Goal: Information Seeking & Learning: Compare options

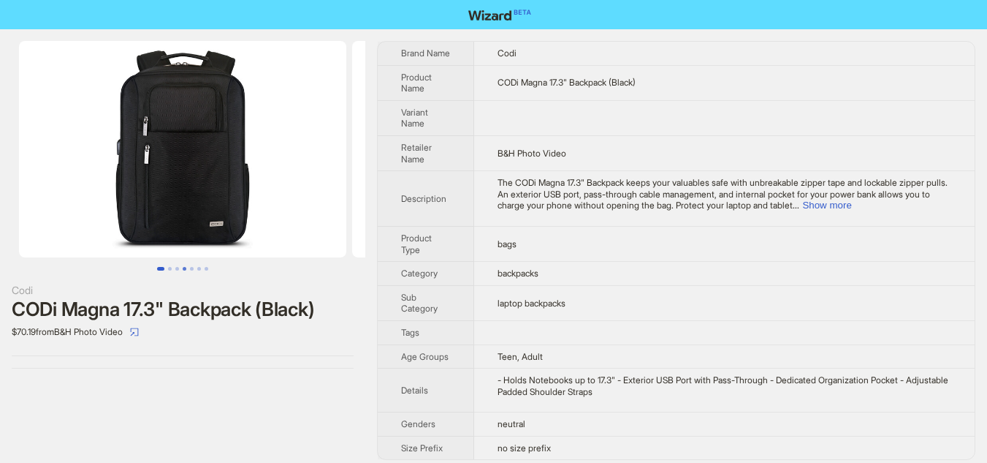
click at [183, 267] on button "Go to slide 4" at bounding box center [185, 269] width 4 height 4
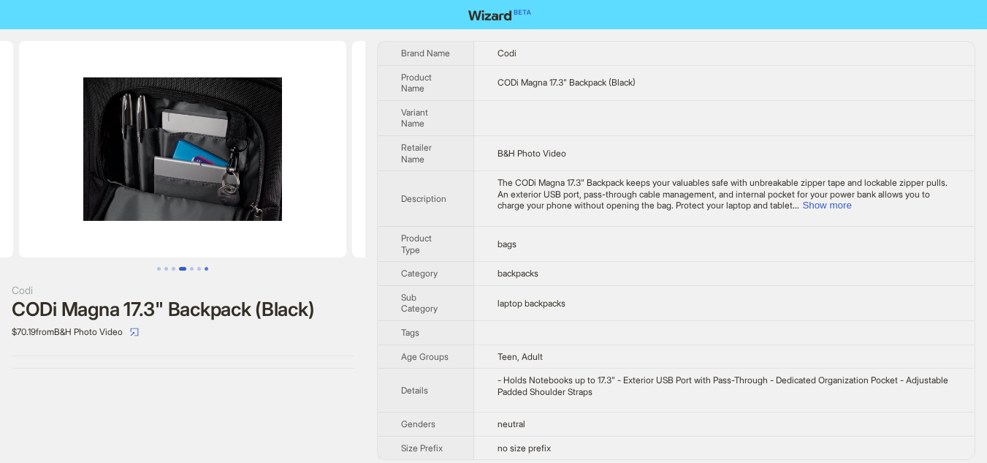
click at [205, 270] on button "Go to slide 7" at bounding box center [207, 269] width 4 height 4
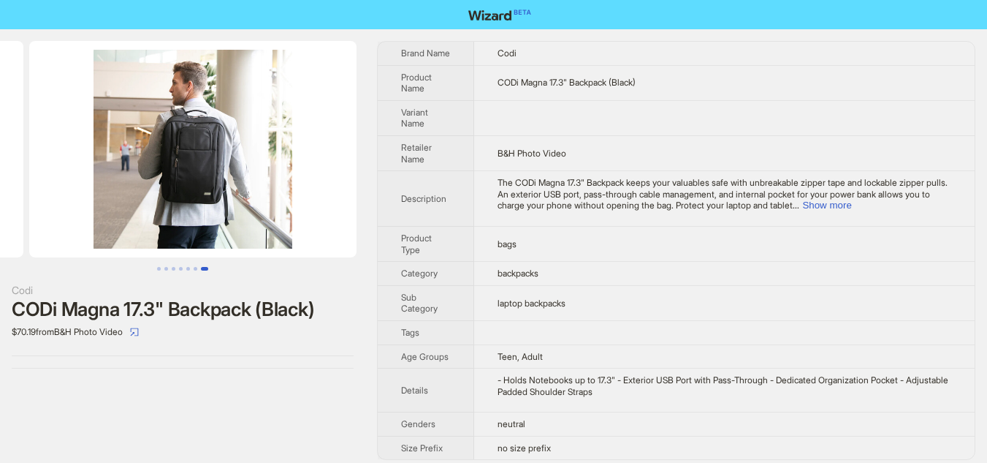
scroll to position [0, 2000]
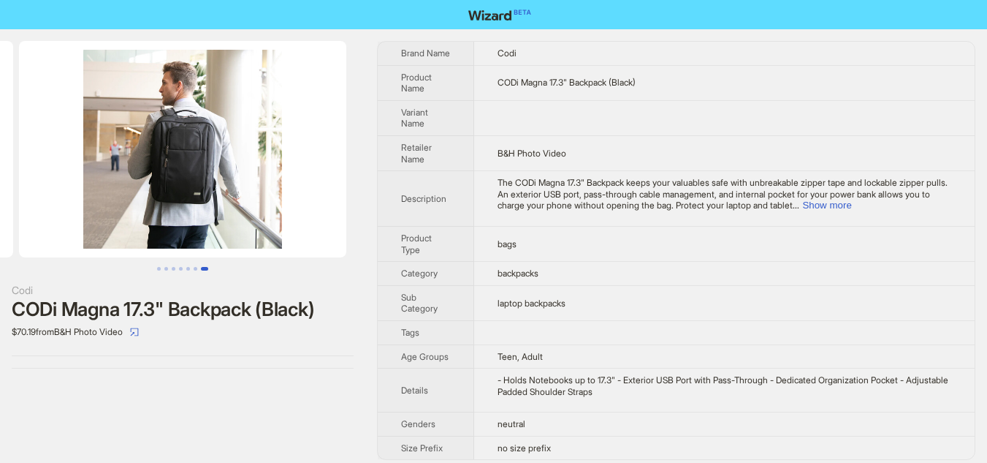
click at [213, 275] on div "Codi CODi Magna 17.3" Backpack (Black) $70.19 from B&H Photo Video" at bounding box center [182, 204] width 365 height 351
click at [851, 207] on button "Show more" at bounding box center [826, 205] width 49 height 11
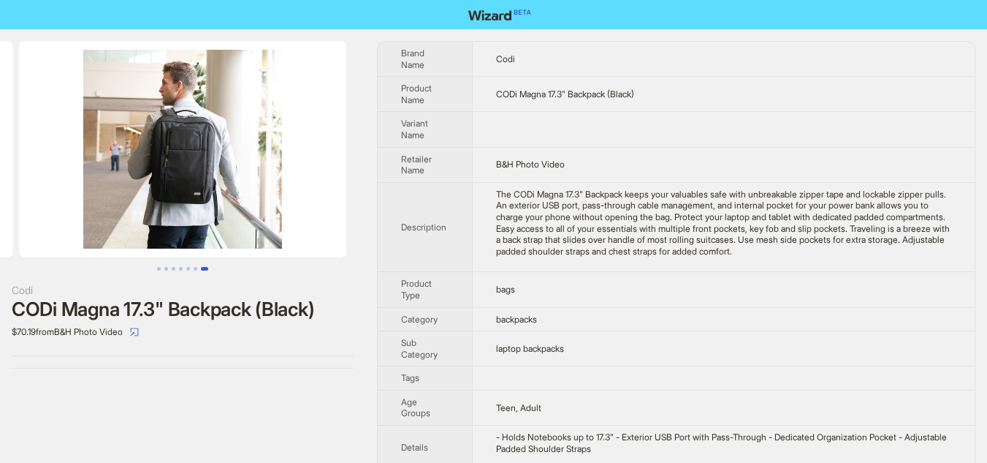
click at [982, 76] on div "Codi CODi Magna 17.3" Backpack (Black) $70.19 from B&H Photo Video Brand Name C…" at bounding box center [493, 278] width 987 height 499
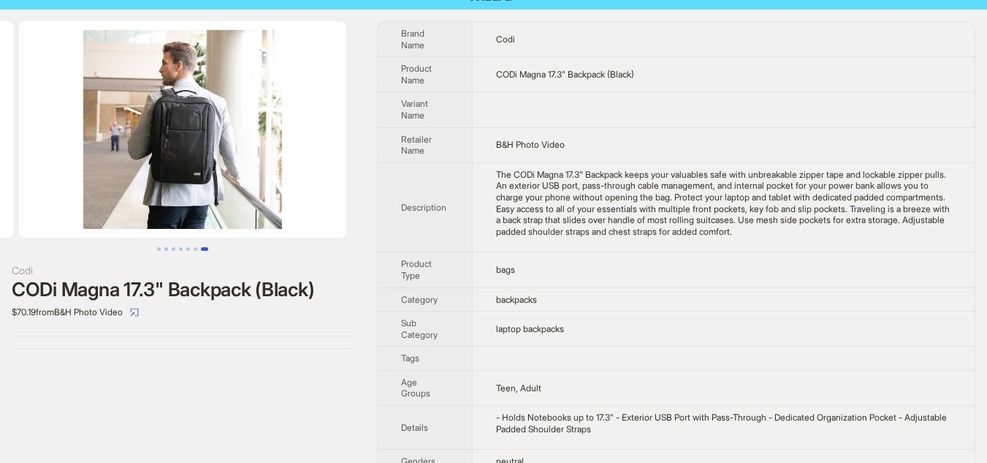
scroll to position [0, 0]
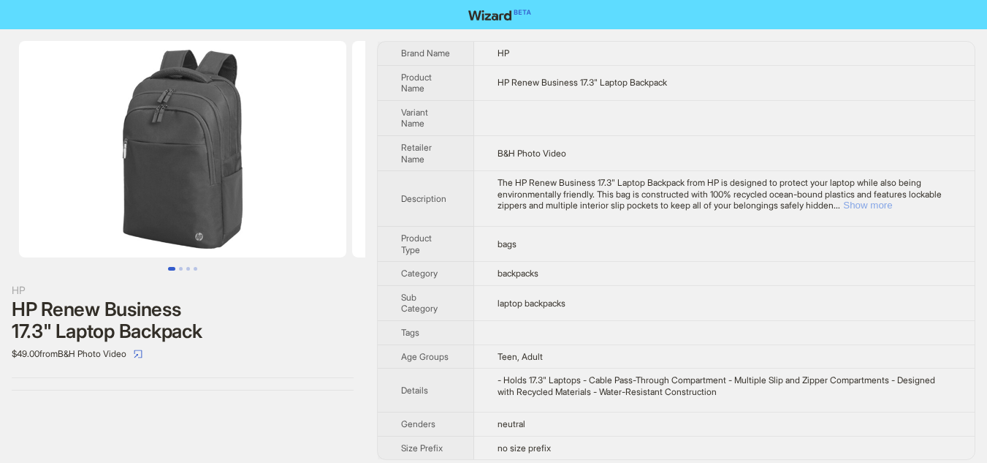
click at [892, 203] on button "Show more" at bounding box center [867, 205] width 49 height 11
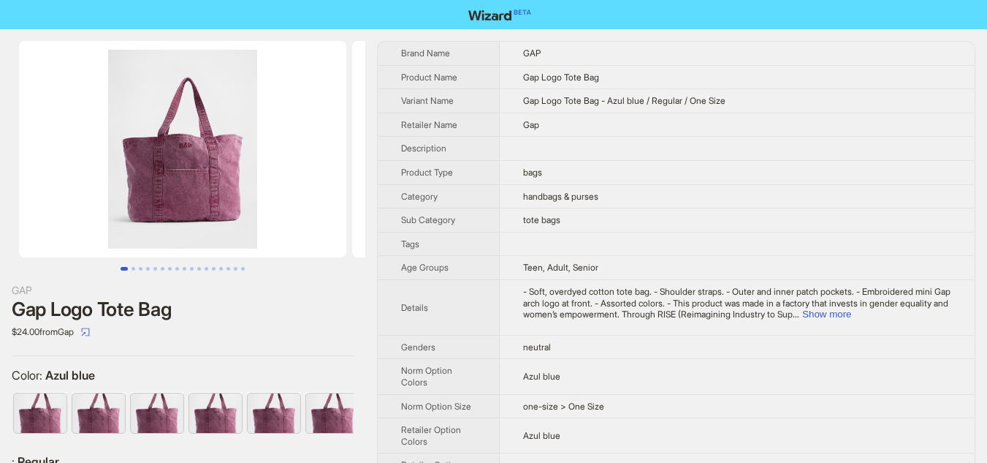
scroll to position [0, 301]
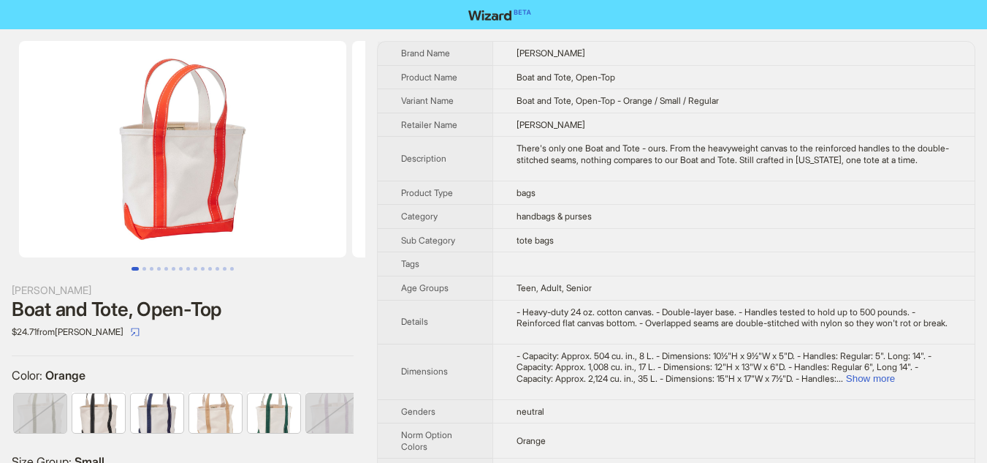
scroll to position [0, 360]
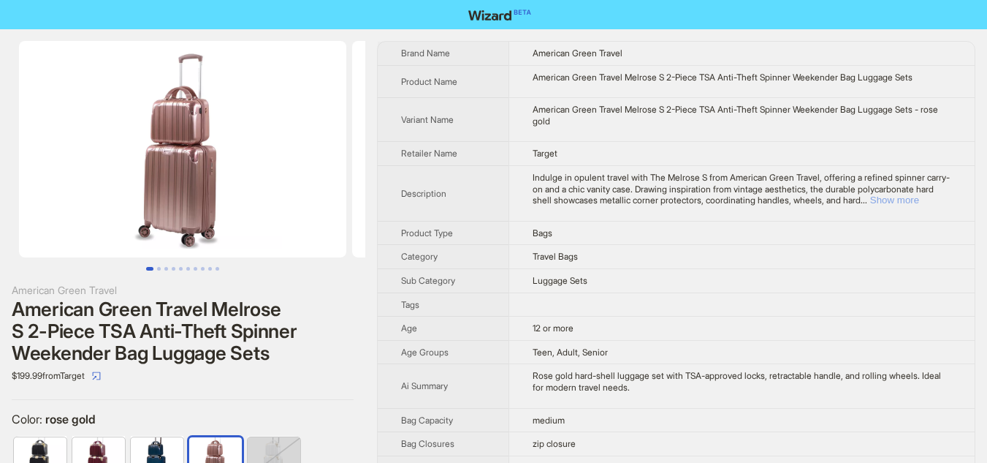
click at [919, 196] on button "Show more" at bounding box center [894, 199] width 49 height 11
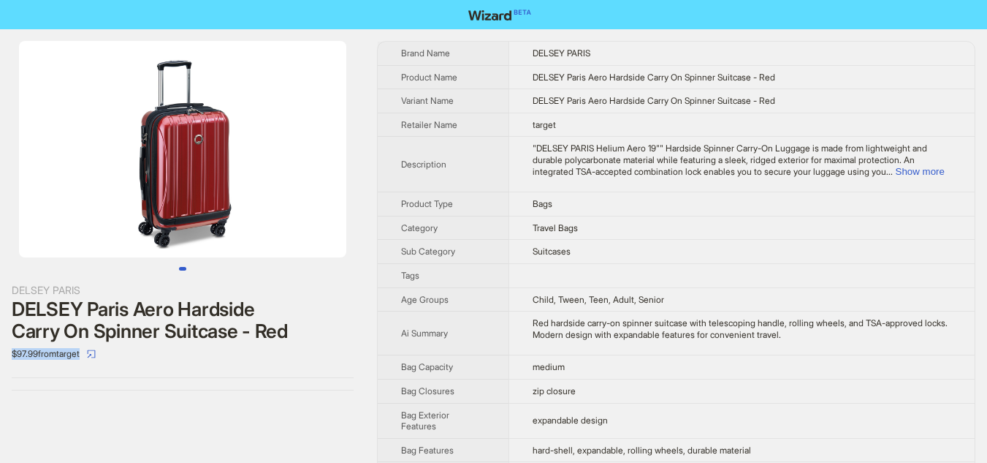
drag, startPoint x: 12, startPoint y: 357, endPoint x: 38, endPoint y: 361, distance: 26.0
click at [38, 361] on div "$97.99 from target" at bounding box center [183, 353] width 342 height 23
click at [161, 350] on div "$97.99 from target" at bounding box center [183, 353] width 342 height 23
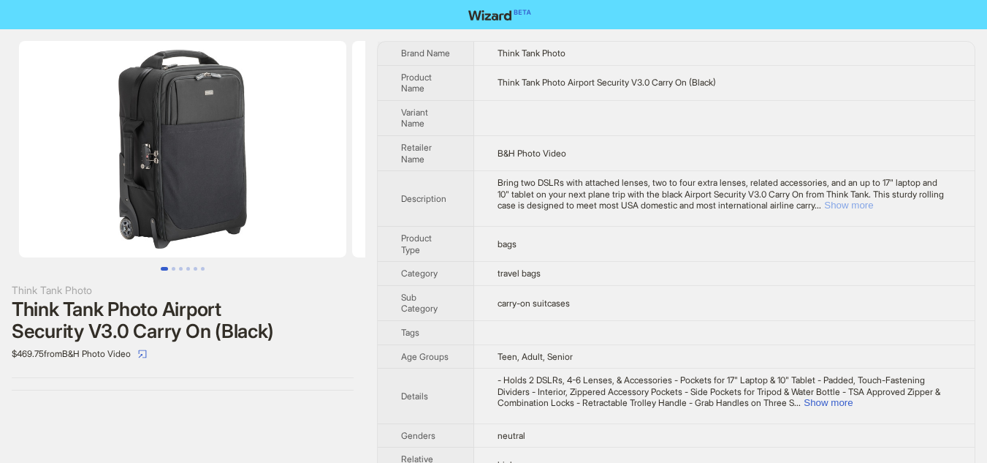
click at [873, 207] on button "Show more" at bounding box center [848, 205] width 49 height 11
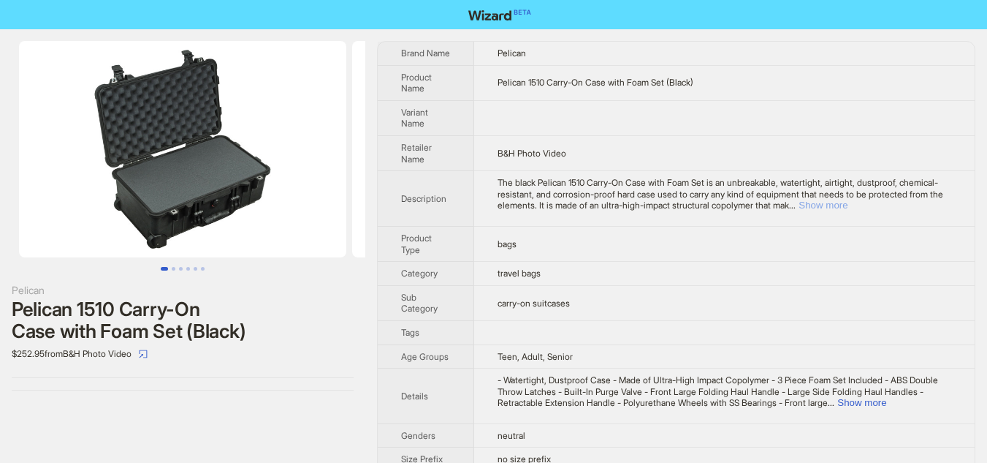
click at [848, 208] on button "Show more" at bounding box center [823, 205] width 49 height 11
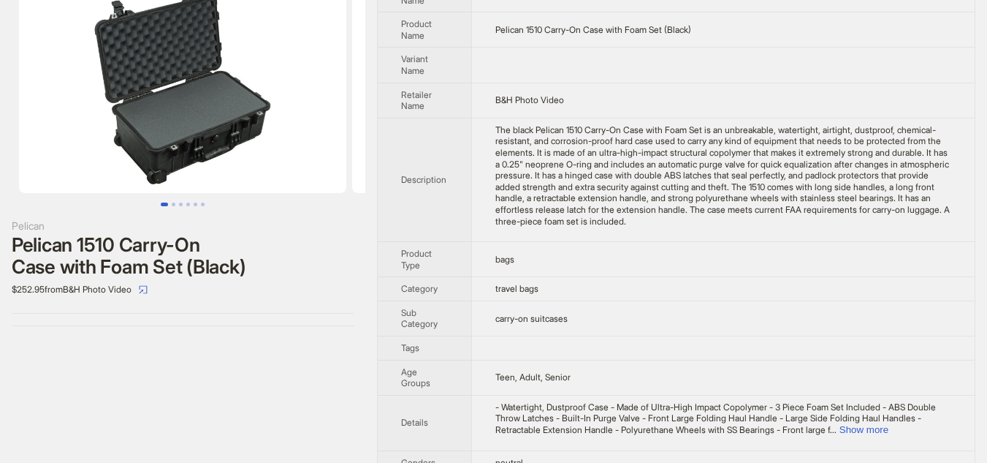
scroll to position [112, 0]
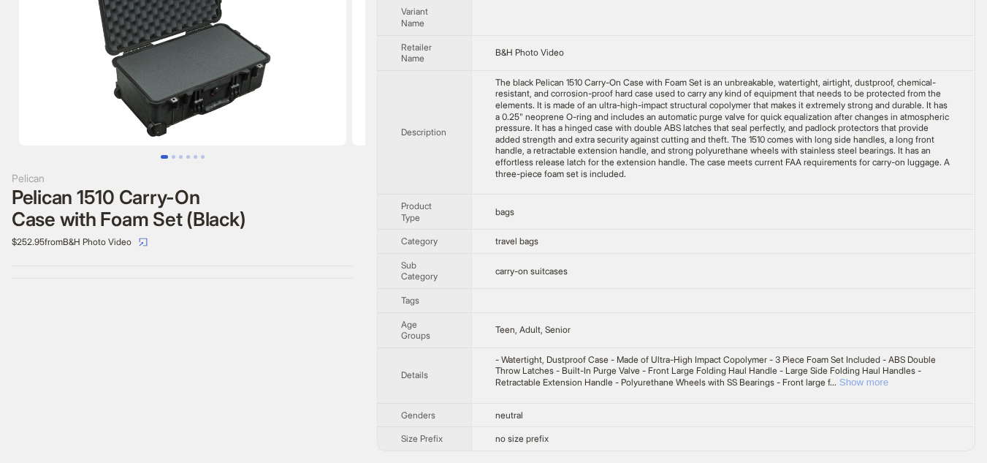
click at [889, 378] on button "Show more" at bounding box center [864, 381] width 49 height 11
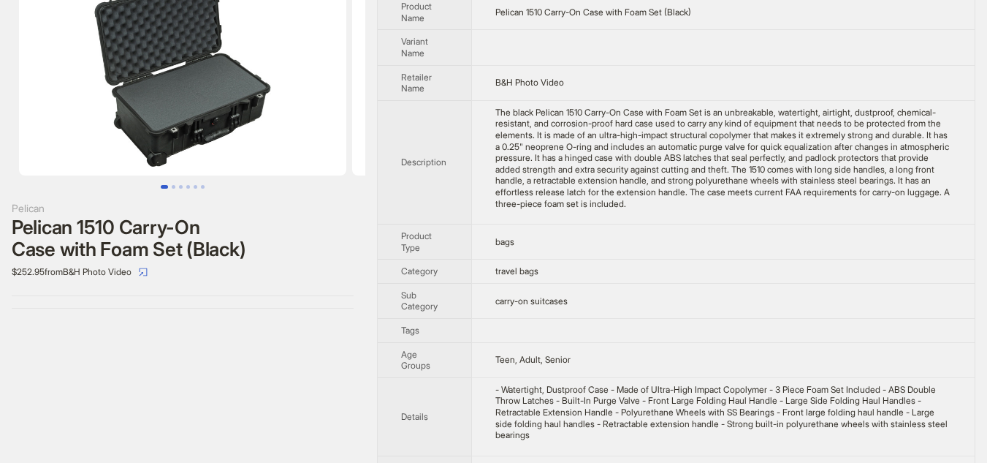
scroll to position [134, 0]
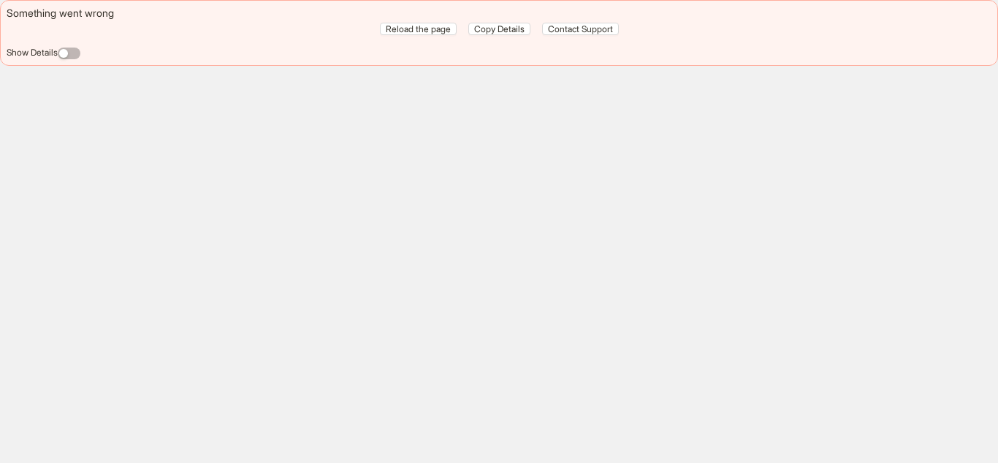
drag, startPoint x: 0, startPoint y: 0, endPoint x: 170, endPoint y: 65, distance: 181.6
click at [181, 123] on div "Something went wrong Reload the page Copy Details Contact Support Show Details" at bounding box center [499, 231] width 998 height 463
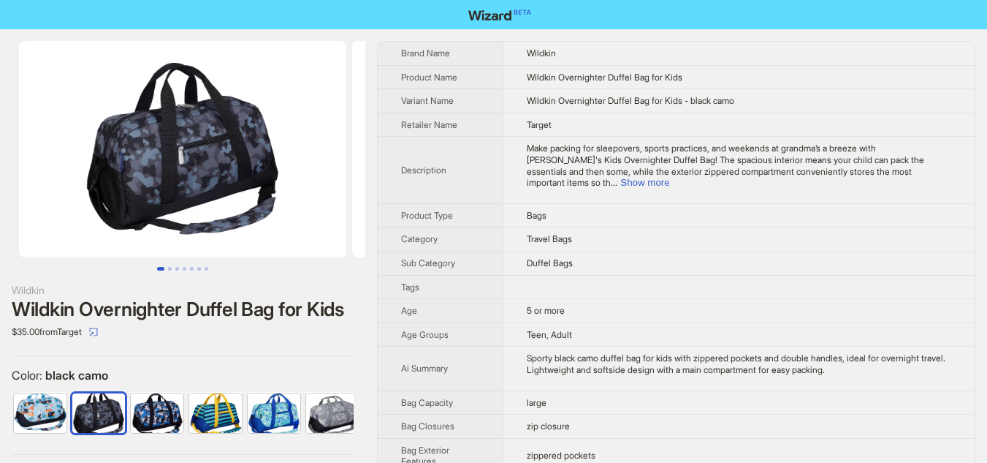
scroll to position [0, 37]
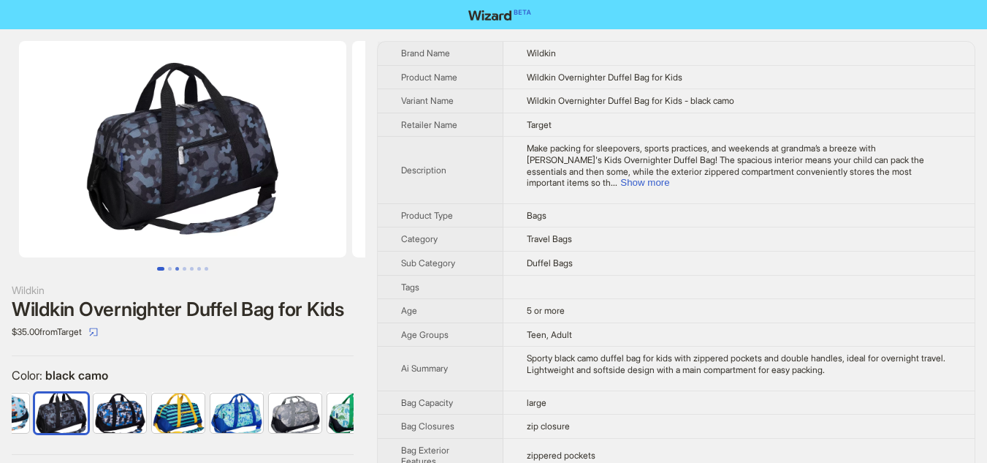
click at [178, 270] on button "Go to slide 3" at bounding box center [177, 269] width 4 height 4
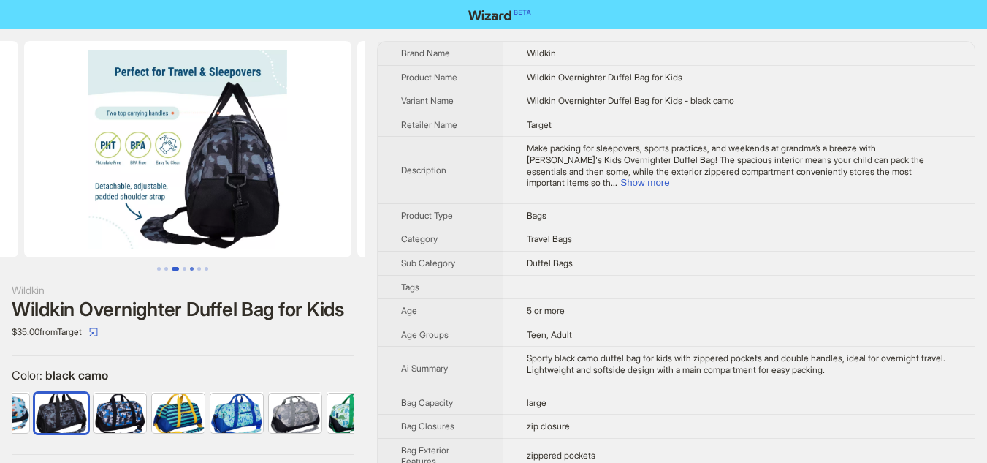
click at [191, 270] on button "Go to slide 5" at bounding box center [192, 269] width 4 height 4
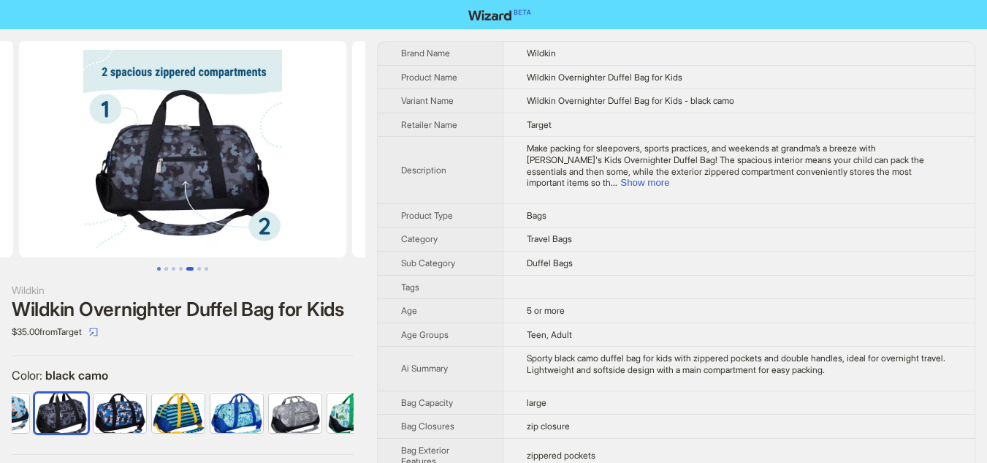
click at [157, 268] on button "Go to slide 1" at bounding box center [159, 269] width 4 height 4
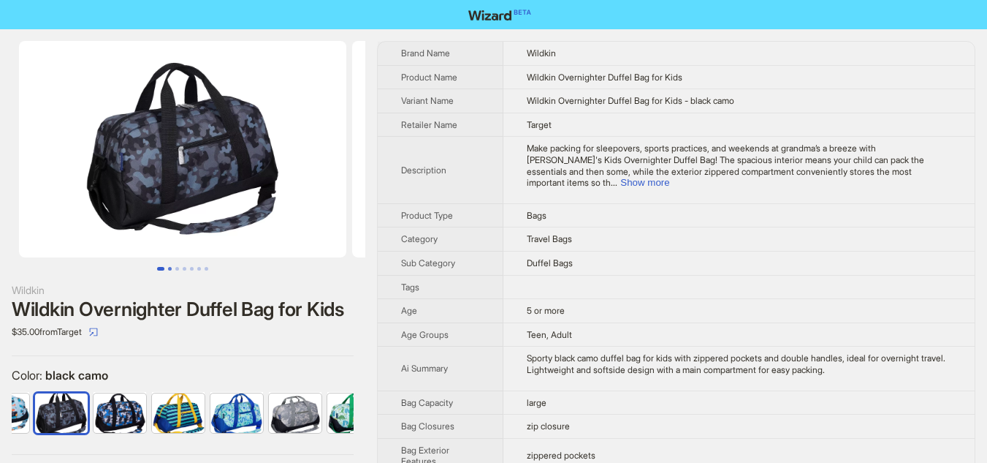
click at [170, 267] on button "Go to slide 2" at bounding box center [170, 269] width 4 height 4
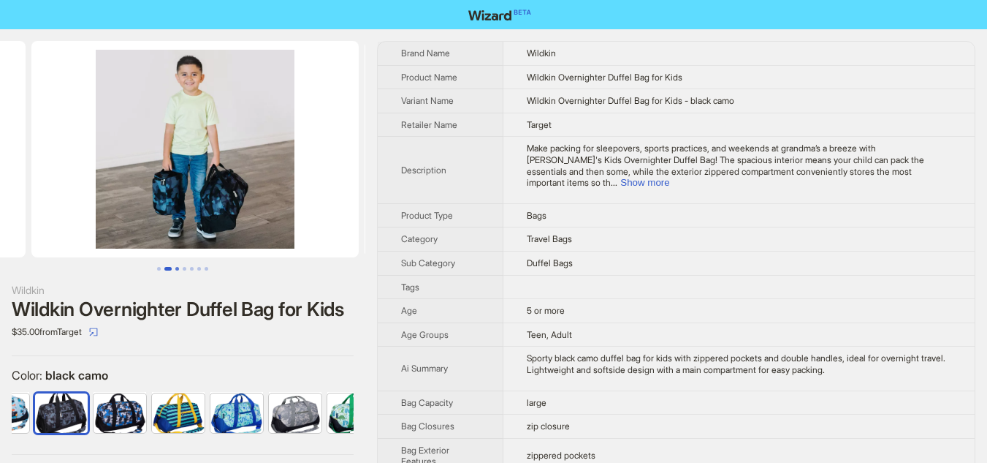
scroll to position [0, 333]
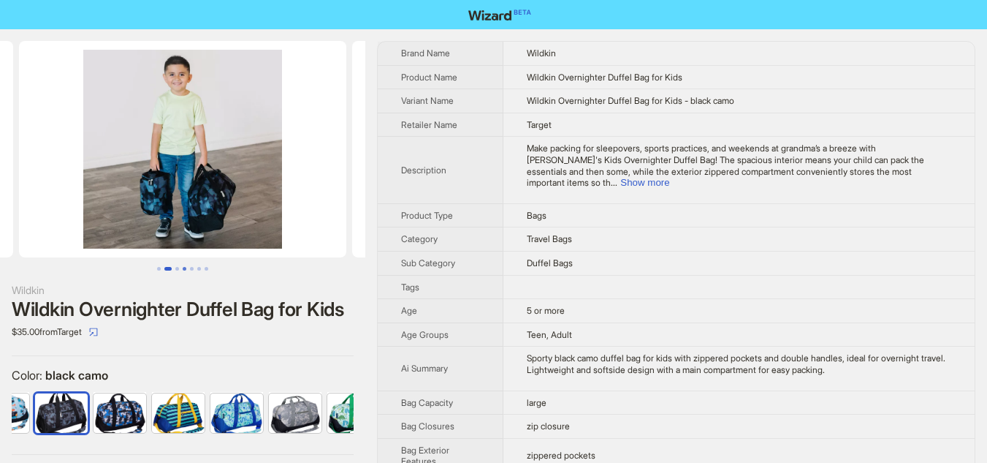
click at [181, 269] on ul at bounding box center [182, 269] width 365 height 4
click at [186, 270] on button "Go to slide 4" at bounding box center [185, 269] width 4 height 4
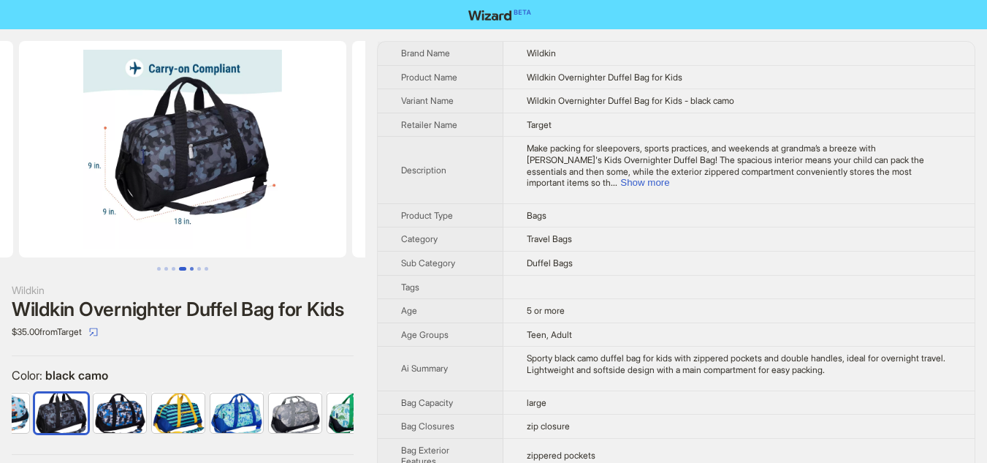
click at [194, 267] on button "Go to slide 5" at bounding box center [192, 269] width 4 height 4
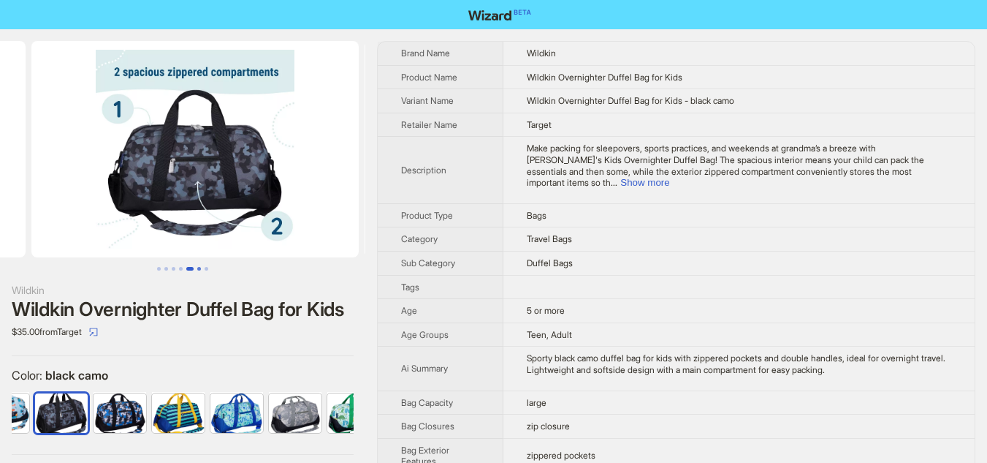
scroll to position [0, 1333]
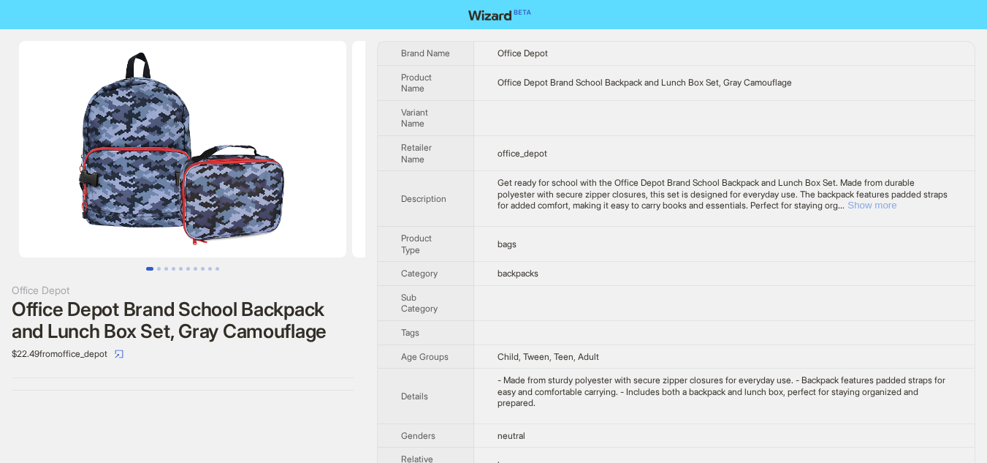
click at [897, 204] on button "Show more" at bounding box center [872, 205] width 49 height 11
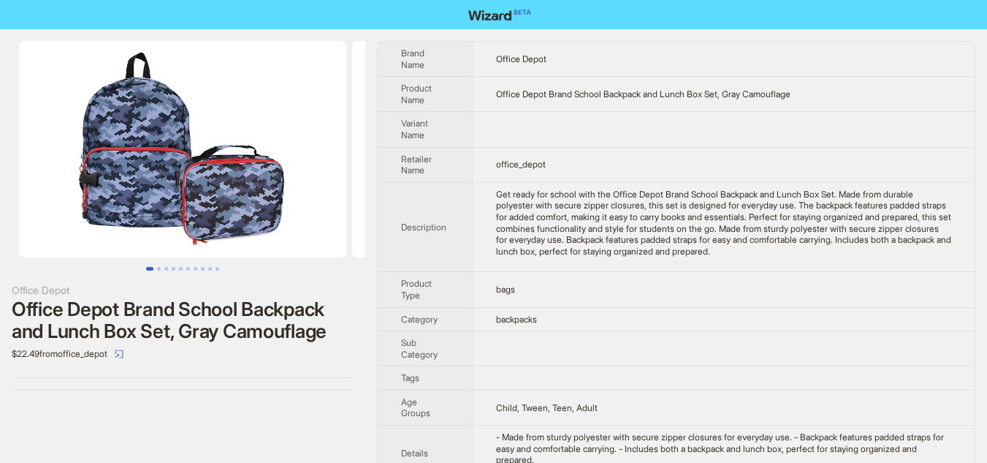
click at [362, 396] on div "Office Depot Office Depot Brand School Backpack and Lunch Box Set, Gray Camoufl…" at bounding box center [182, 215] width 365 height 373
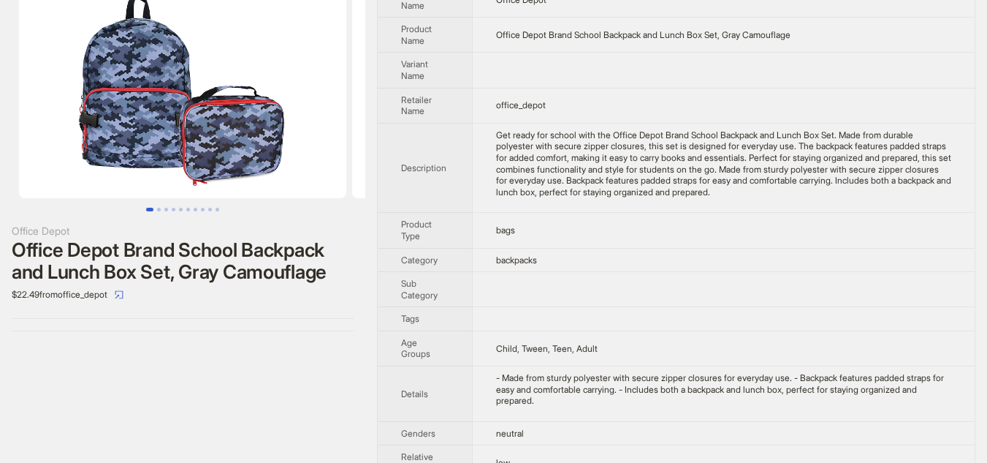
scroll to position [102, 0]
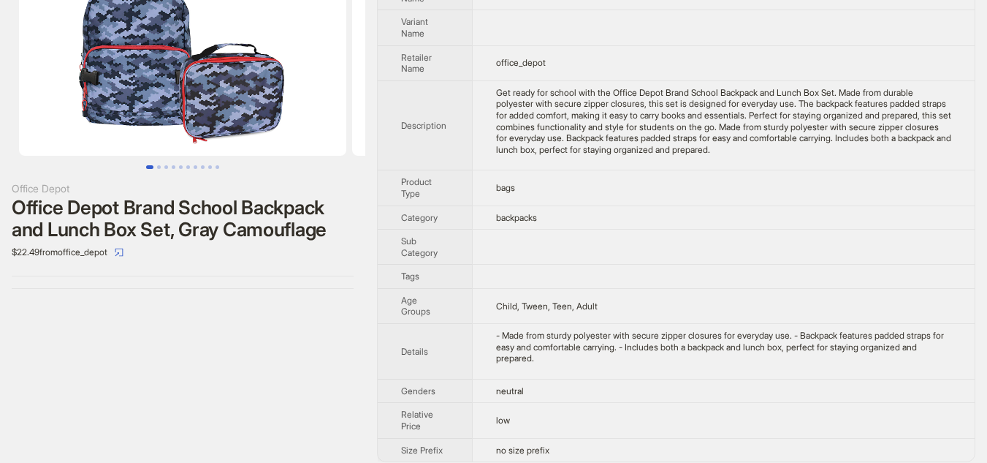
click at [310, 352] on div "Office Depot Office Depot Brand School Backpack and Lunch Box Set, Gray Camoufl…" at bounding box center [182, 201] width 365 height 546
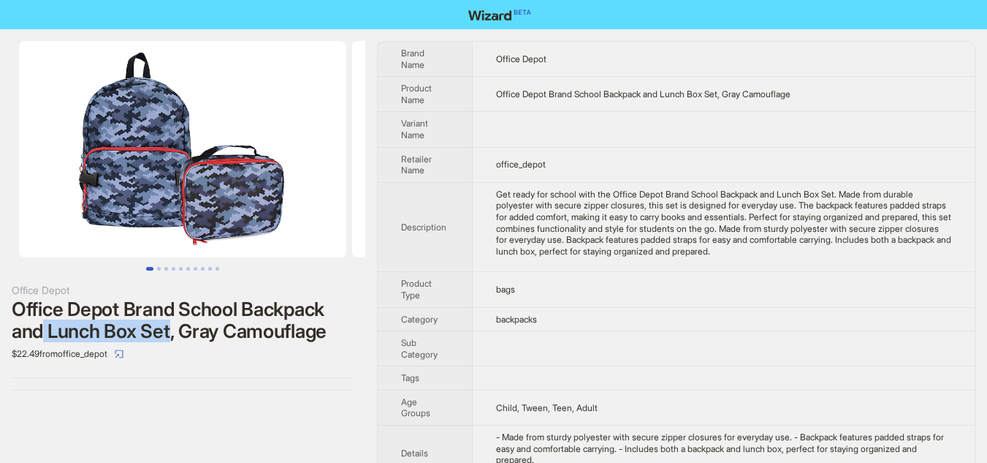
drag, startPoint x: 45, startPoint y: 333, endPoint x: 172, endPoint y: 333, distance: 127.2
click at [172, 333] on div "Office Depot Brand School Backpack and Lunch Box Set, Gray Camouflage" at bounding box center [183, 320] width 342 height 44
click at [214, 409] on div "Office Depot Office Depot Brand School Backpack and Lunch Box Set, Gray Camoufl…" at bounding box center [182, 302] width 365 height 546
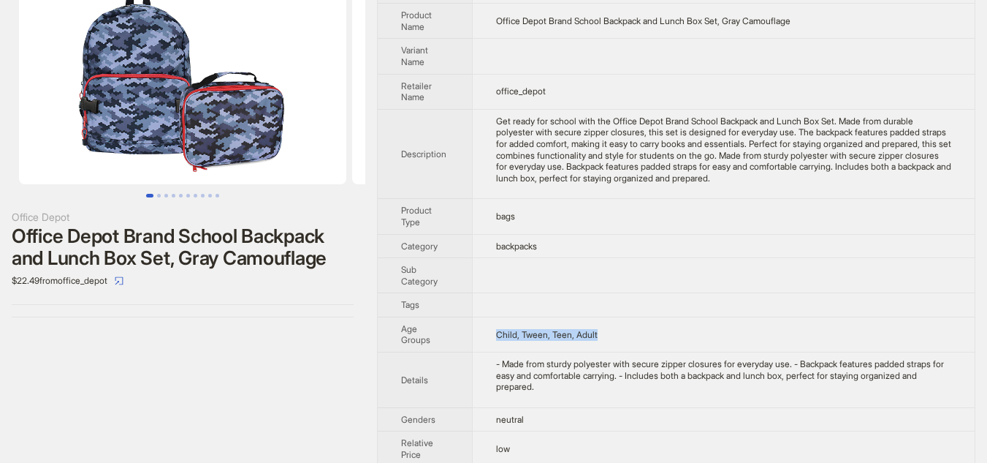
drag, startPoint x: 478, startPoint y: 335, endPoint x: 631, endPoint y: 322, distance: 153.2
click at [610, 328] on td "Child, Tween, Teen, Adult" at bounding box center [723, 333] width 503 height 35
click at [631, 322] on td "Child, Tween, Teen, Adult" at bounding box center [723, 333] width 503 height 35
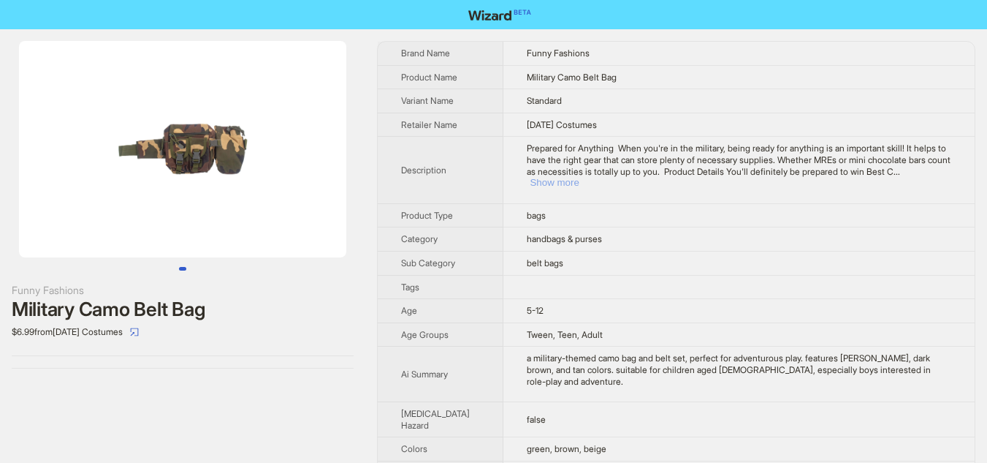
click at [579, 188] on button "Show more" at bounding box center [554, 182] width 49 height 11
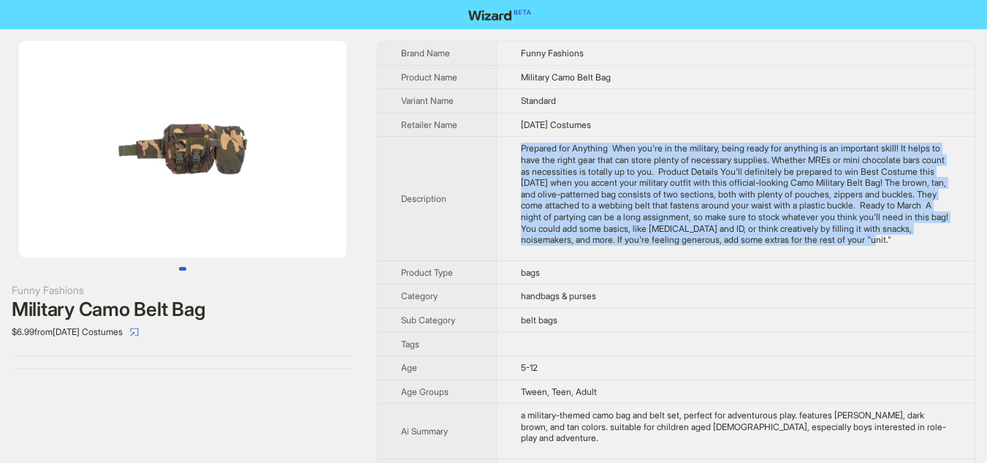
drag, startPoint x: 487, startPoint y: 191, endPoint x: 824, endPoint y: 282, distance: 349.1
click at [824, 260] on td "Prepared for Anything When you're in the military, being ready for anything is …" at bounding box center [736, 199] width 478 height 124
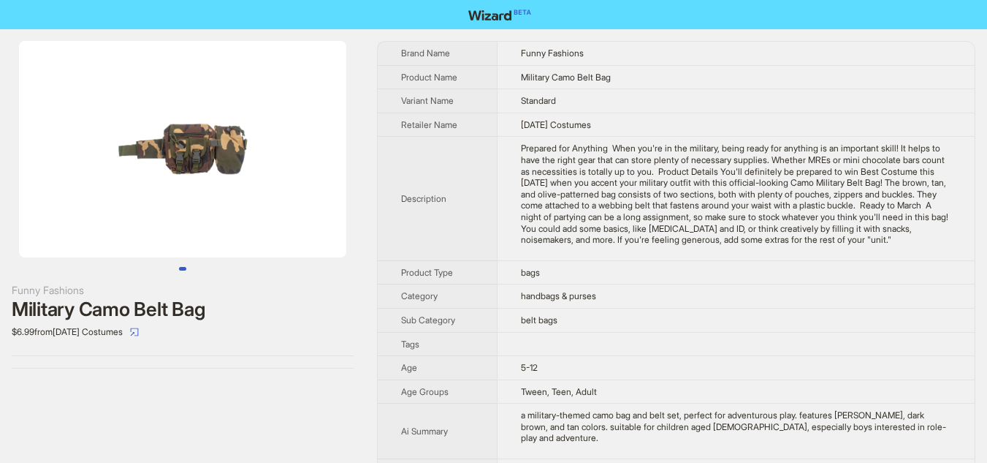
click at [850, 260] on td "Prepared for Anything When you're in the military, being ready for anything is …" at bounding box center [736, 199] width 478 height 124
click at [212, 156] on img at bounding box center [182, 149] width 327 height 216
click at [210, 170] on img at bounding box center [182, 149] width 327 height 216
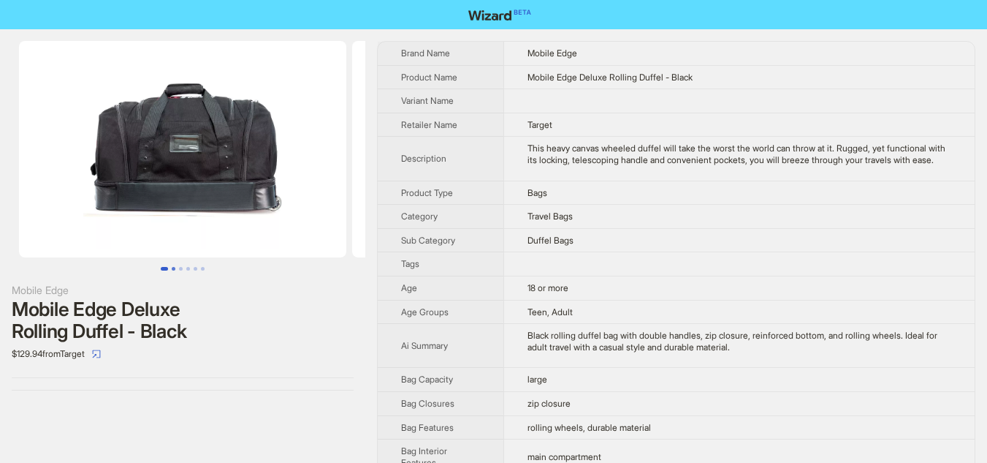
click at [175, 270] on button "Go to slide 2" at bounding box center [174, 269] width 4 height 4
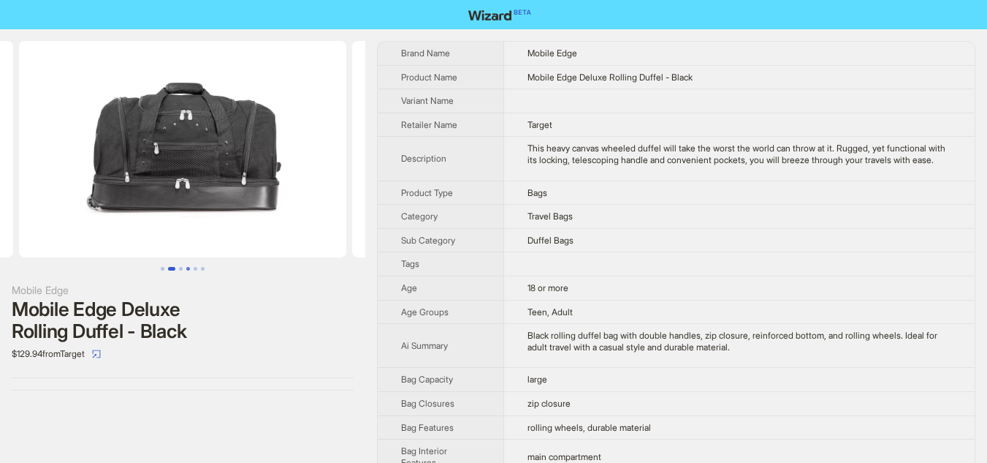
click at [186, 270] on button "Go to slide 4" at bounding box center [188, 269] width 4 height 4
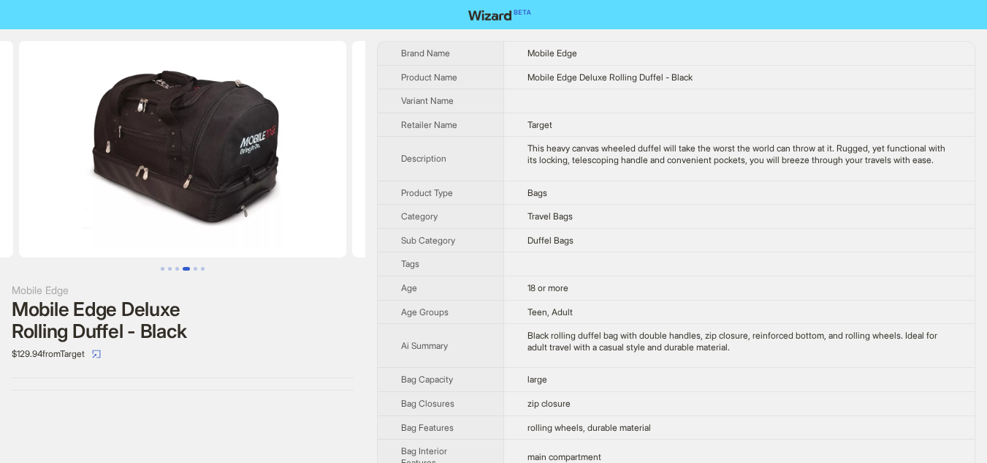
scroll to position [526, 0]
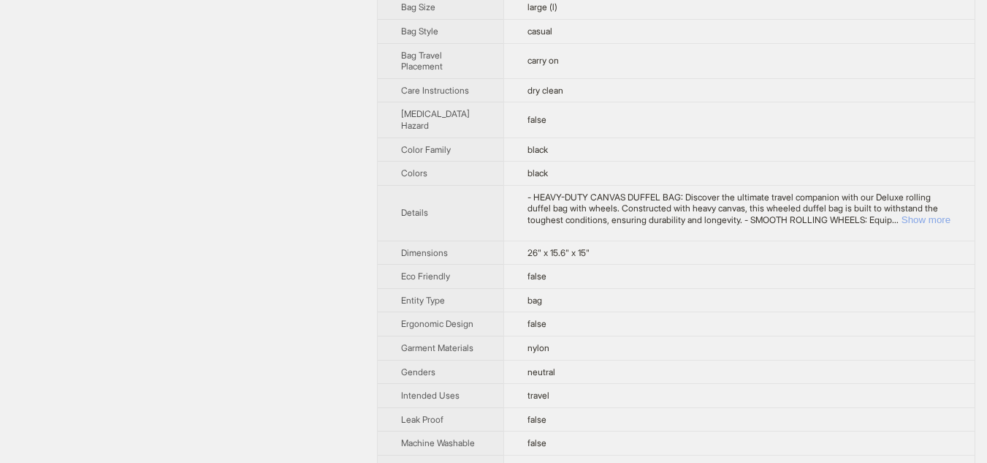
click at [931, 225] on button "Show more" at bounding box center [926, 219] width 49 height 11
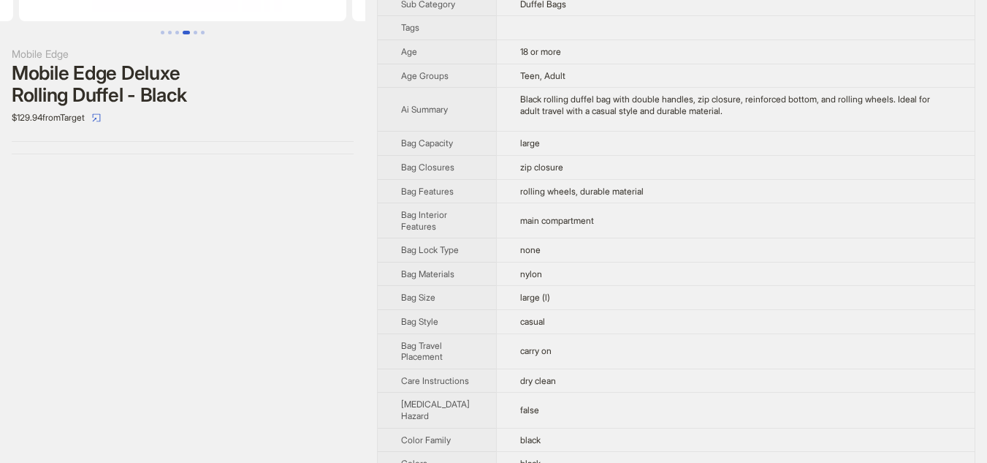
scroll to position [234, 0]
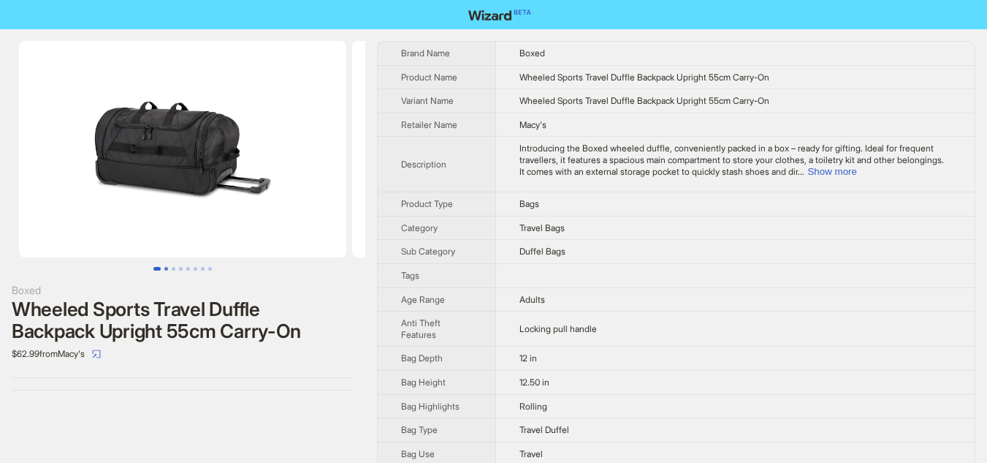
click at [164, 270] on button "Go to slide 2" at bounding box center [166, 269] width 4 height 4
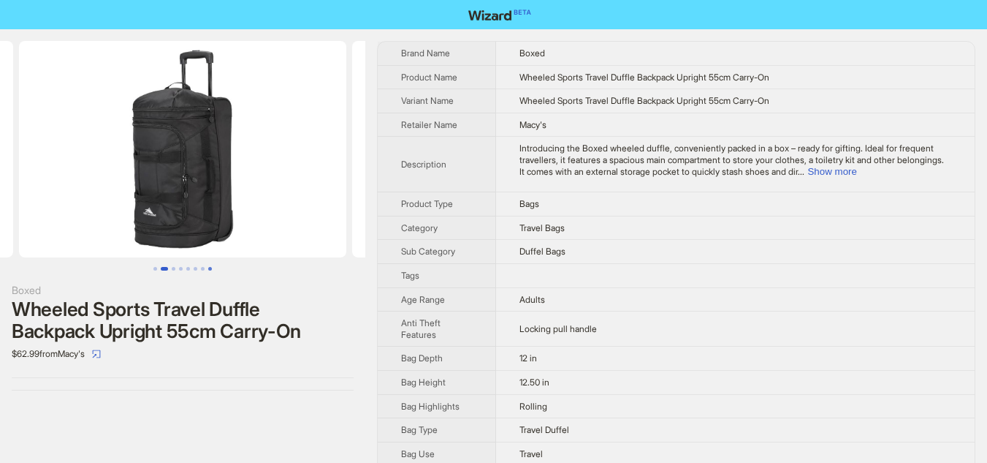
click at [208, 270] on button "Go to slide 8" at bounding box center [210, 269] width 4 height 4
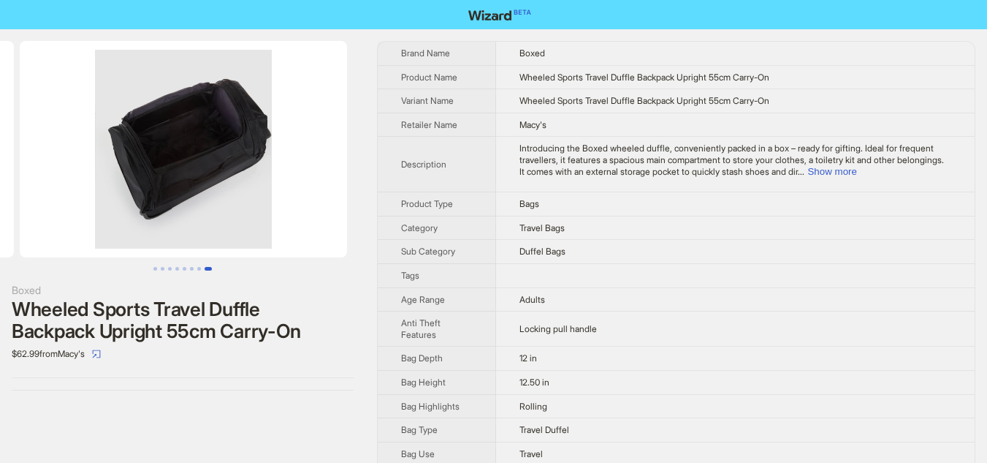
scroll to position [0, 2333]
click at [175, 270] on button "Go to slide 4" at bounding box center [177, 269] width 4 height 4
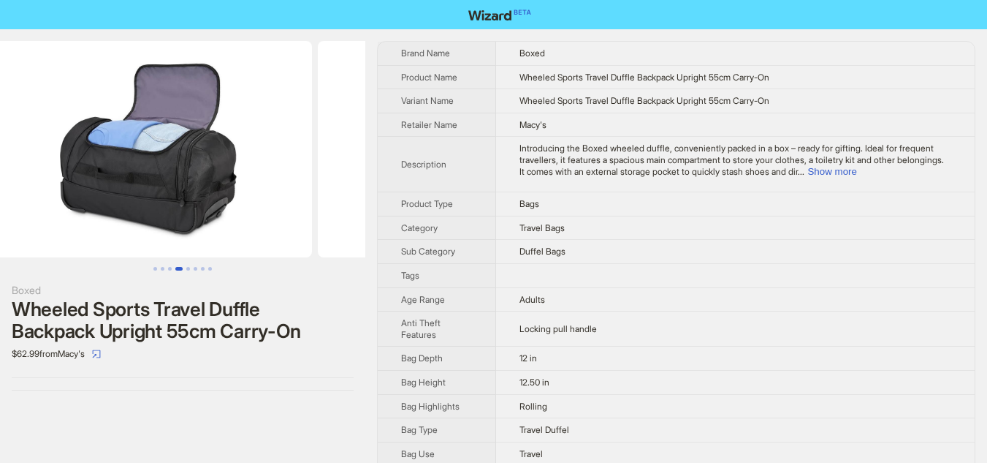
scroll to position [0, 1000]
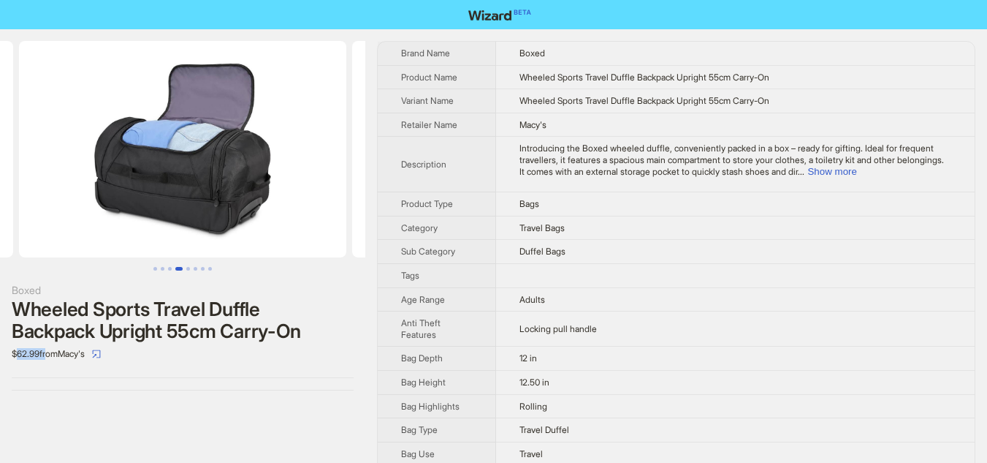
drag, startPoint x: 18, startPoint y: 349, endPoint x: 47, endPoint y: 349, distance: 29.2
click at [47, 349] on div "$62.99 from Macy's" at bounding box center [183, 353] width 342 height 23
click at [33, 371] on div "Boxed Wheeled Sports Travel Duffle Backpack Upright 55cm Carry-On $62.99 from M…" at bounding box center [182, 215] width 365 height 373
drag, startPoint x: 16, startPoint y: 356, endPoint x: 39, endPoint y: 348, distance: 24.7
click at [39, 348] on div "$62.99 from Macy's" at bounding box center [183, 353] width 342 height 23
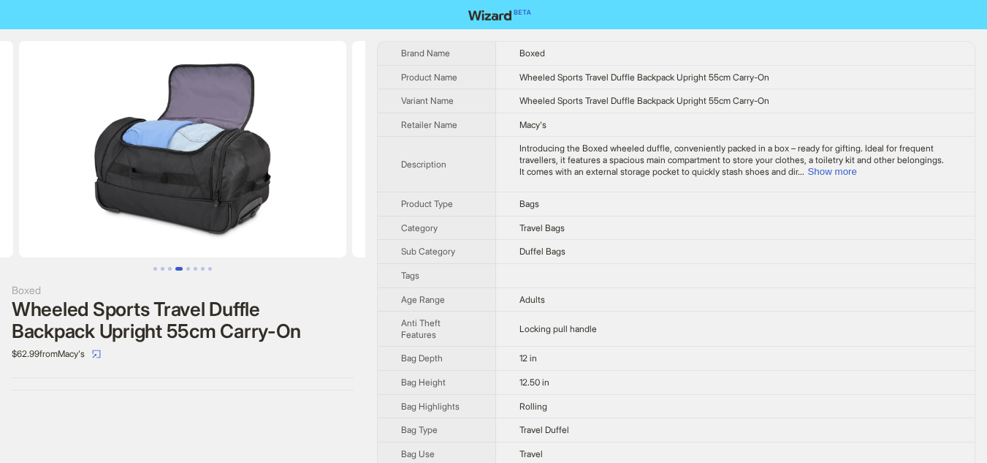
click at [53, 376] on div "Boxed Wheeled Sports Travel Duffle Backpack Upright 55cm Carry-On $62.99 from M…" at bounding box center [182, 215] width 365 height 373
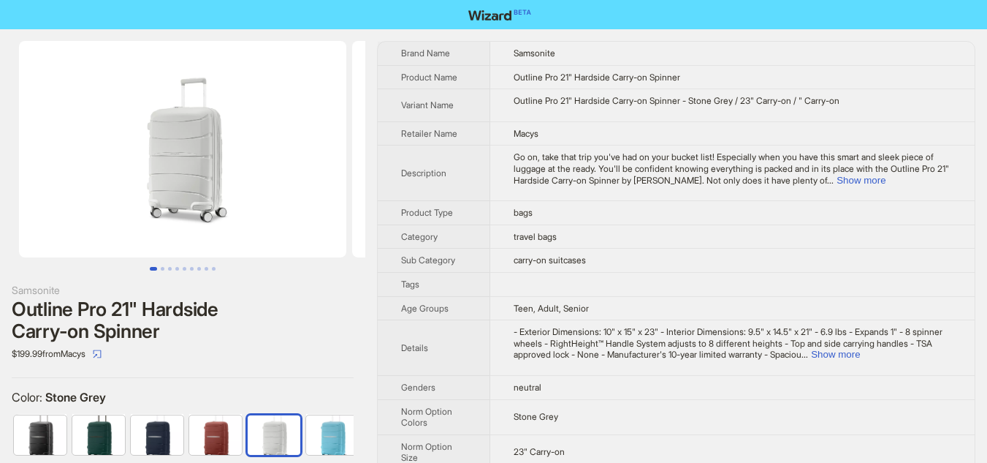
scroll to position [0, 9]
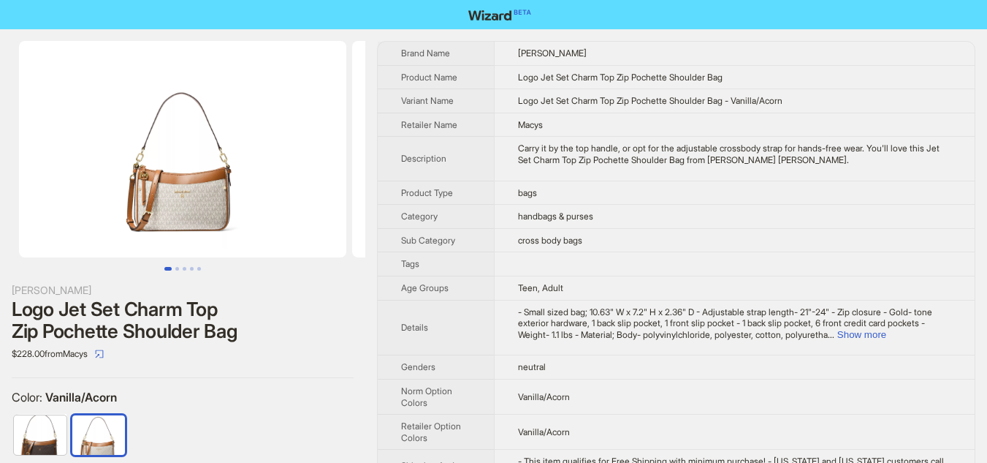
click at [191, 205] on img at bounding box center [182, 149] width 327 height 216
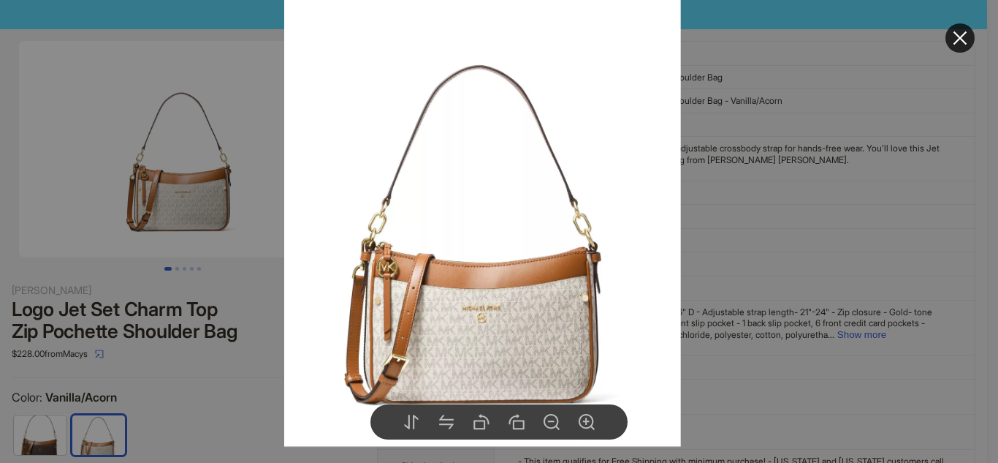
click at [235, 391] on div at bounding box center [499, 231] width 998 height 463
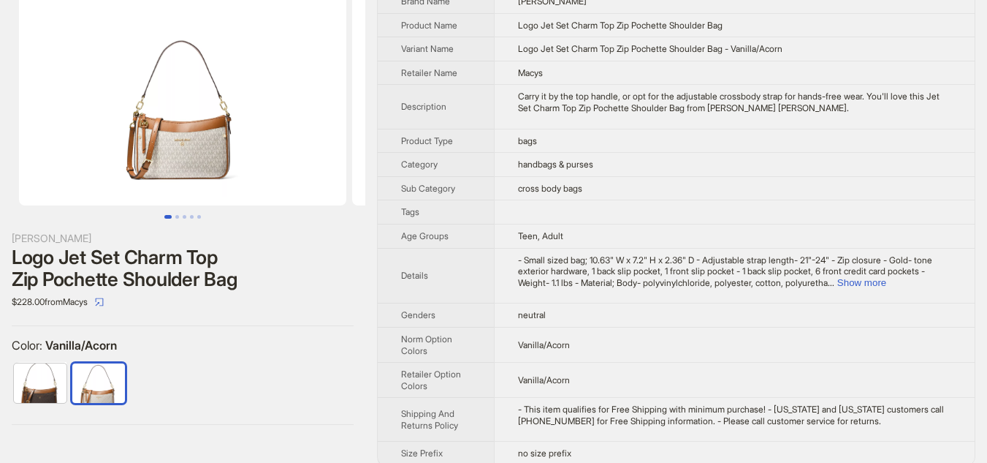
scroll to position [67, 0]
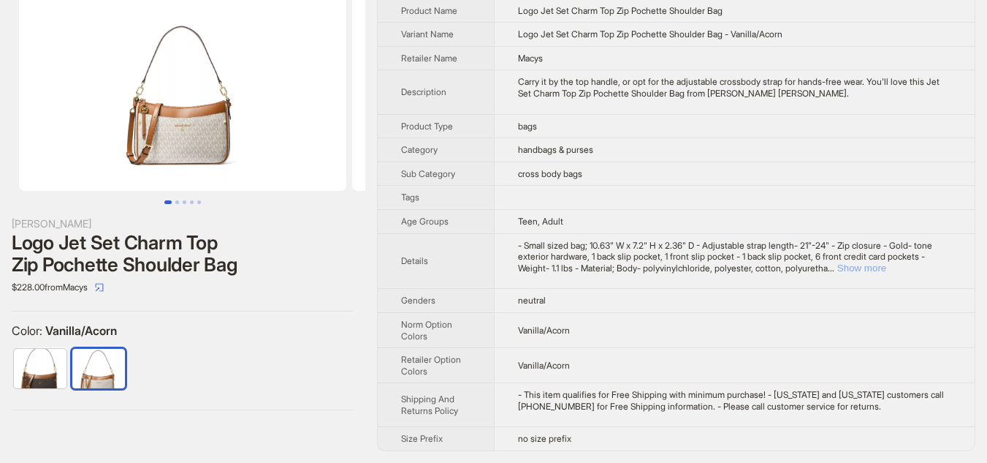
click at [886, 265] on button "Show more" at bounding box center [862, 267] width 49 height 11
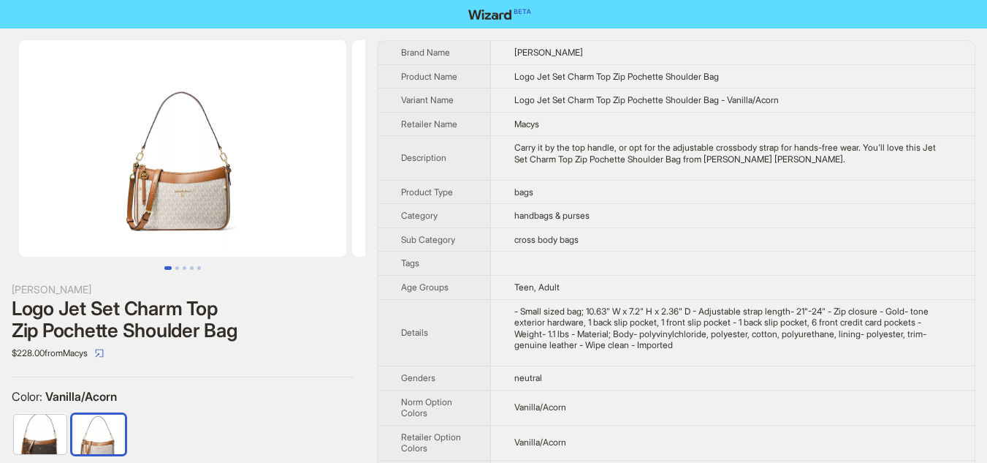
scroll to position [0, 0]
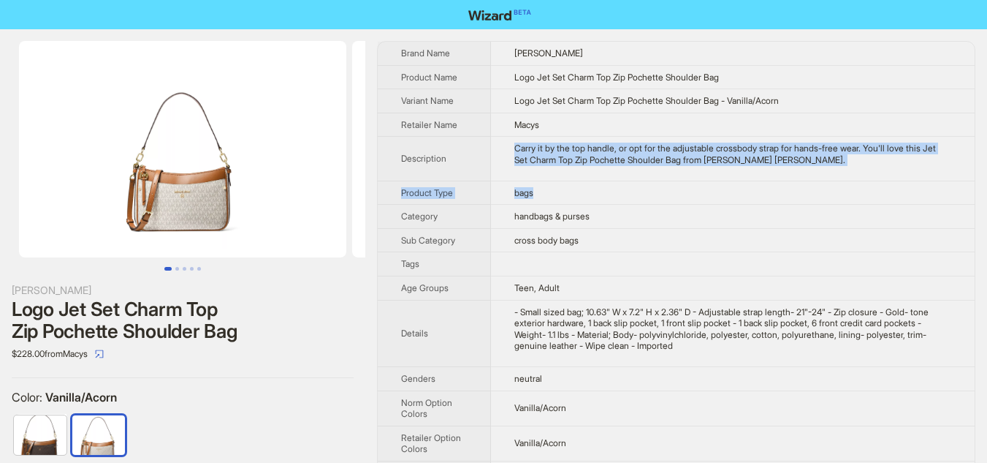
drag, startPoint x: 514, startPoint y: 145, endPoint x: 846, endPoint y: 183, distance: 334.0
click at [846, 183] on tbody "Brand Name Michael Kors Product Name Logo Jet Set Charm Top Zip Pochette Should…" at bounding box center [676, 285] width 597 height 487
drag, startPoint x: 846, startPoint y: 183, endPoint x: 746, endPoint y: 168, distance: 100.5
click at [846, 182] on td "bags" at bounding box center [733, 193] width 484 height 24
click at [547, 140] on td "Carry it by the top handle, or opt for the adjustable crossbody strap for hands…" at bounding box center [733, 159] width 484 height 44
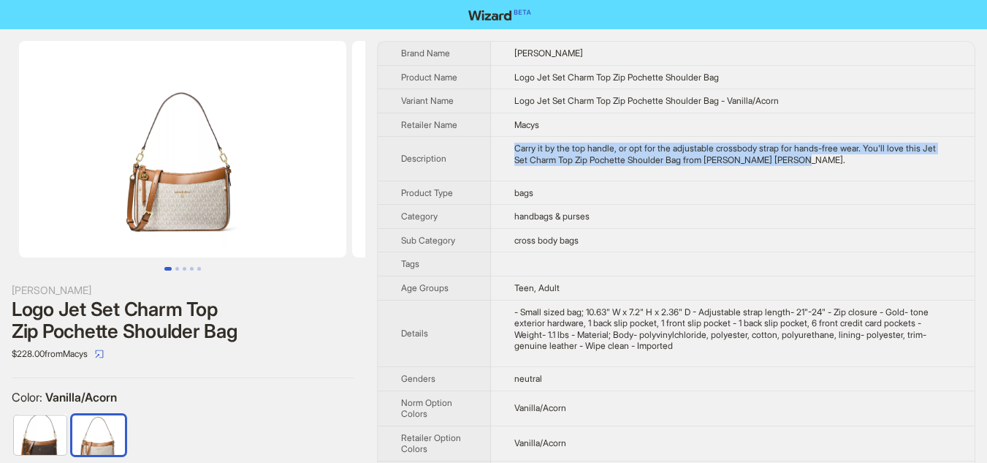
drag, startPoint x: 512, startPoint y: 136, endPoint x: 860, endPoint y: 164, distance: 349.0
click at [860, 164] on td "Carry it by the top handle, or opt for the adjustable crossbody strap for hands…" at bounding box center [733, 159] width 484 height 44
copy div "Carry it by the top handle, or opt for the adjustable crossbody strap for hands…"
click at [246, 142] on img at bounding box center [182, 149] width 327 height 216
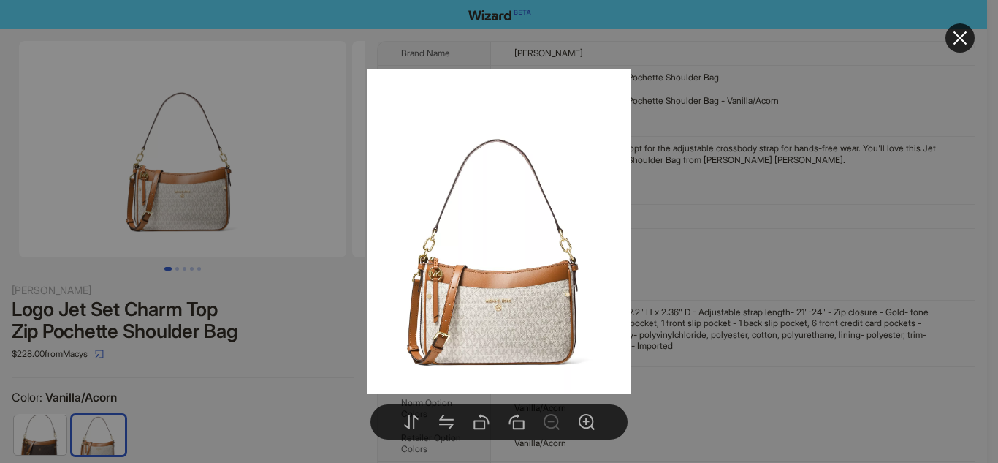
click at [244, 352] on div at bounding box center [499, 231] width 998 height 463
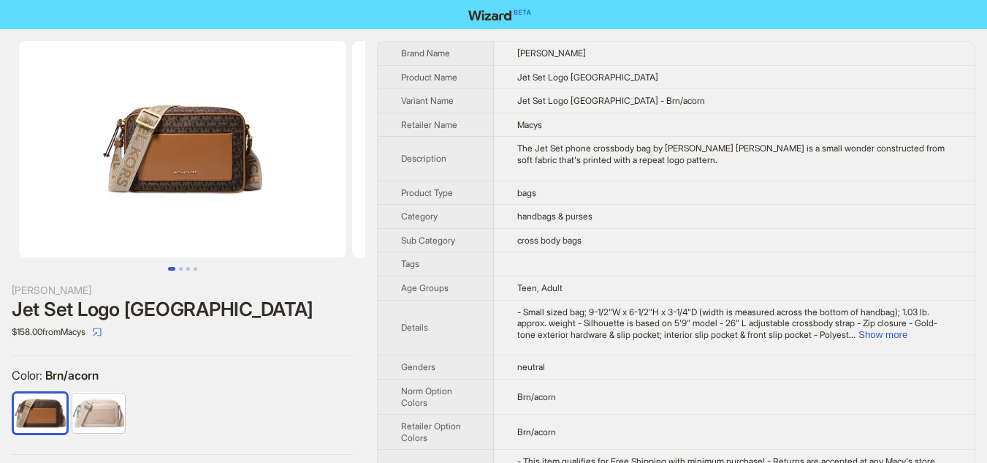
click at [189, 162] on img at bounding box center [182, 149] width 327 height 216
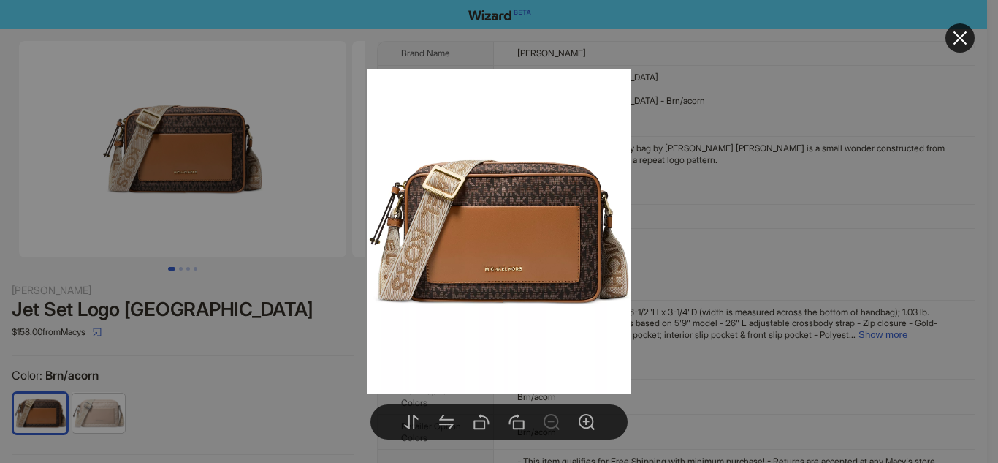
click at [178, 347] on div at bounding box center [499, 231] width 998 height 463
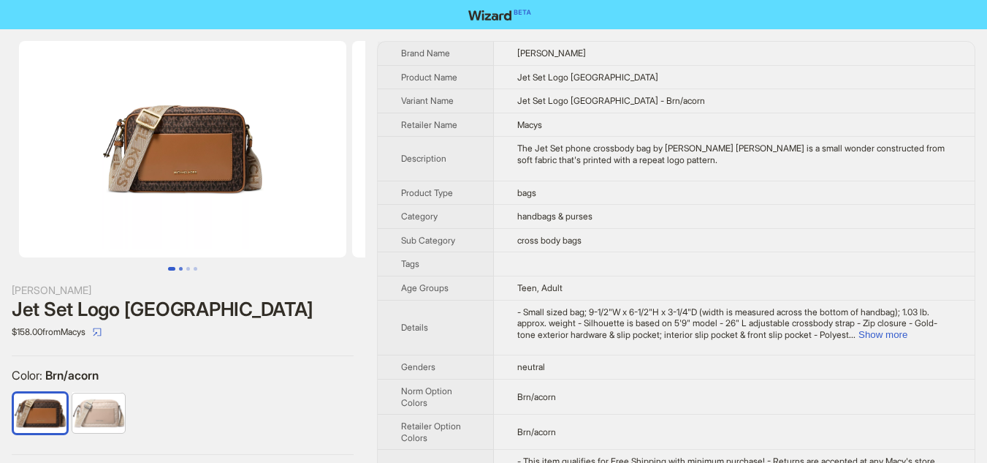
click at [181, 270] on button "Go to slide 2" at bounding box center [181, 269] width 4 height 4
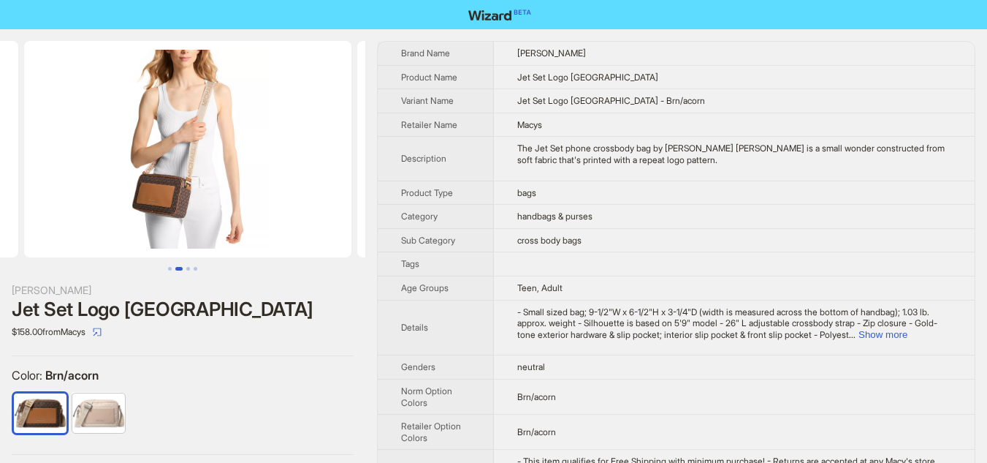
scroll to position [0, 333]
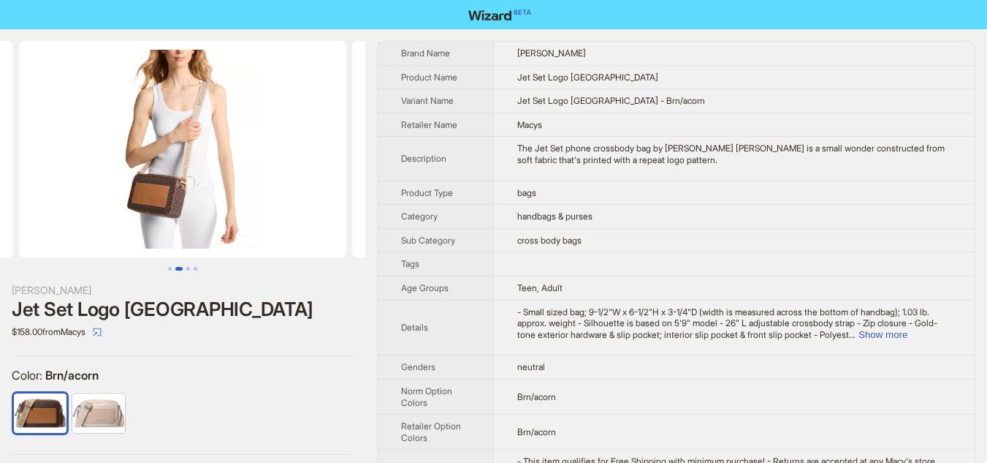
click at [159, 186] on img at bounding box center [182, 149] width 327 height 216
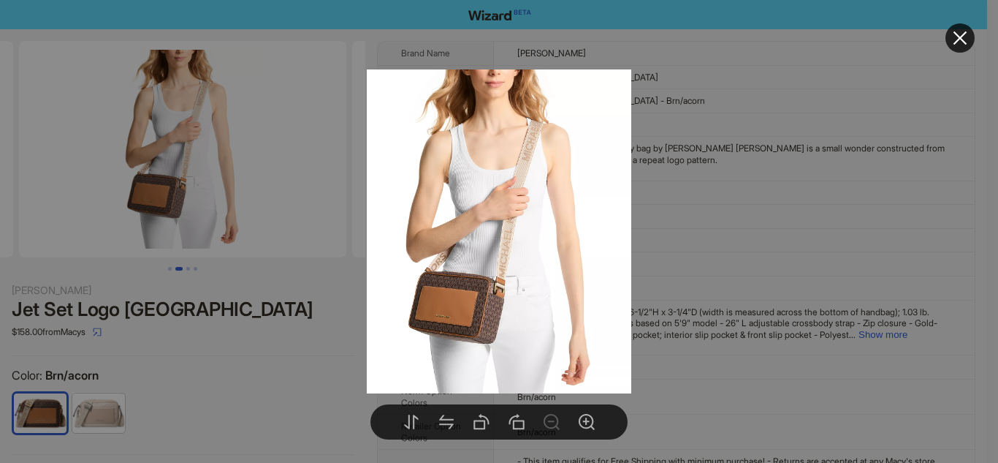
click at [194, 422] on div at bounding box center [499, 231] width 998 height 463
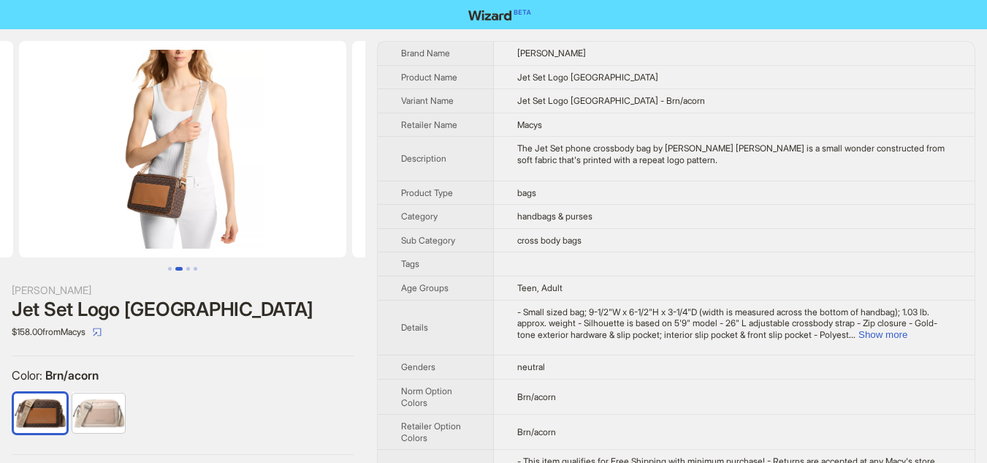
scroll to position [78, 0]
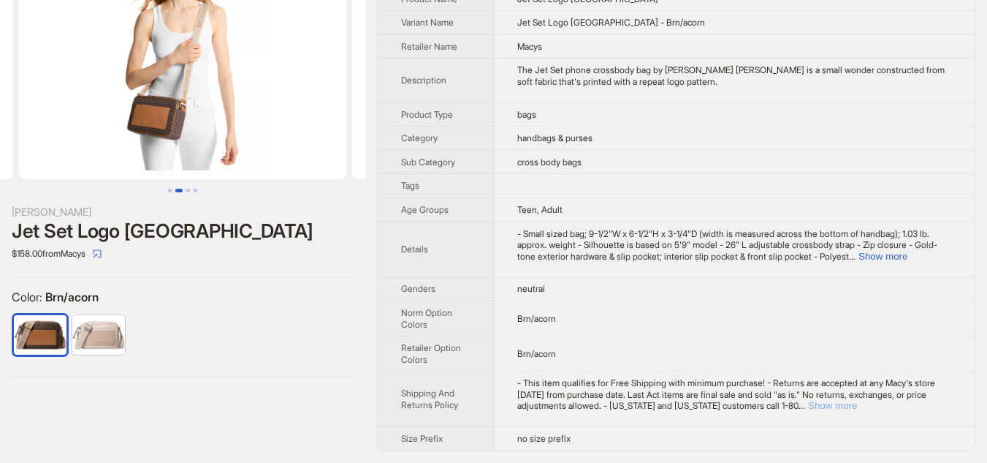
click at [857, 401] on button "Show more" at bounding box center [832, 405] width 49 height 11
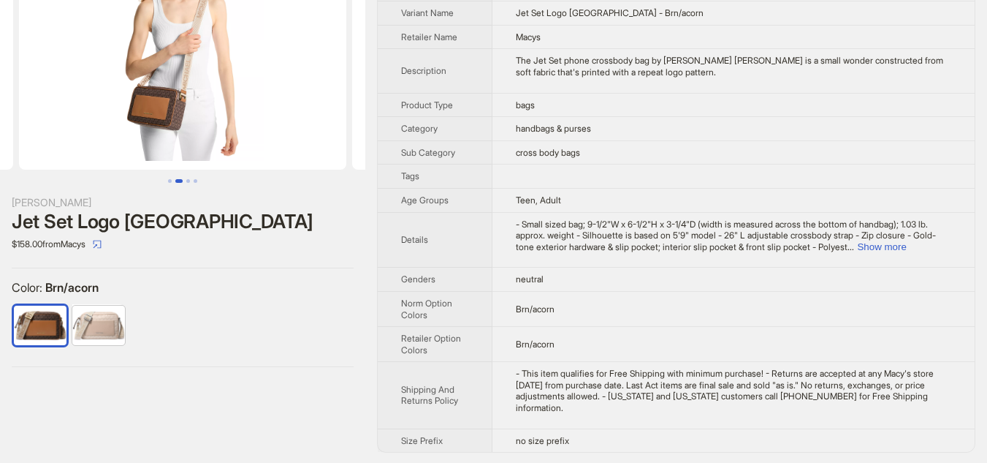
scroll to position [89, 0]
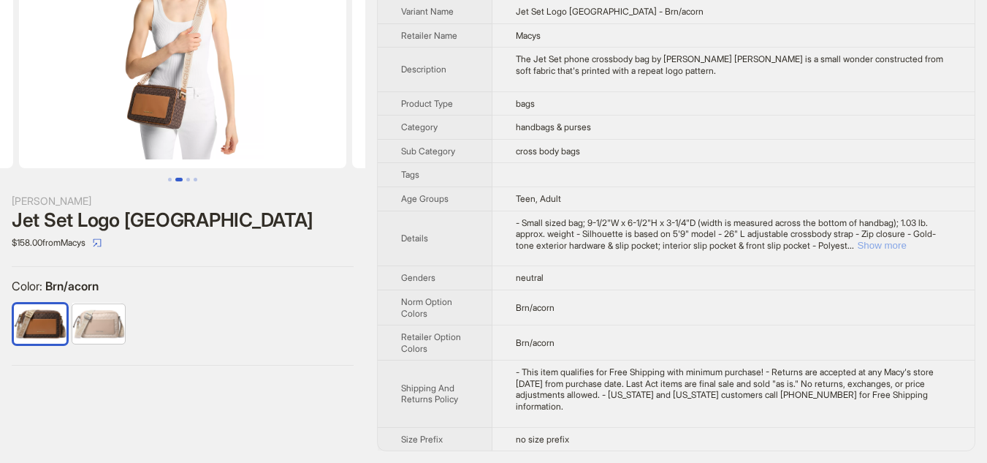
click at [906, 243] on button "Show more" at bounding box center [881, 245] width 49 height 11
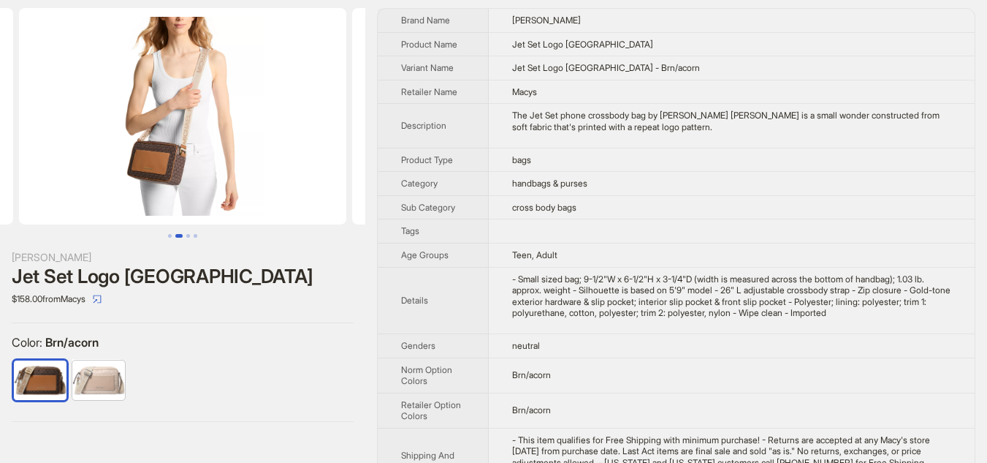
scroll to position [0, 0]
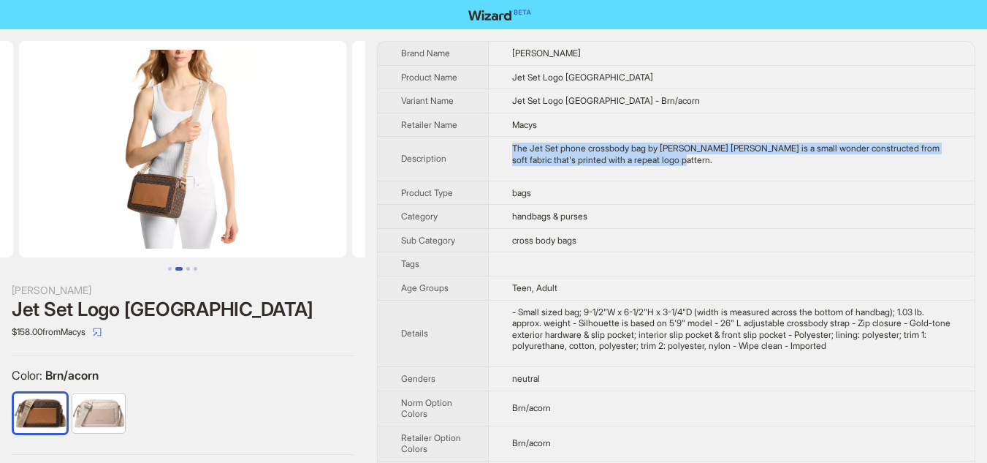
drag, startPoint x: 512, startPoint y: 145, endPoint x: 788, endPoint y: 175, distance: 277.9
click at [788, 175] on td "The Jet Set phone crossbody bag by MICHAEL Michael Kors is a small wonder const…" at bounding box center [732, 159] width 486 height 44
copy div "The Jet Set phone crossbody bag by MICHAEL Michael Kors is a small wonder const…"
click at [192, 200] on img at bounding box center [182, 149] width 327 height 216
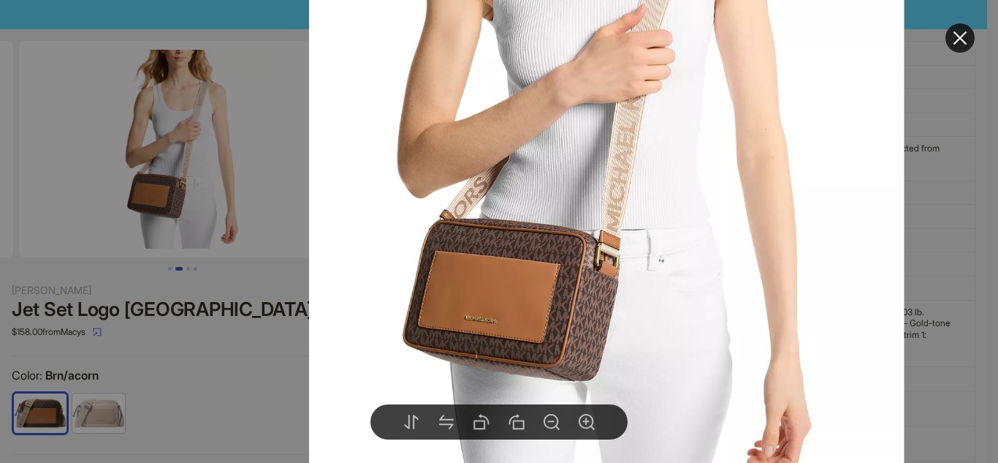
click at [167, 374] on div at bounding box center [499, 231] width 998 height 463
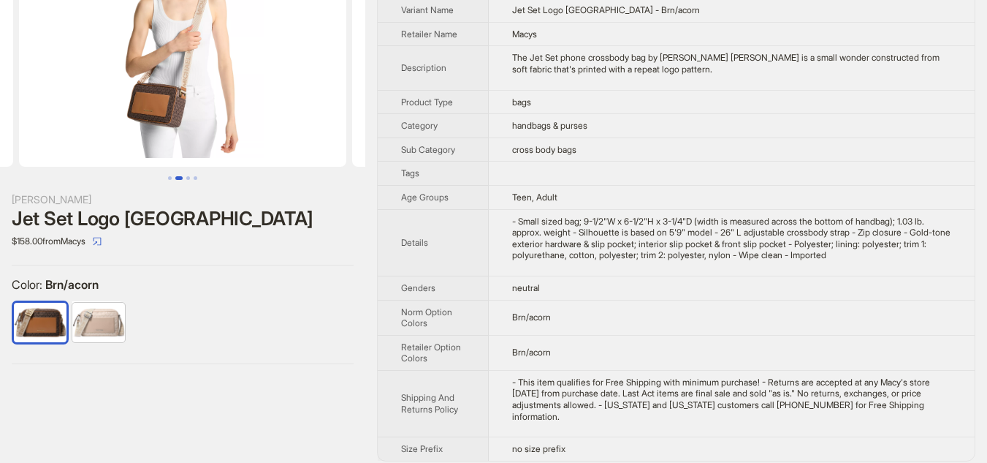
scroll to position [101, 0]
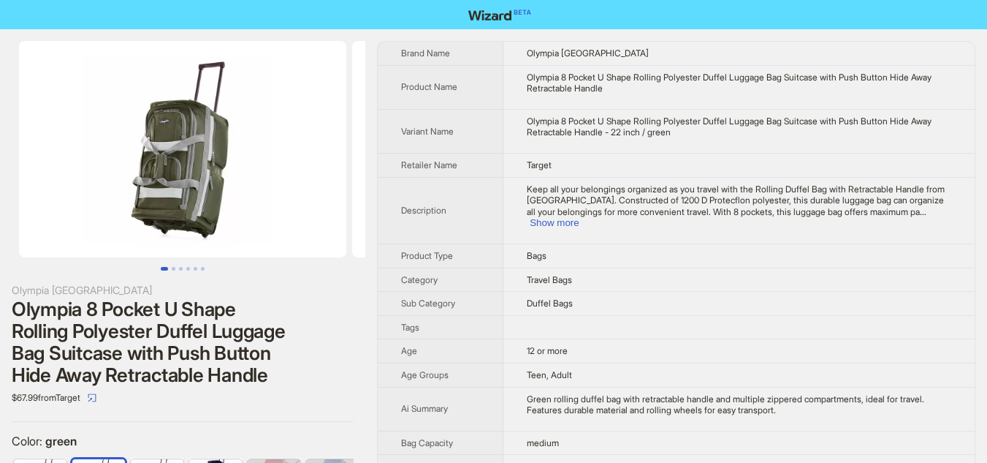
scroll to position [0, 37]
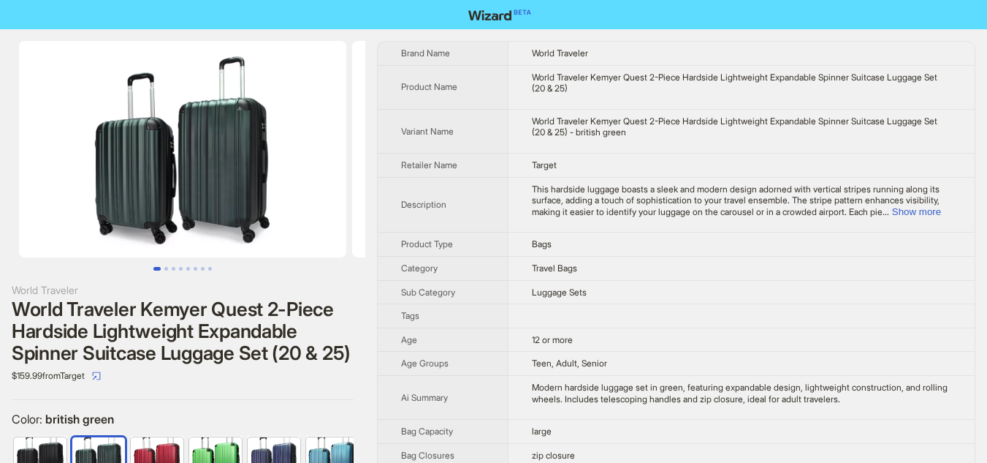
scroll to position [0, 37]
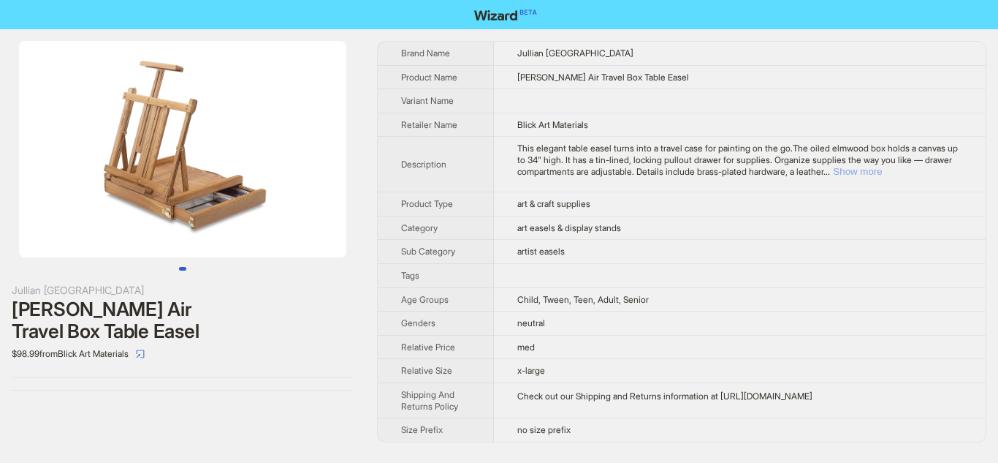
click at [882, 172] on button "Show more" at bounding box center [857, 171] width 49 height 11
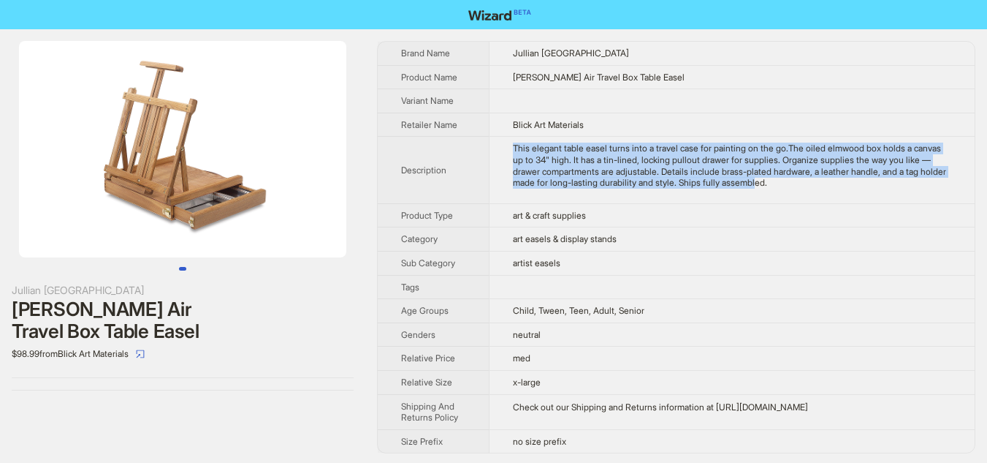
drag, startPoint x: 515, startPoint y: 151, endPoint x: 840, endPoint y: 196, distance: 328.4
click at [840, 196] on td "This elegant table easel turns into a travel case for painting on the go.The oi…" at bounding box center [732, 170] width 486 height 67
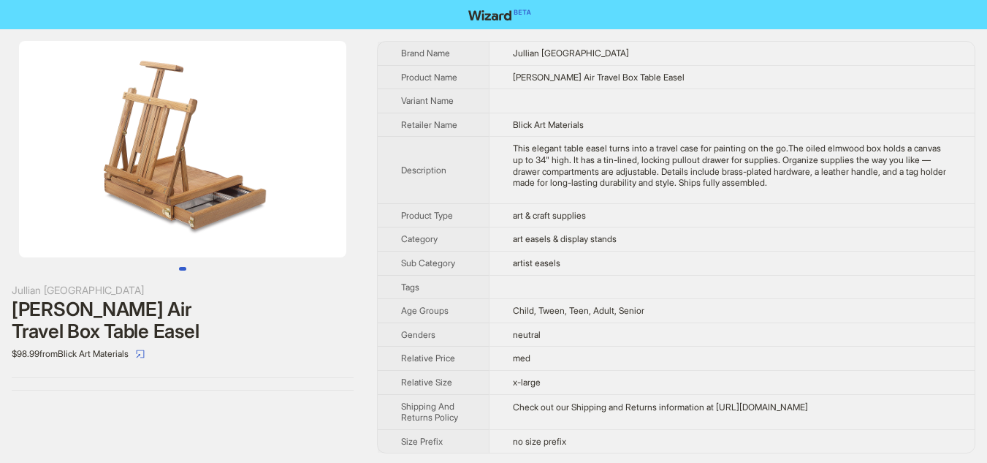
click at [864, 179] on div "This elegant table easel turns into a travel case for painting on the go.The oi…" at bounding box center [732, 165] width 438 height 45
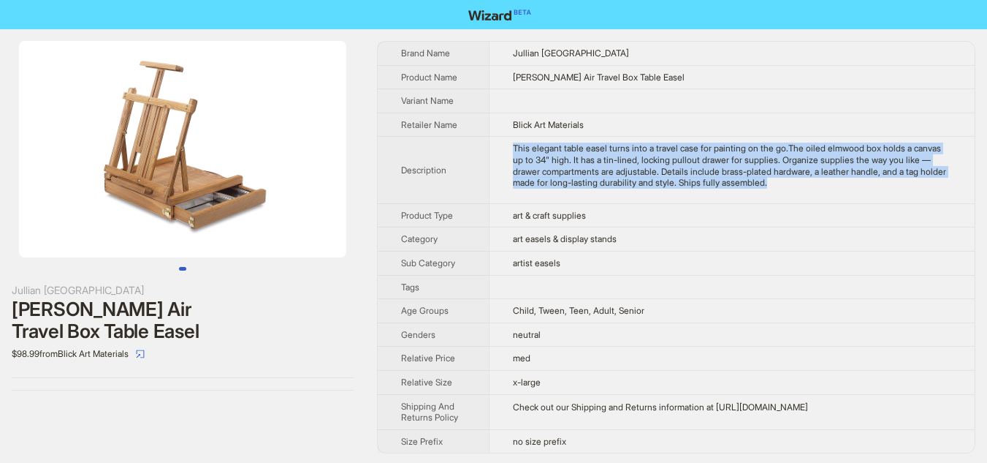
drag, startPoint x: 506, startPoint y: 140, endPoint x: 886, endPoint y: 202, distance: 385.1
click at [886, 202] on td "This elegant table easel turns into a travel case for painting on the go.The oi…" at bounding box center [732, 170] width 486 height 67
copy div "This elegant table easel turns into a travel case for painting on the go.The oi…"
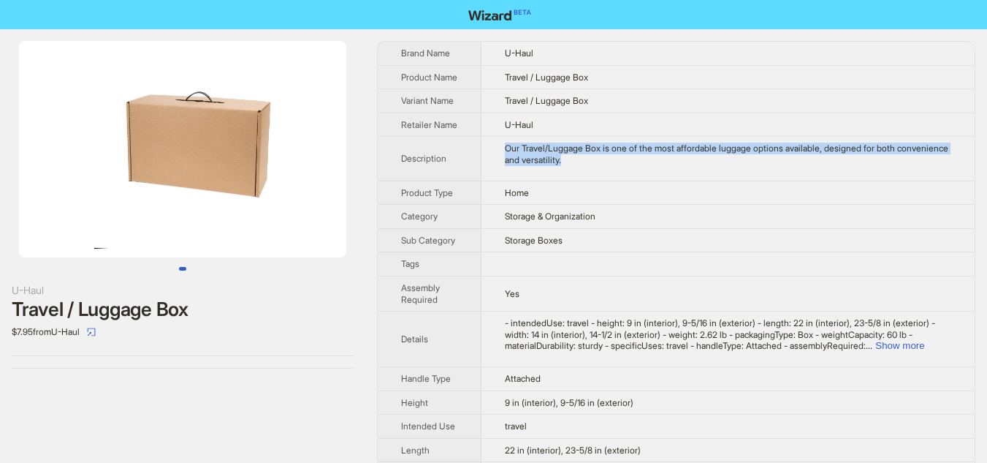
drag, startPoint x: 509, startPoint y: 160, endPoint x: 646, endPoint y: 179, distance: 138.0
click at [646, 179] on td "Our Travel/Luggage Box is one of the most affordable luggage options available,…" at bounding box center [728, 159] width 493 height 44
copy div "Our Travel/Luggage Box is one of the most affordable luggage options available,…"
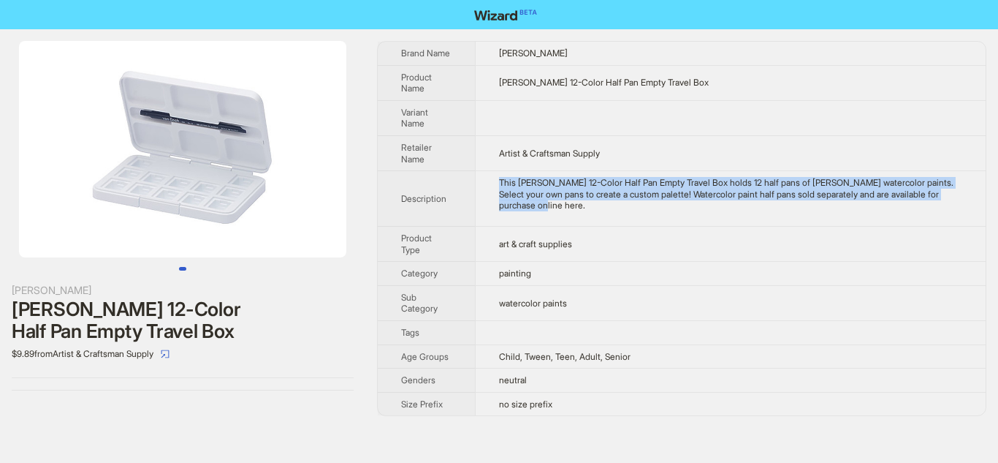
drag, startPoint x: 499, startPoint y: 180, endPoint x: 596, endPoint y: 212, distance: 101.7
click at [596, 212] on td "This [PERSON_NAME] 12-Color Half Pan Empty Travel Box holds 12 half pans of [PE…" at bounding box center [730, 199] width 511 height 56
copy div "This [PERSON_NAME] 12-Color Half Pan Empty Travel Box holds 12 half pans of [PE…"
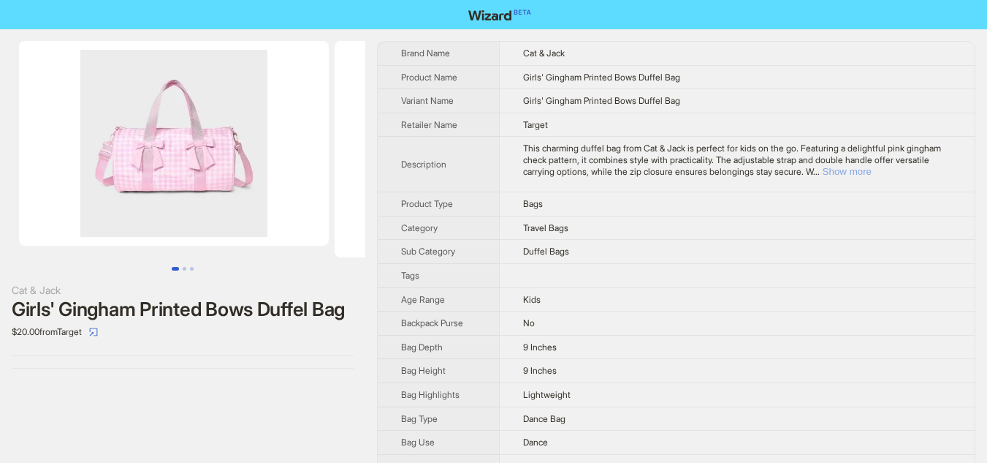
click at [872, 168] on button "Show more" at bounding box center [847, 171] width 49 height 11
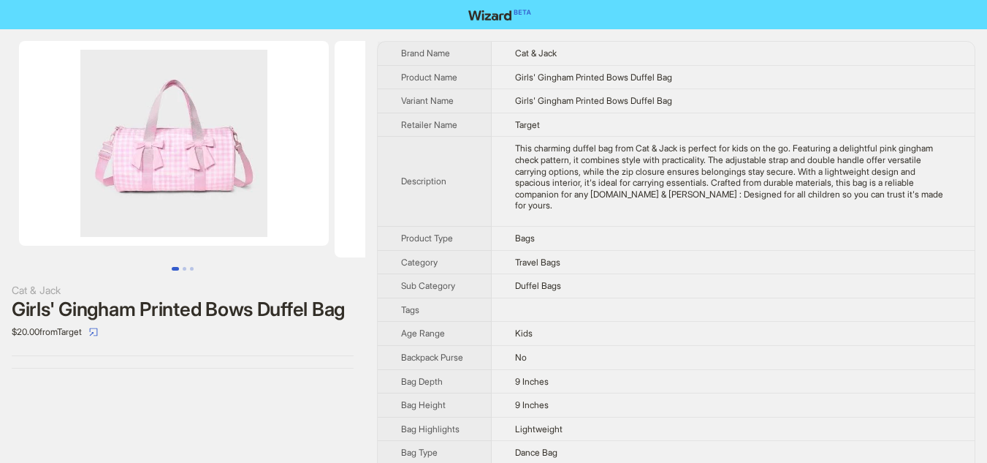
scroll to position [352, 0]
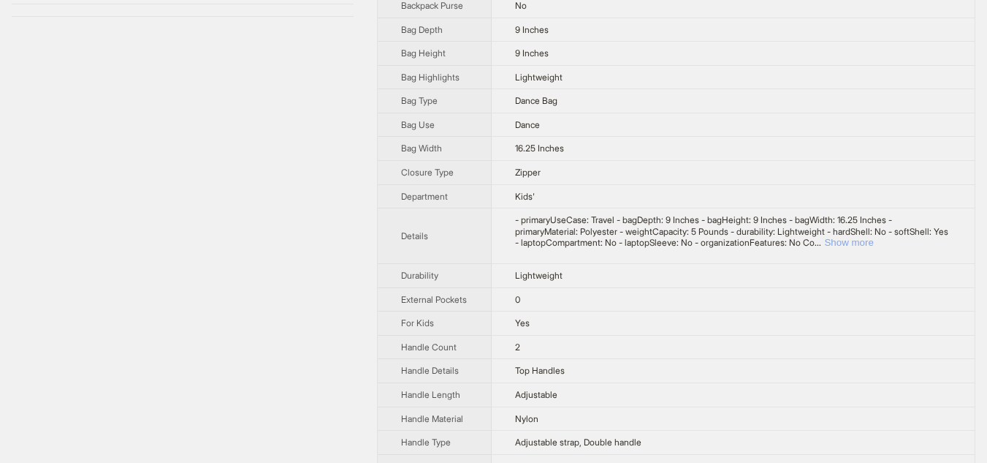
click at [873, 240] on button "Show more" at bounding box center [848, 242] width 49 height 11
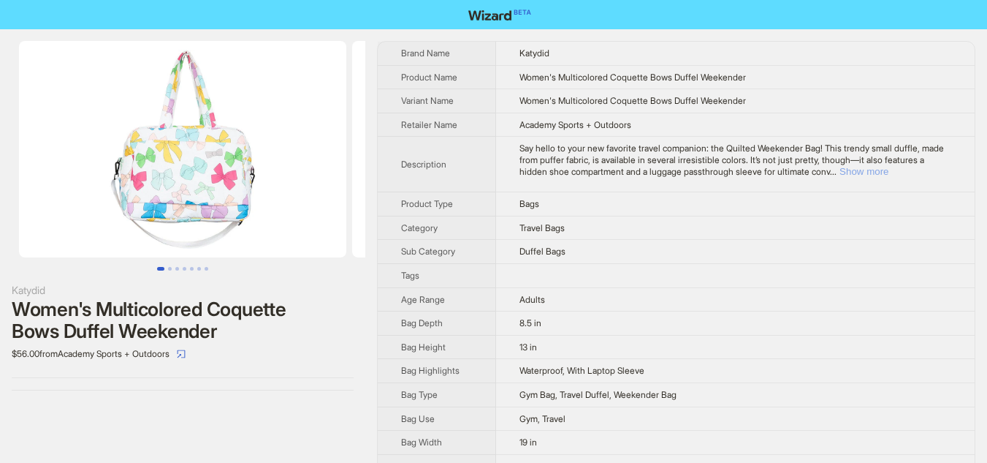
click at [889, 172] on button "Show more" at bounding box center [864, 171] width 49 height 11
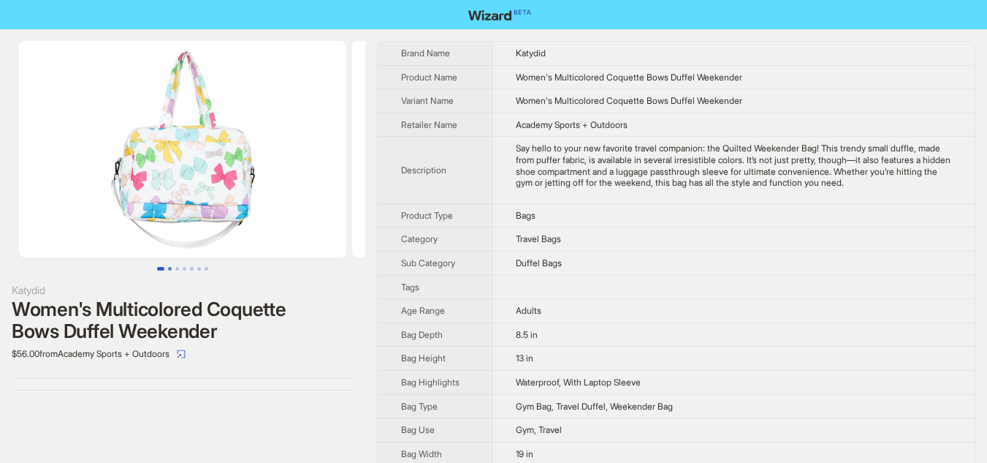
click at [172, 267] on button "Go to slide 2" at bounding box center [170, 269] width 4 height 4
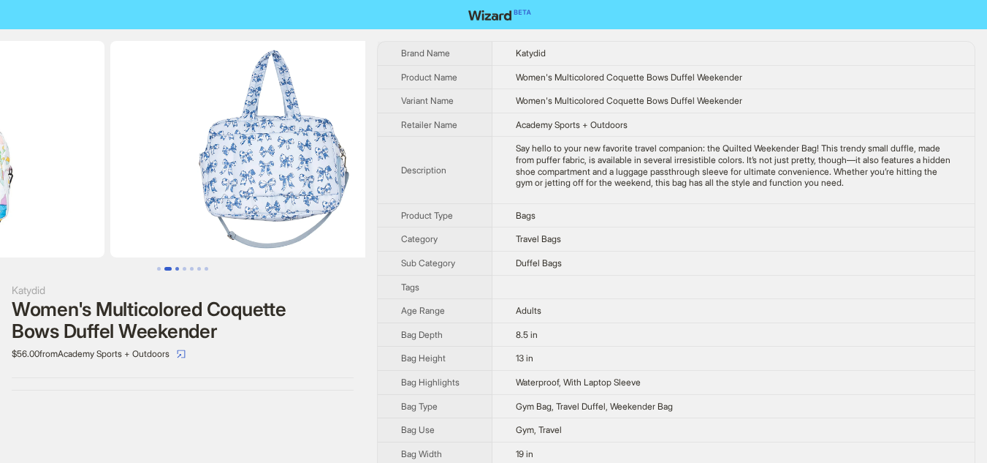
scroll to position [0, 333]
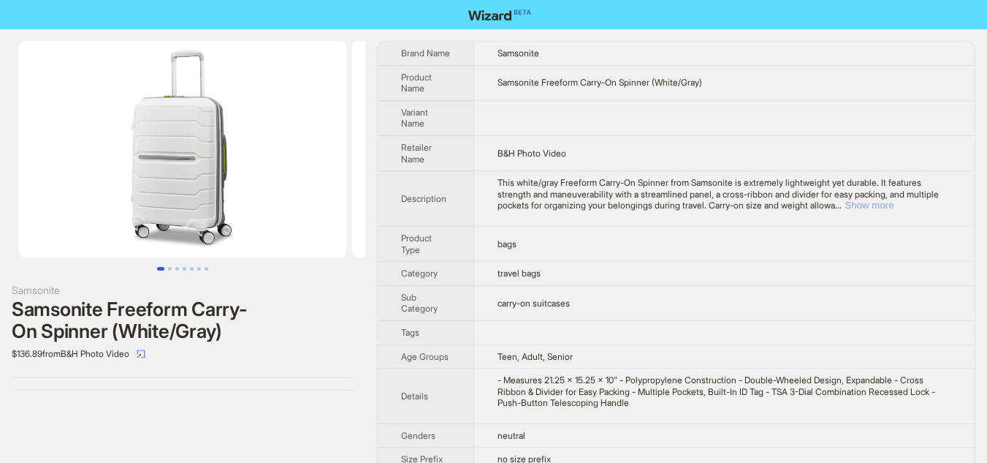
click at [894, 210] on button "Show more" at bounding box center [869, 205] width 49 height 11
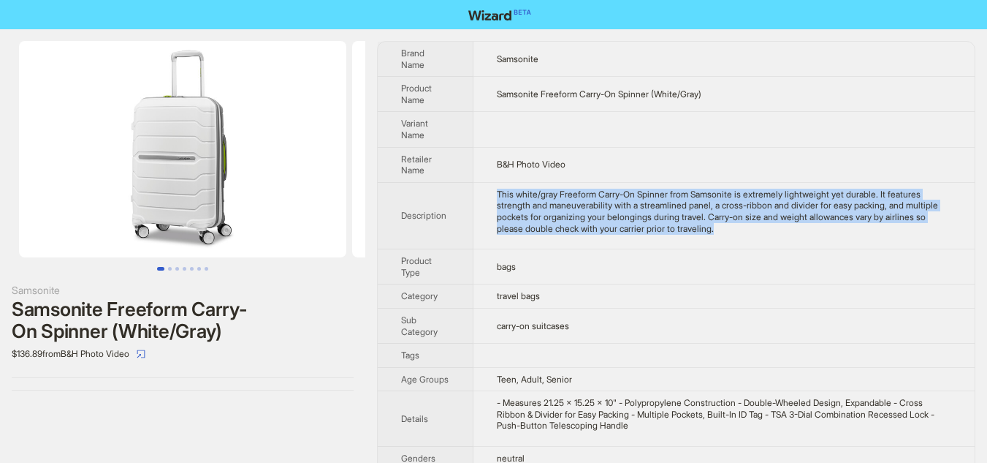
drag, startPoint x: 493, startPoint y: 192, endPoint x: 797, endPoint y: 241, distance: 307.2
click at [797, 241] on td "This white/gray Freeform Carry-On Spinner from Samsonite is extremely lightweig…" at bounding box center [724, 215] width 501 height 67
copy div "This white/gray Freeform Carry-On Spinner from Samsonite is extremely lightweig…"
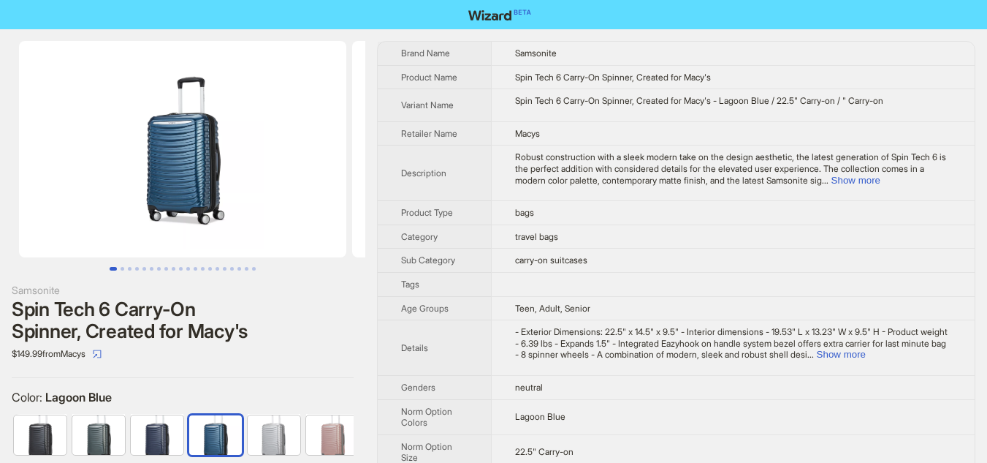
scroll to position [0, 9]
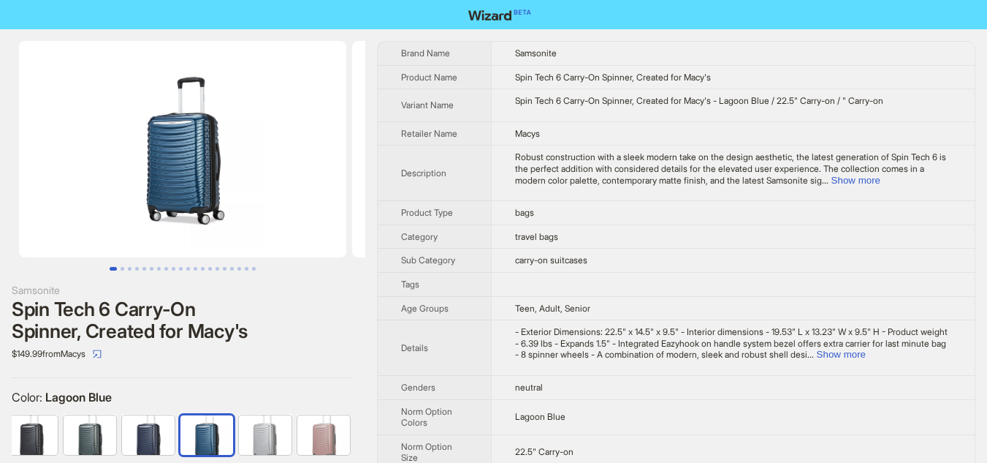
click at [949, 176] on div "Robust construction with a sleek modern take on the design aesthetic, the lates…" at bounding box center [733, 168] width 436 height 34
click at [881, 180] on button "Show more" at bounding box center [856, 180] width 49 height 11
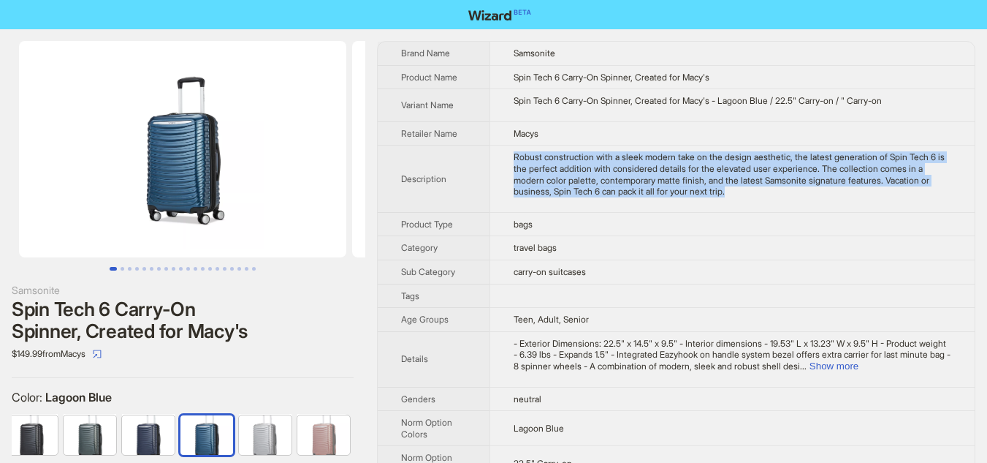
drag, startPoint x: 507, startPoint y: 154, endPoint x: 826, endPoint y: 203, distance: 322.4
click at [826, 203] on td "Robust construction with a sleek modern take on the design aesthetic, the lates…" at bounding box center [732, 178] width 485 height 67
copy div "Robust construction with a sleek modern take on the design aesthetic, the lates…"
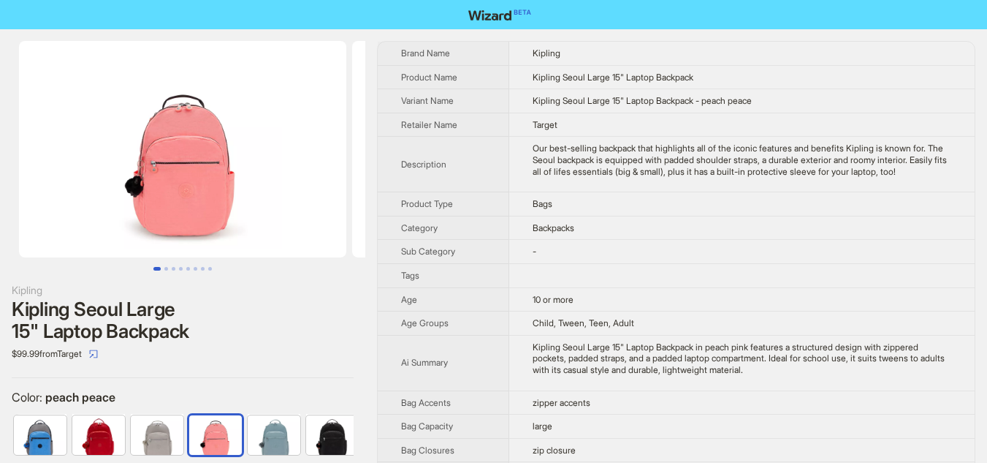
scroll to position [0, 67]
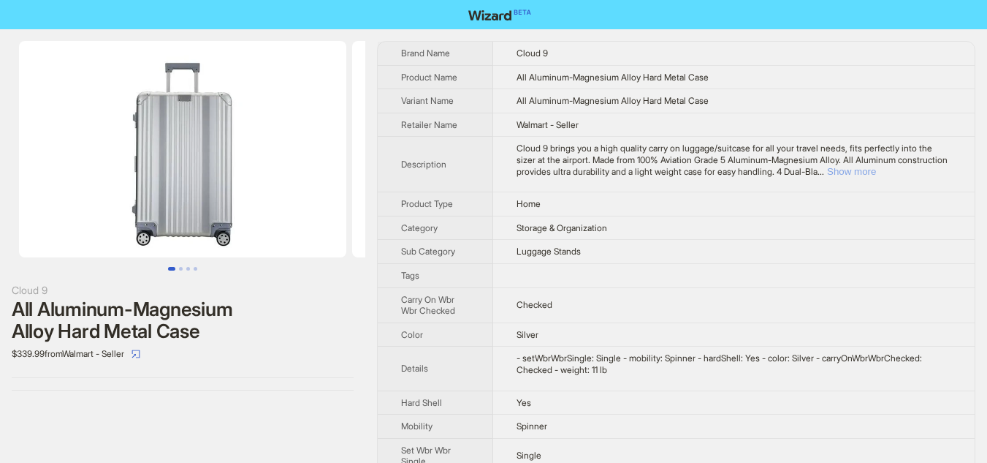
click at [876, 167] on button "Show more" at bounding box center [851, 171] width 49 height 11
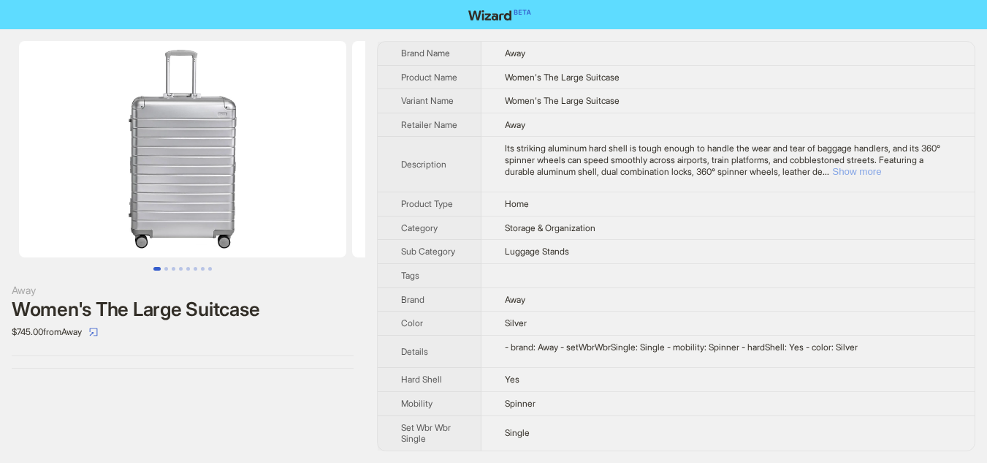
click at [881, 177] on button "Show more" at bounding box center [856, 171] width 49 height 11
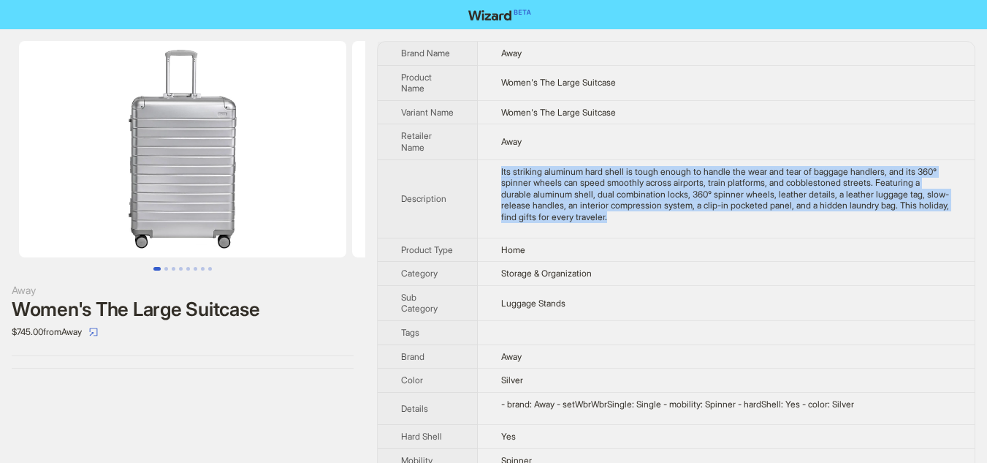
drag, startPoint x: 502, startPoint y: 175, endPoint x: 727, endPoint y: 235, distance: 232.9
click at [727, 235] on td "Its striking aluminum hard shell is tough enough to handle the wear and tear of…" at bounding box center [726, 198] width 497 height 78
copy div "Its striking aluminum hard shell is tough enough to handle the wear and tear of…"
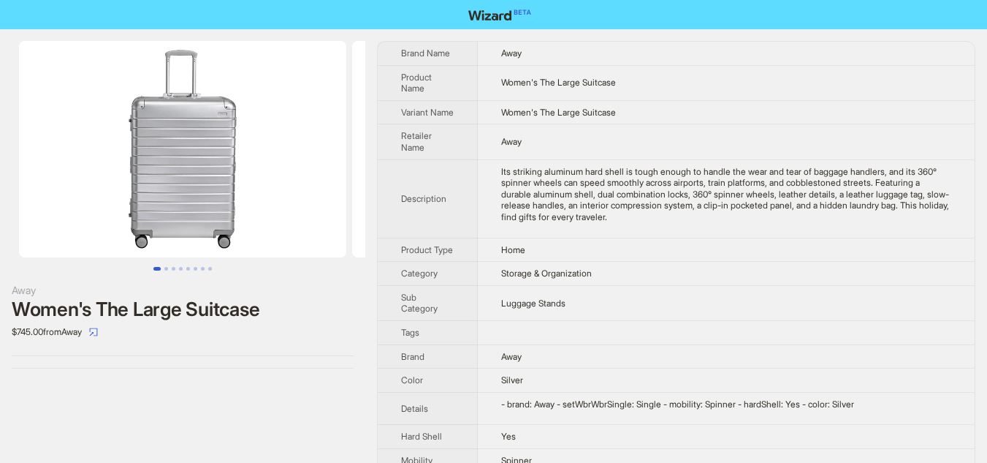
click at [719, 286] on td "Storage & Organization" at bounding box center [726, 274] width 497 height 24
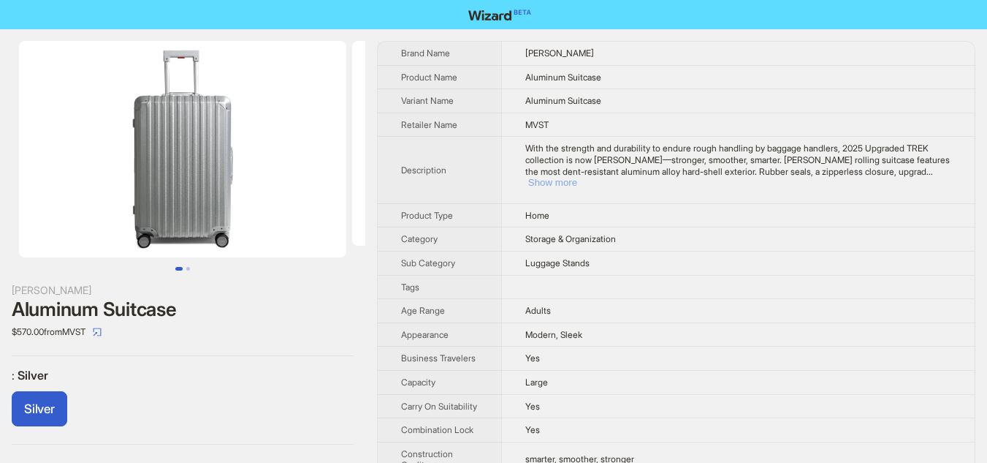
click at [577, 177] on button "Show more" at bounding box center [552, 182] width 49 height 11
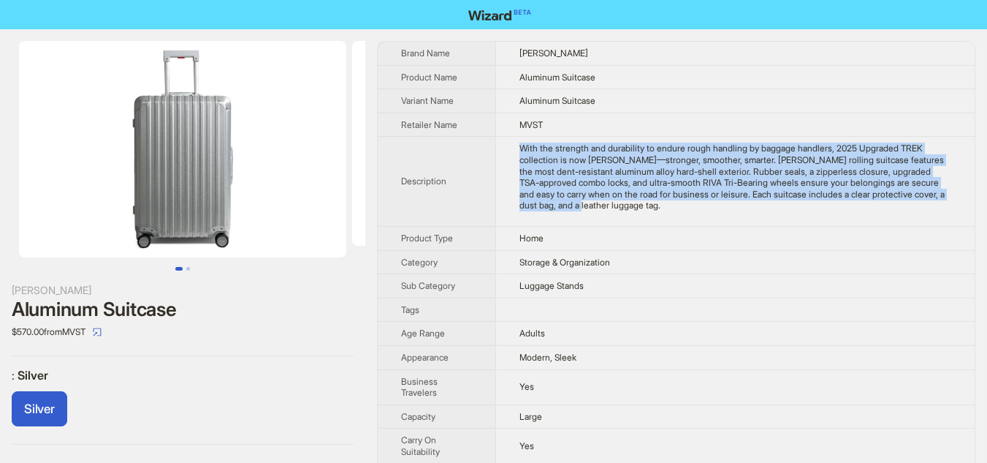
drag, startPoint x: 524, startPoint y: 142, endPoint x: 693, endPoint y: 220, distance: 186.1
click at [693, 220] on td "With the strength and durability to endure rough handling by baggage handlers, …" at bounding box center [735, 182] width 479 height 90
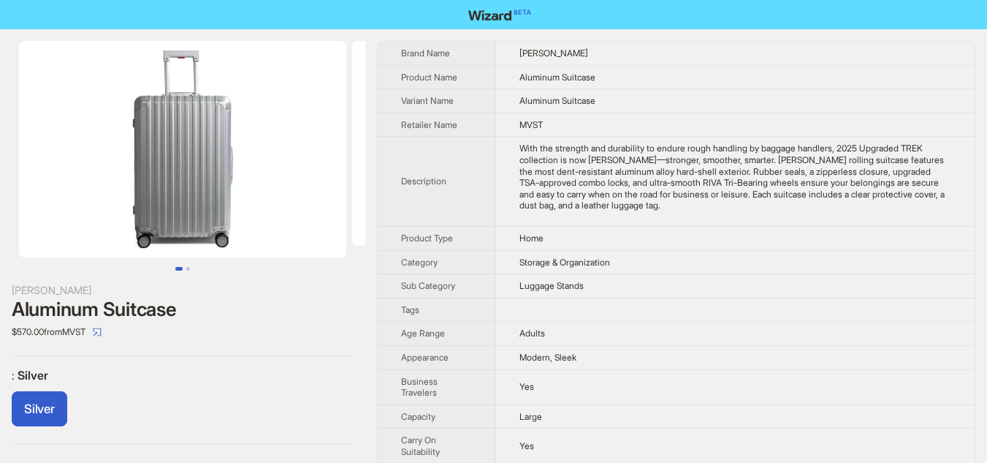
click at [744, 216] on td "With the strength and durability to endure rough handling by baggage handlers, …" at bounding box center [735, 182] width 479 height 90
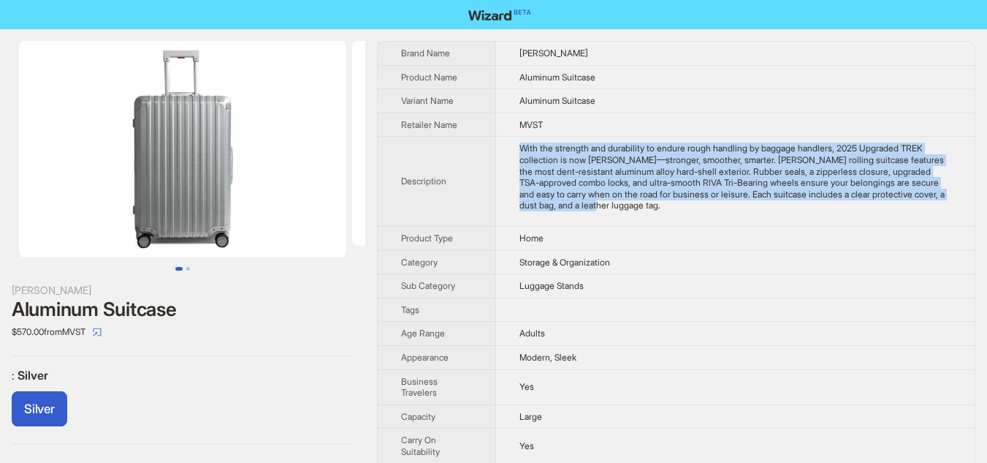
drag, startPoint x: 521, startPoint y: 136, endPoint x: 737, endPoint y: 210, distance: 228.8
click at [737, 210] on td "With the strength and durability to endure rough handling by baggage handlers, …" at bounding box center [735, 182] width 479 height 90
copy div "With the strength and durability to endure rough handling by baggage handlers, …"
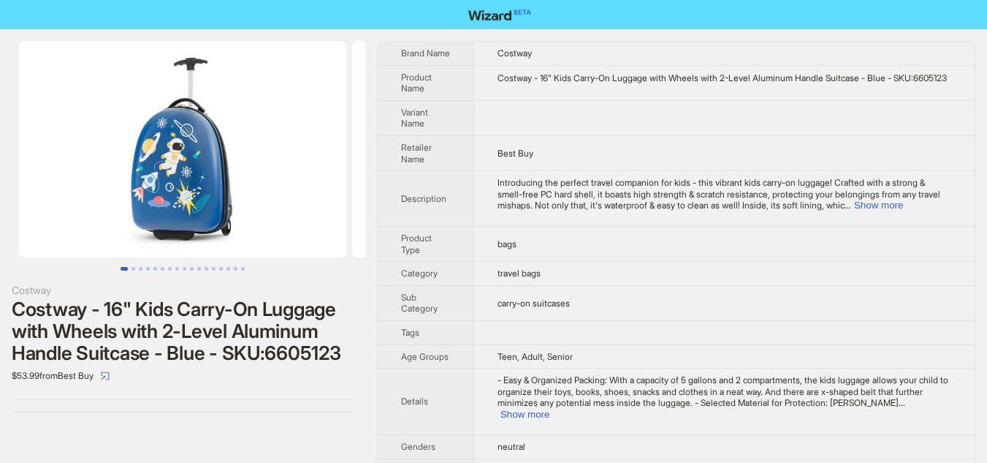
click at [932, 227] on td "Introducing the perfect travel companion for kids - this vibrant kids carry-on …" at bounding box center [724, 199] width 501 height 56
click at [903, 210] on button "Show more" at bounding box center [878, 205] width 49 height 11
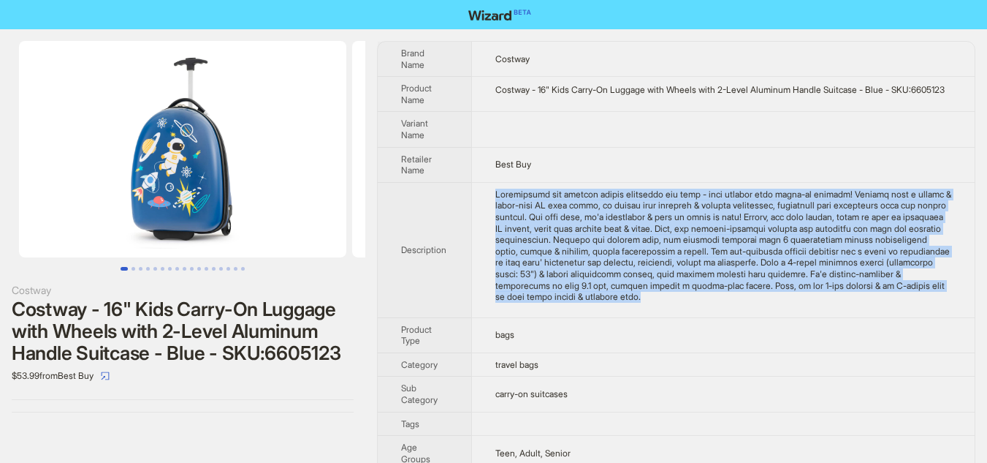
drag, startPoint x: 495, startPoint y: 202, endPoint x: 789, endPoint y: 308, distance: 312.6
click at [791, 308] on td at bounding box center [723, 249] width 504 height 135
copy div "Introducing the perfect travel companion for kids - this vibrant kids carry-on …"
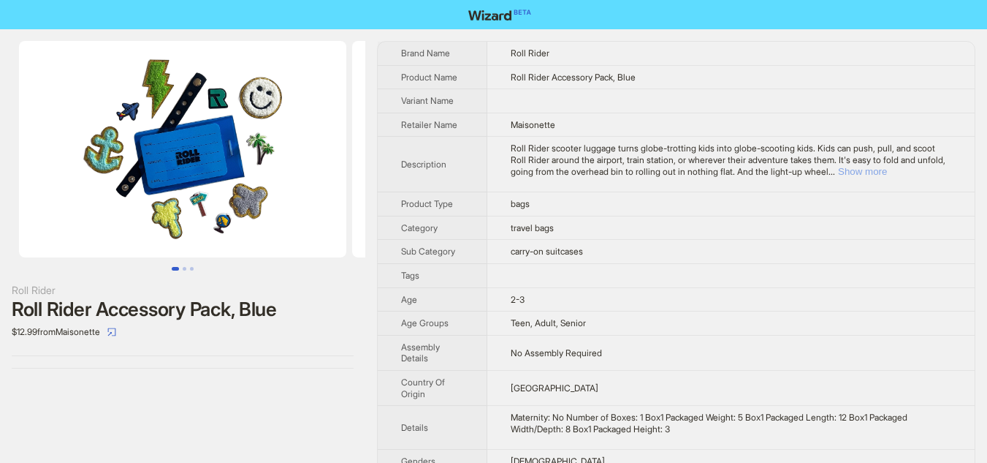
click at [887, 170] on button "Show more" at bounding box center [862, 171] width 49 height 11
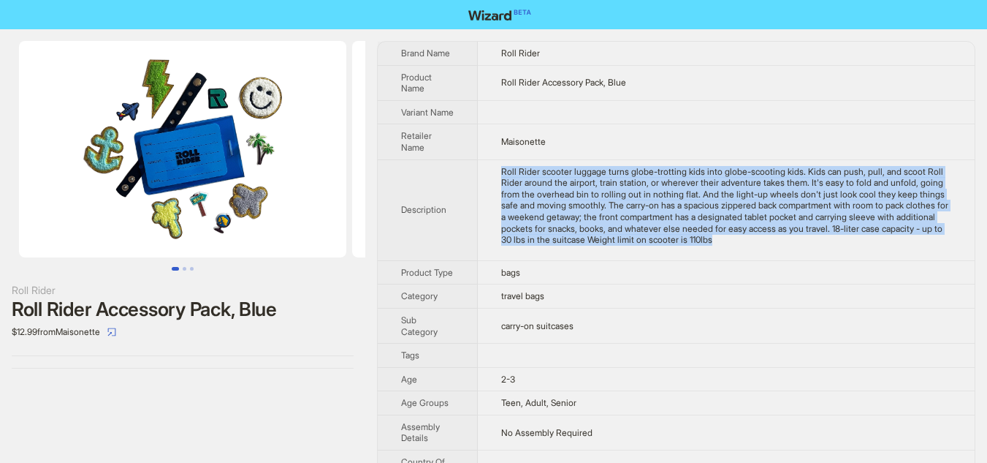
drag, startPoint x: 498, startPoint y: 181, endPoint x: 906, endPoint y: 256, distance: 415.4
click at [927, 255] on td "Roll Rider scooter luggage turns globe-trotting kids into globe-scooting kids. …" at bounding box center [726, 209] width 497 height 101
copy div "Roll Rider scooter luggage turns globe-trotting kids into globe-scooting kids. …"
drag, startPoint x: 182, startPoint y: 270, endPoint x: 189, endPoint y: 264, distance: 8.8
click at [183, 267] on button "Go to slide 2" at bounding box center [185, 269] width 4 height 4
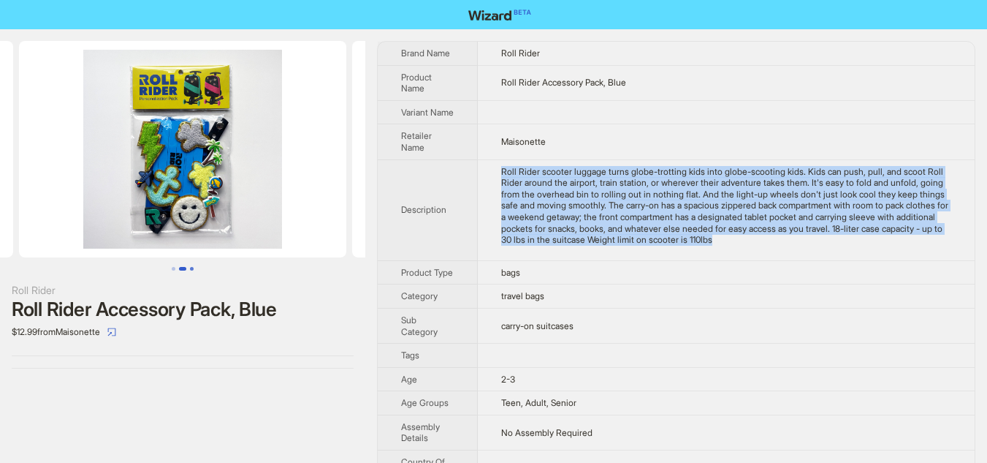
click at [194, 267] on button "Go to slide 3" at bounding box center [192, 269] width 4 height 4
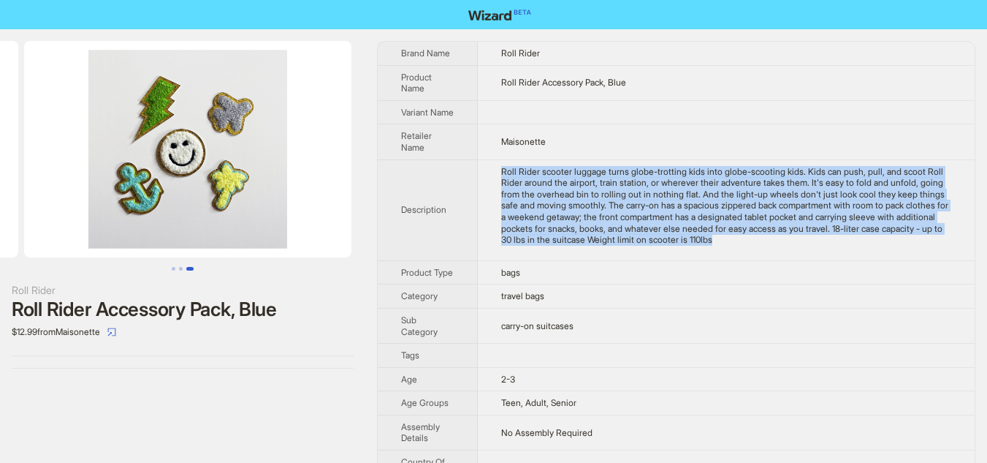
scroll to position [0, 667]
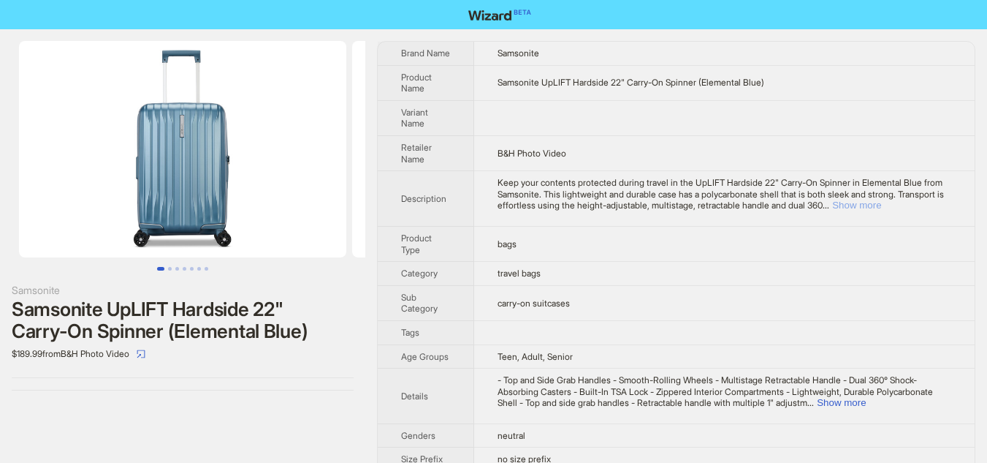
click at [881, 208] on button "Show more" at bounding box center [856, 205] width 49 height 11
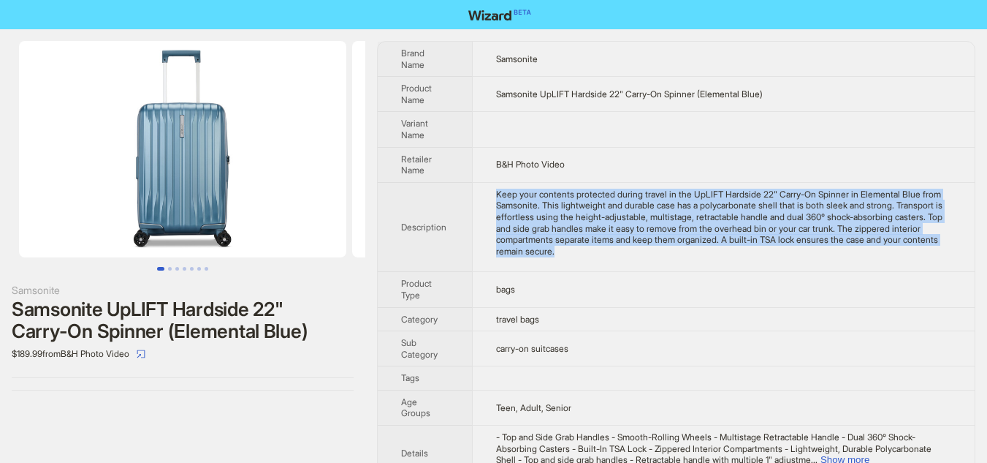
drag, startPoint x: 497, startPoint y: 196, endPoint x: 724, endPoint y: 260, distance: 236.2
click at [724, 259] on td "Keep your contents protected during travel in the UpLIFT Hardside 22" Carry-On …" at bounding box center [723, 227] width 503 height 90
copy div "Keep your contents protected during travel in the UpLIFT Hardside 22" Carry-On …"
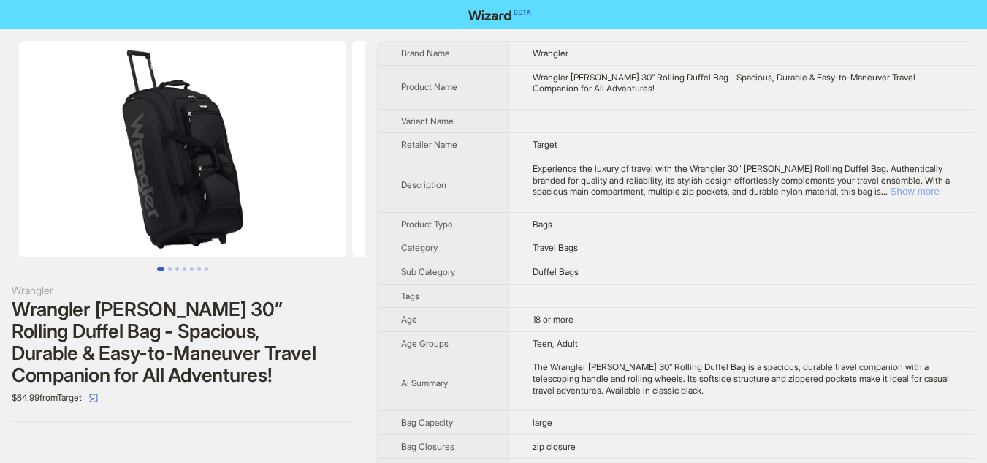
click at [918, 188] on button "Show more" at bounding box center [915, 191] width 49 height 11
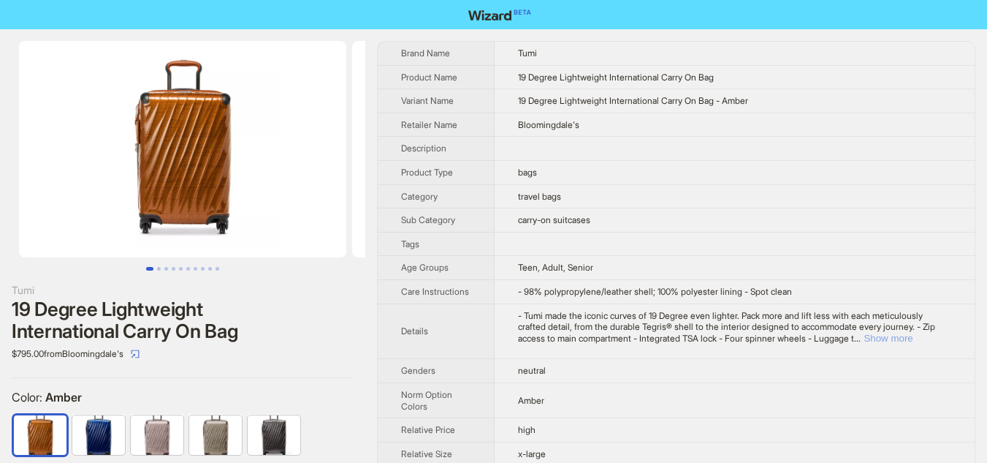
click at [913, 339] on button "Show more" at bounding box center [888, 338] width 49 height 11
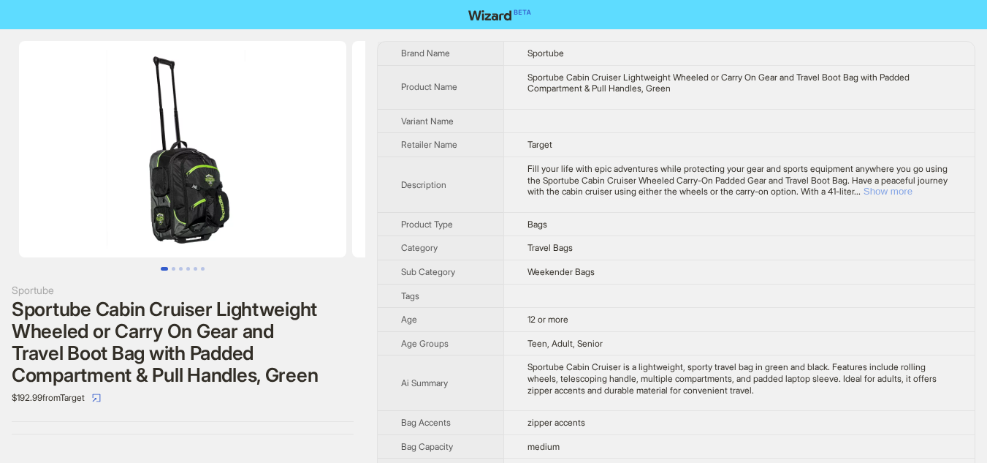
click at [913, 189] on button "Show more" at bounding box center [888, 191] width 49 height 11
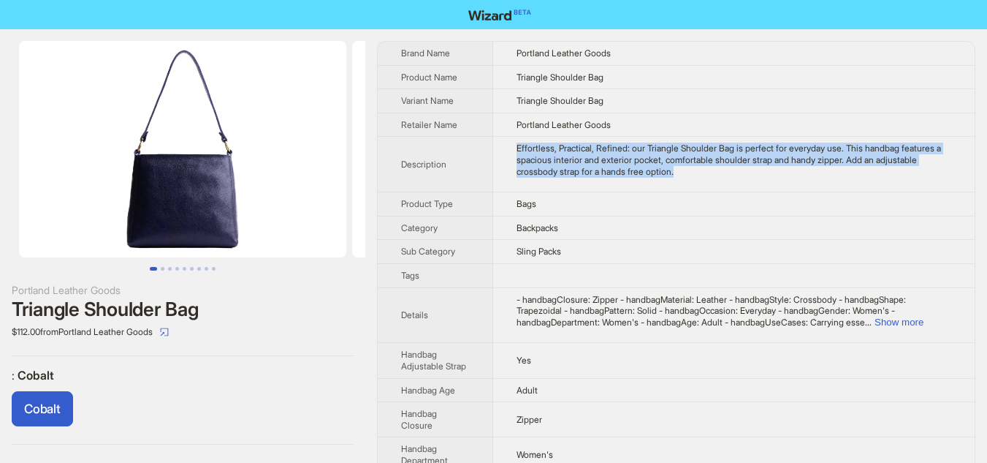
drag, startPoint x: 512, startPoint y: 151, endPoint x: 743, endPoint y: 178, distance: 231.9
click at [743, 178] on td "Effortless, Practical, Refined: our Triangle Shoulder Bag is perfect for everyd…" at bounding box center [734, 165] width 482 height 56
copy div "Effortless, Practical, Refined: our Triangle Shoulder Bag is perfect for everyd…"
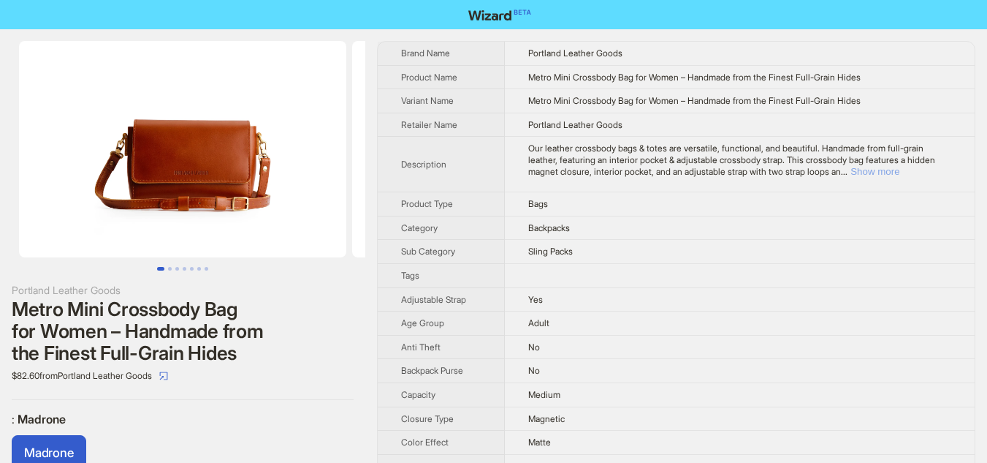
click at [900, 173] on button "Show more" at bounding box center [875, 171] width 49 height 11
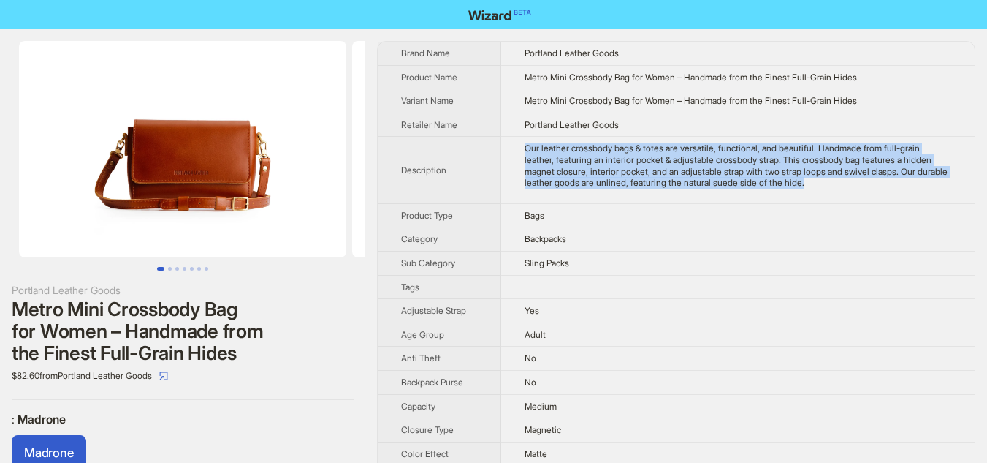
drag, startPoint x: 521, startPoint y: 148, endPoint x: 952, endPoint y: 180, distance: 431.7
click at [952, 180] on td "Our leather crossbody bags & totes are versatile, functional, and beautiful. Ha…" at bounding box center [738, 170] width 474 height 67
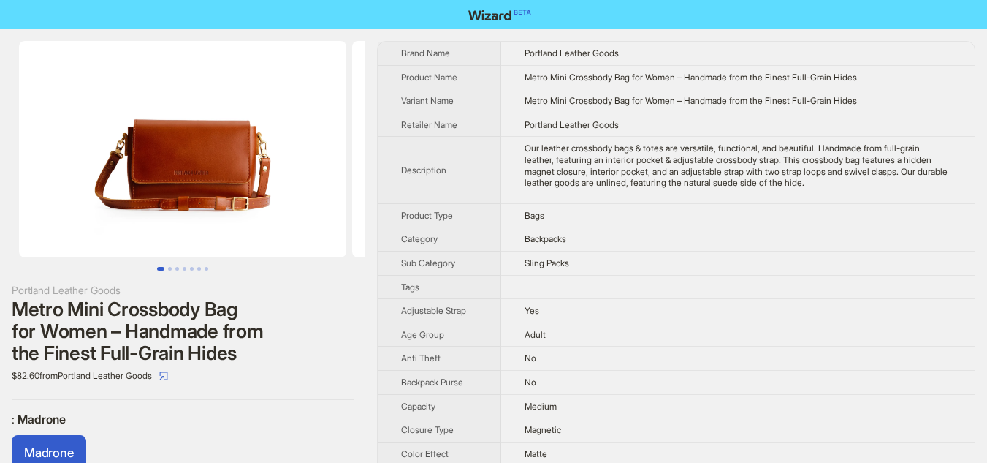
drag, startPoint x: 938, startPoint y: 183, endPoint x: 517, endPoint y: 193, distance: 421.8
click at [521, 220] on td "Bags" at bounding box center [738, 215] width 474 height 24
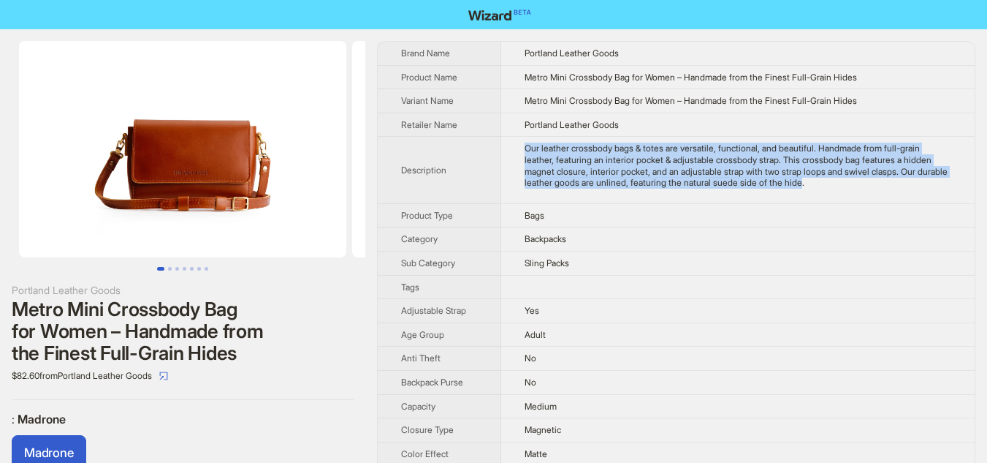
drag, startPoint x: 525, startPoint y: 150, endPoint x: 897, endPoint y: 182, distance: 373.4
click at [897, 182] on td "Our leather crossbody bags & totes are versatile, functional, and beautiful. Ha…" at bounding box center [738, 170] width 474 height 67
copy div "Our leather crossbody bags & totes are versatile, functional, and beautiful. Ha…"
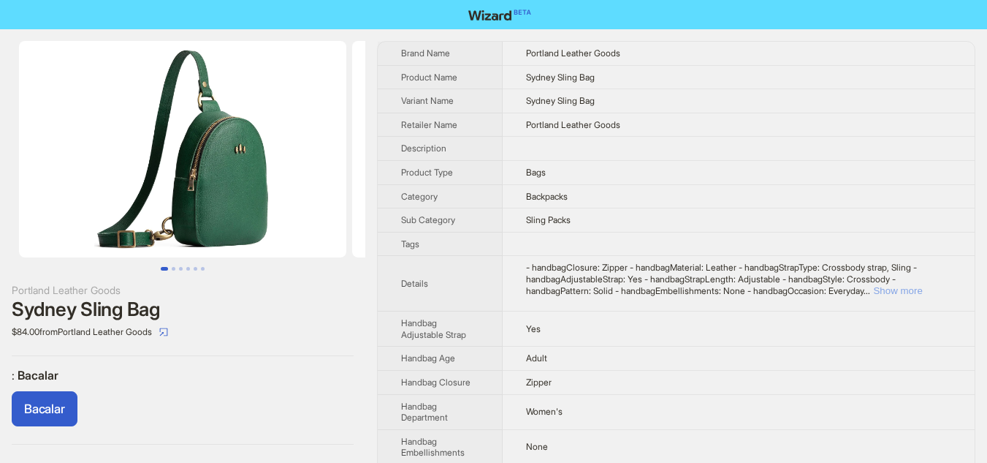
click at [914, 286] on button "Show more" at bounding box center [897, 290] width 49 height 11
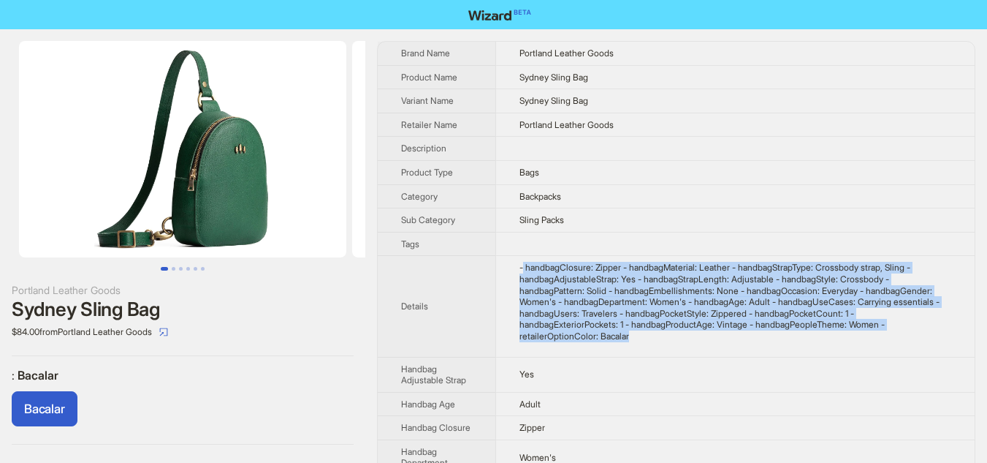
drag, startPoint x: 525, startPoint y: 266, endPoint x: 637, endPoint y: 331, distance: 129.4
click at [637, 331] on div "- handbagClosure: Zipper - handbagMaterial: Leather - handbagStrapType: Crossbo…" at bounding box center [736, 302] width 432 height 80
copy div "handbagClosure: Zipper - handbagMaterial: Leather - handbagStrapType: Crossbody…"
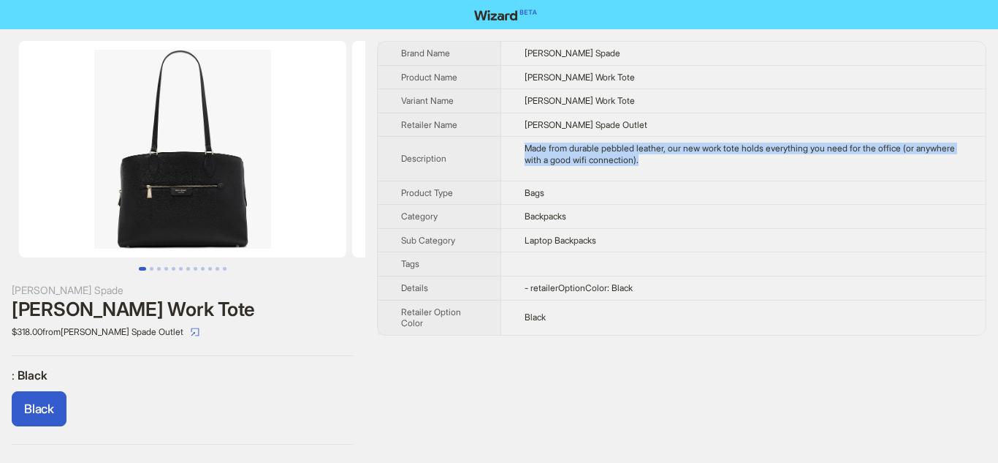
drag, startPoint x: 528, startPoint y: 145, endPoint x: 730, endPoint y: 174, distance: 203.7
click at [730, 174] on td "Made from durable pebbled leather, our new work tote holds everything you need …" at bounding box center [743, 159] width 485 height 44
copy div "Made from durable pebbled leather, our new work tote holds everything you need …"
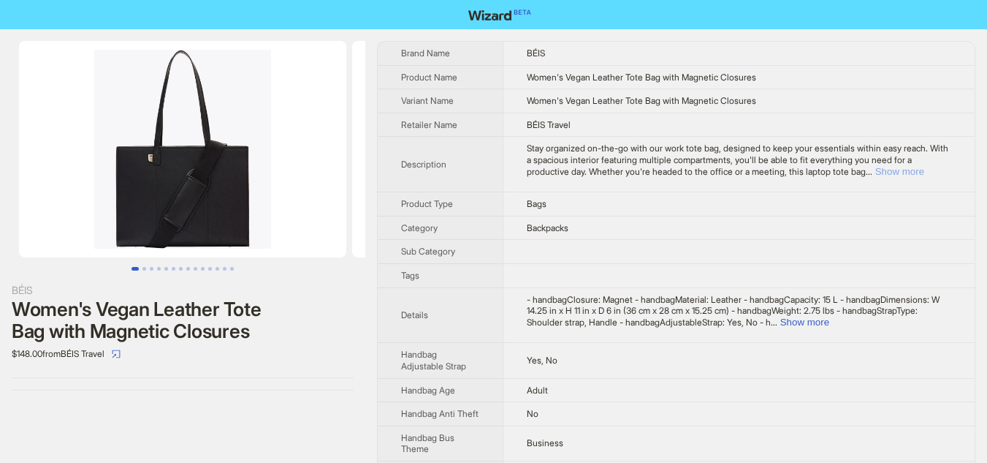
click at [876, 177] on button "Show more" at bounding box center [900, 171] width 49 height 11
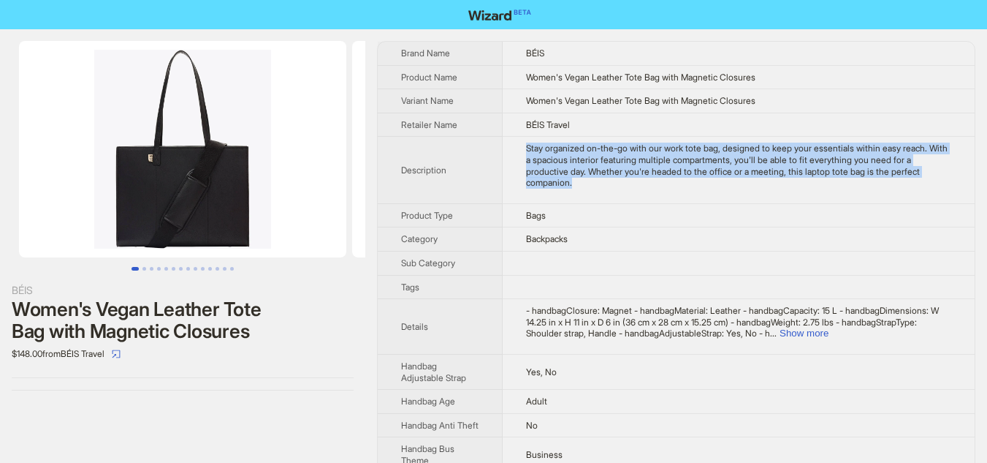
drag, startPoint x: 520, startPoint y: 148, endPoint x: 591, endPoint y: 189, distance: 81.9
click at [591, 189] on td "Stay organized on-the-go with our work tote bag, designed to keep your essentia…" at bounding box center [739, 170] width 473 height 67
copy div "Stay organized on-the-go with our work tote bag, designed to keep your essentia…"
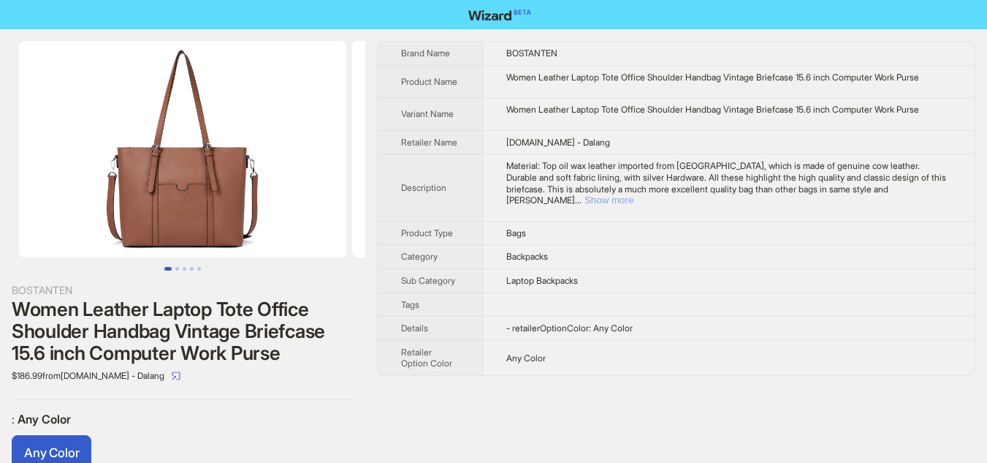
click at [634, 194] on button "Show more" at bounding box center [609, 199] width 49 height 11
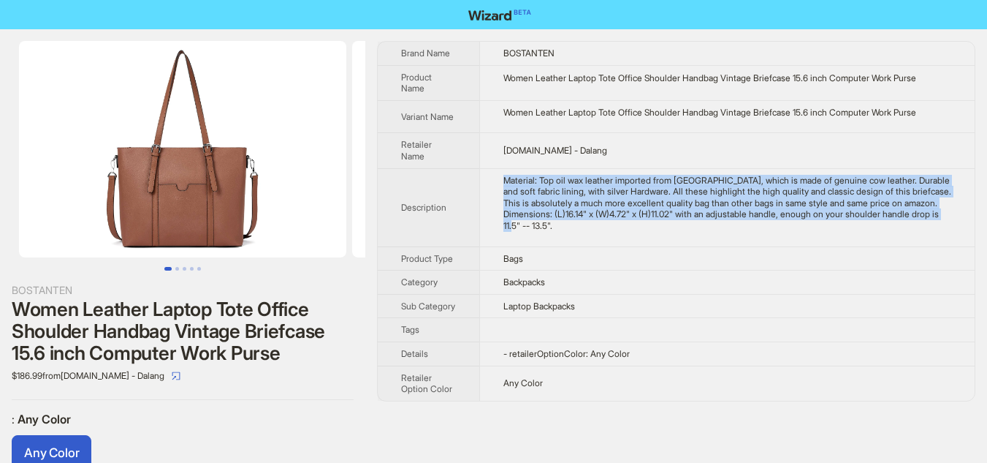
drag, startPoint x: 494, startPoint y: 183, endPoint x: 653, endPoint y: 236, distance: 167.8
click at [653, 236] on td "Material: Top oil wax leather imported from Italy, which is made of genuine cow…" at bounding box center [727, 207] width 496 height 78
copy div "Material: Top oil wax leather imported from Italy, which is made of genuine cow…"
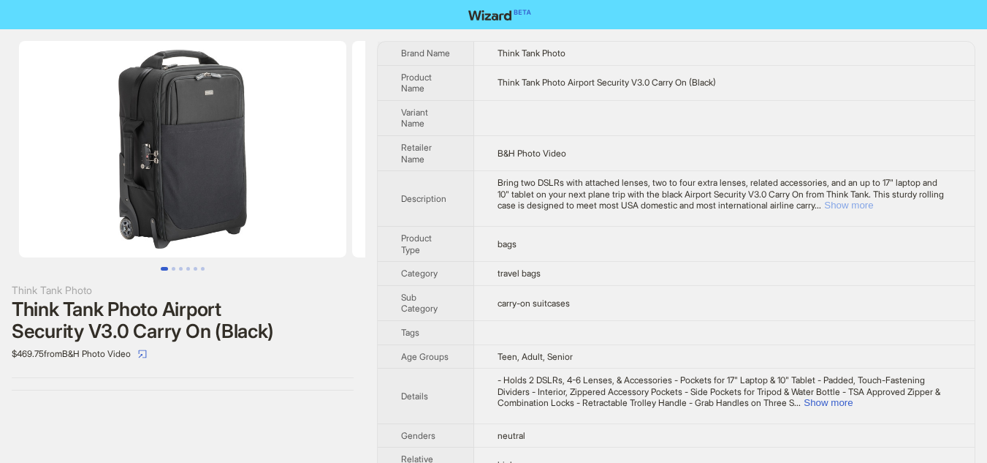
click at [873, 205] on button "Show more" at bounding box center [848, 205] width 49 height 11
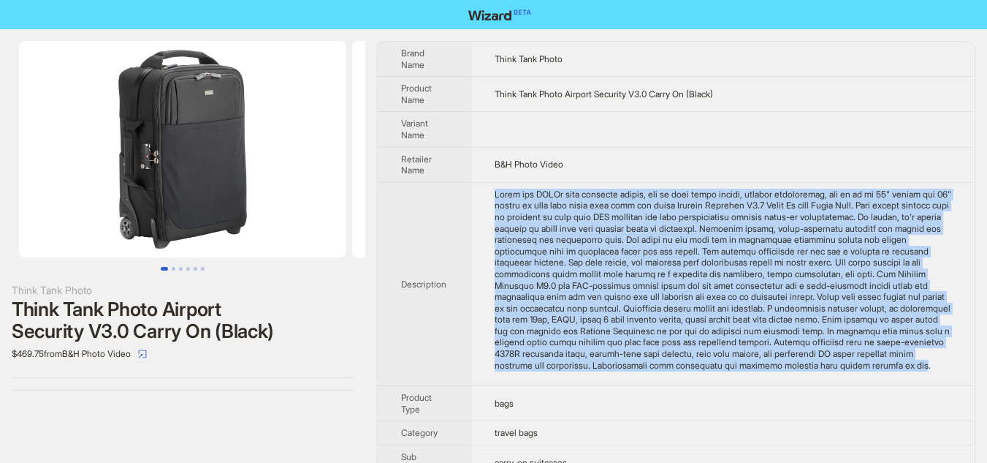
drag, startPoint x: 485, startPoint y: 192, endPoint x: 875, endPoint y: 373, distance: 430.0
click at [875, 373] on td at bounding box center [723, 284] width 504 height 204
copy div "Bring two DSLRs with attached lenses, two to four extra lenses, related accesso…"
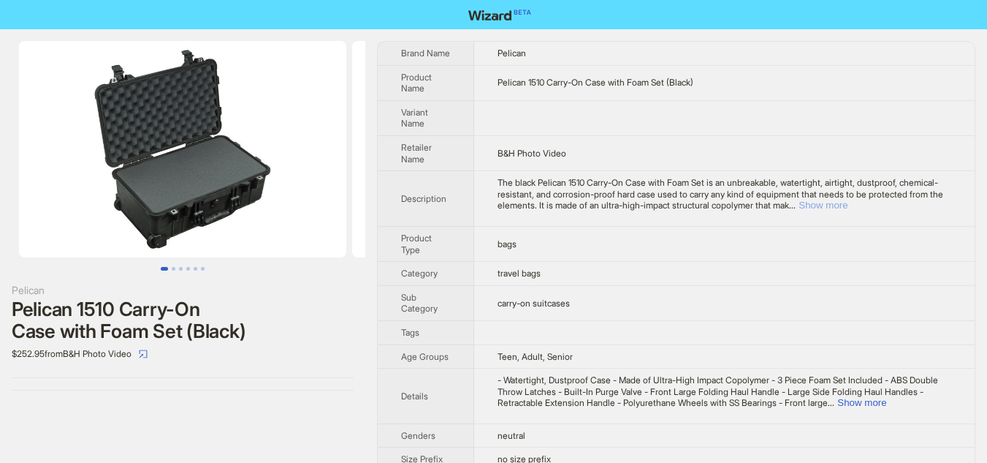
click at [848, 205] on button "Show more" at bounding box center [823, 205] width 49 height 11
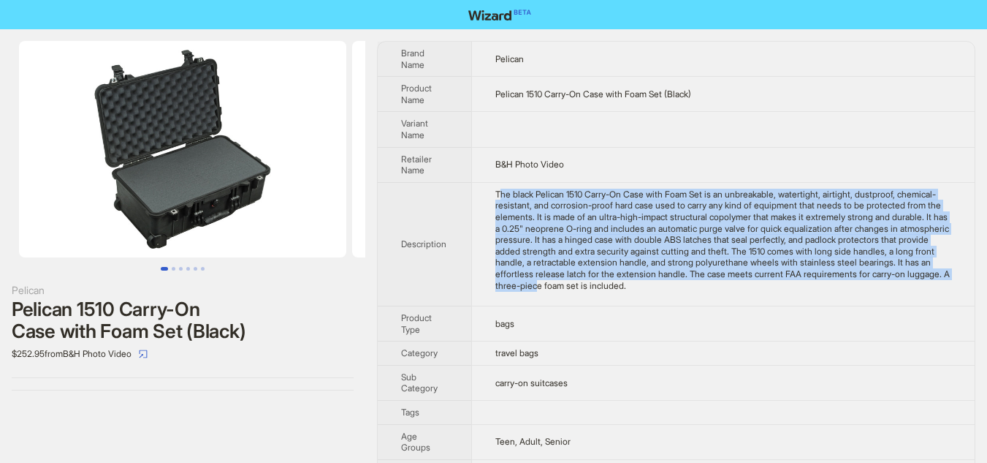
drag, startPoint x: 501, startPoint y: 198, endPoint x: 819, endPoint y: 282, distance: 328.1
click at [819, 282] on div "The black Pelican 1510 Carry-On Case with Foam Set is an unbreakable, watertigh…" at bounding box center [724, 240] width 456 height 102
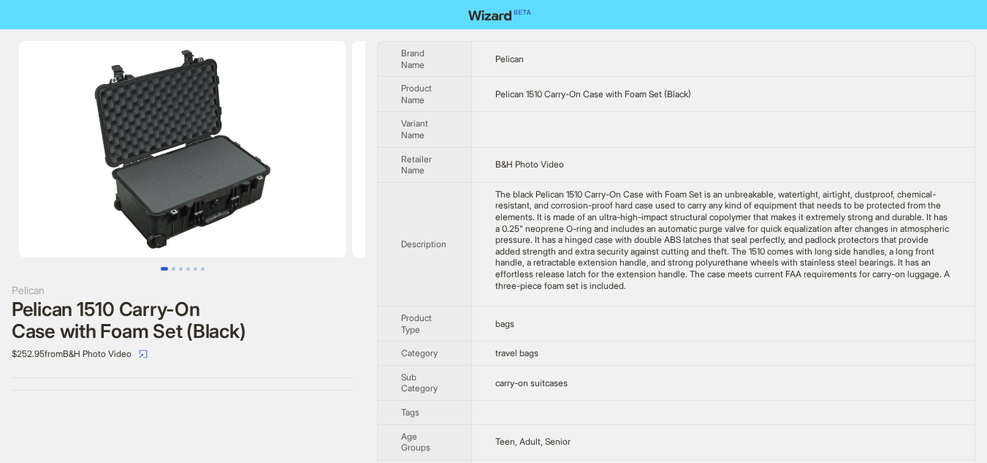
click at [590, 143] on td at bounding box center [723, 129] width 504 height 35
drag, startPoint x: 501, startPoint y: 186, endPoint x: 506, endPoint y: 195, distance: 10.2
click at [506, 195] on tbody "Brand Name Pelican Product Name Pelican 1510 Carry-On Case with Foam Set (Black…" at bounding box center [676, 302] width 597 height 520
click at [484, 195] on td "The black Pelican 1510 Carry-On Case with Foam Set is an unbreakable, watertigh…" at bounding box center [723, 244] width 504 height 124
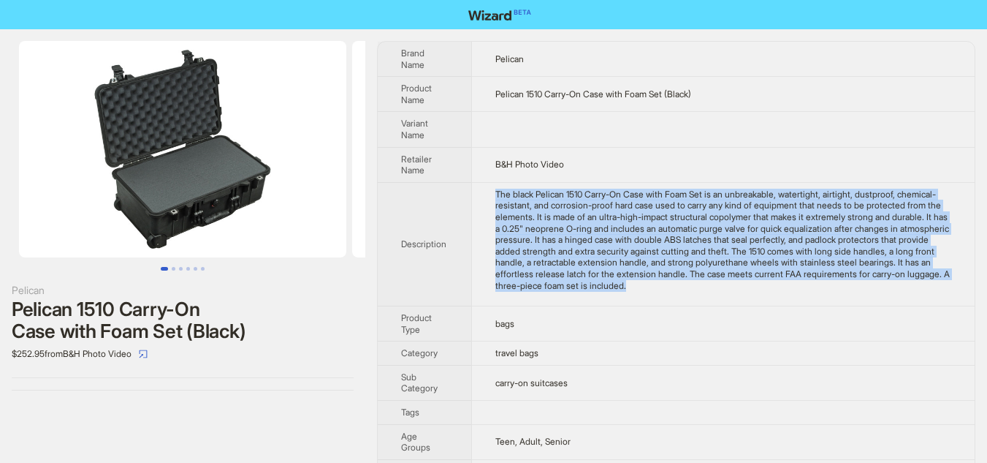
drag, startPoint x: 484, startPoint y: 195, endPoint x: 907, endPoint y: 286, distance: 432.7
click at [905, 288] on td "The black Pelican 1510 Carry-On Case with Foam Set is an unbreakable, watertigh…" at bounding box center [723, 244] width 504 height 124
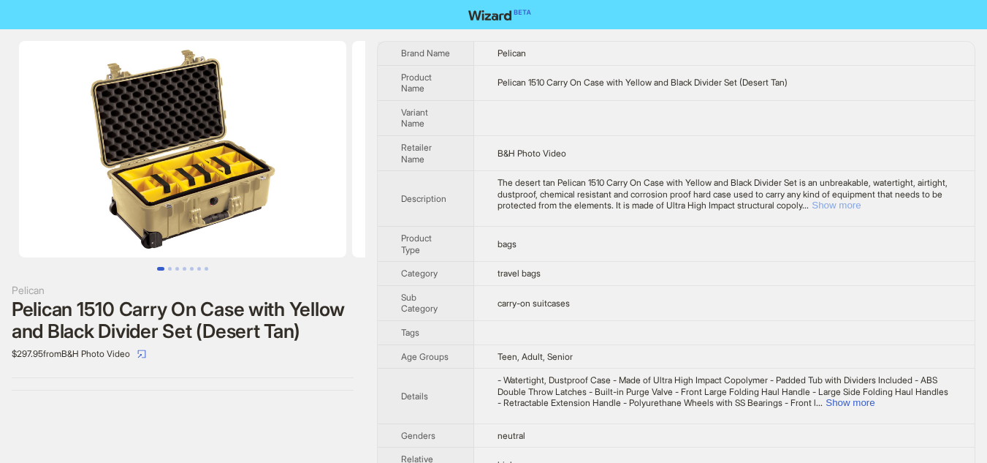
click at [861, 205] on button "Show more" at bounding box center [836, 205] width 49 height 11
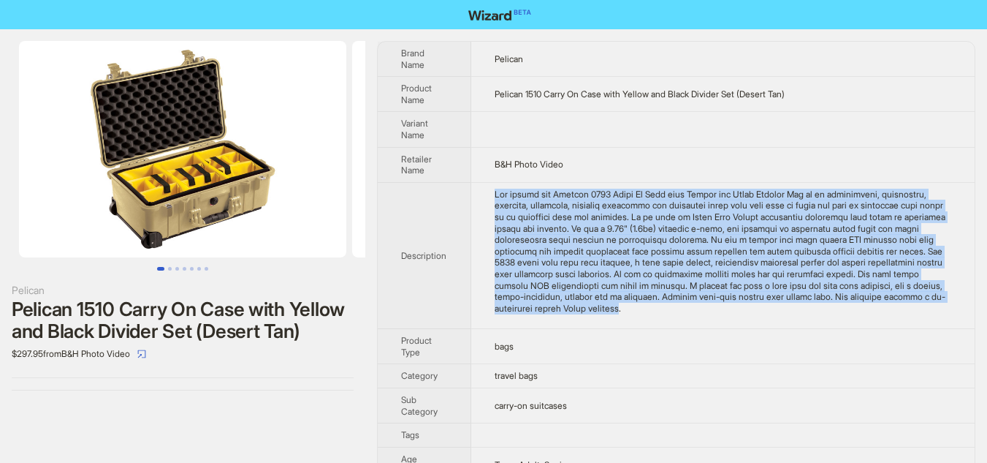
drag, startPoint x: 486, startPoint y: 191, endPoint x: 729, endPoint y: 311, distance: 271.6
click at [729, 311] on td at bounding box center [723, 255] width 504 height 147
copy div "The desert tan Pelican 1510 Carry On Case with Yellow and Black Divider Set is …"
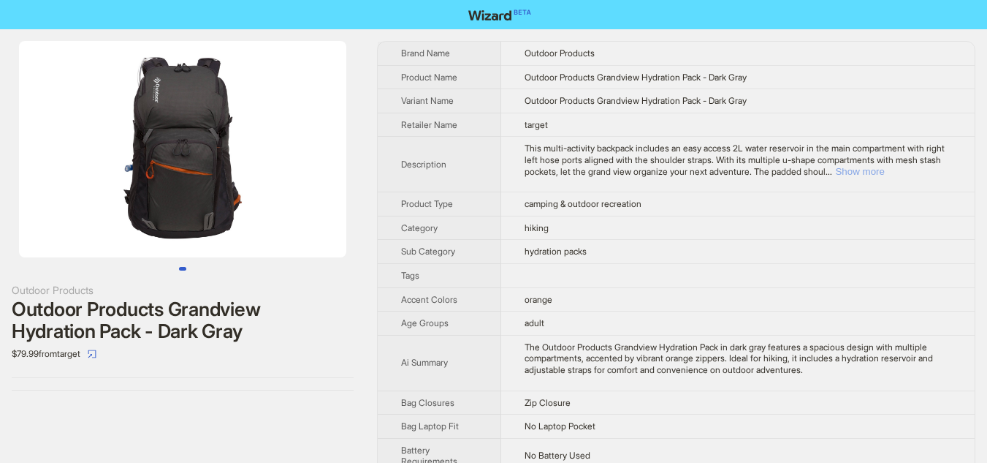
click at [884, 173] on button "Show more" at bounding box center [859, 171] width 49 height 11
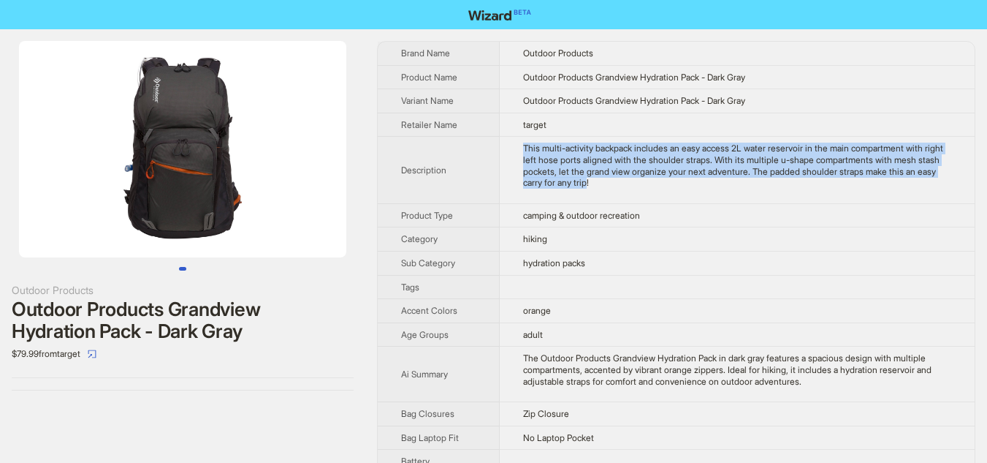
drag, startPoint x: 518, startPoint y: 145, endPoint x: 668, endPoint y: 189, distance: 156.1
click at [668, 189] on td "This multi-activity backpack includes an easy access 2L water reservoir in the …" at bounding box center [737, 170] width 475 height 67
copy div "This multi-activity backpack includes an easy access 2L water reservoir in the …"
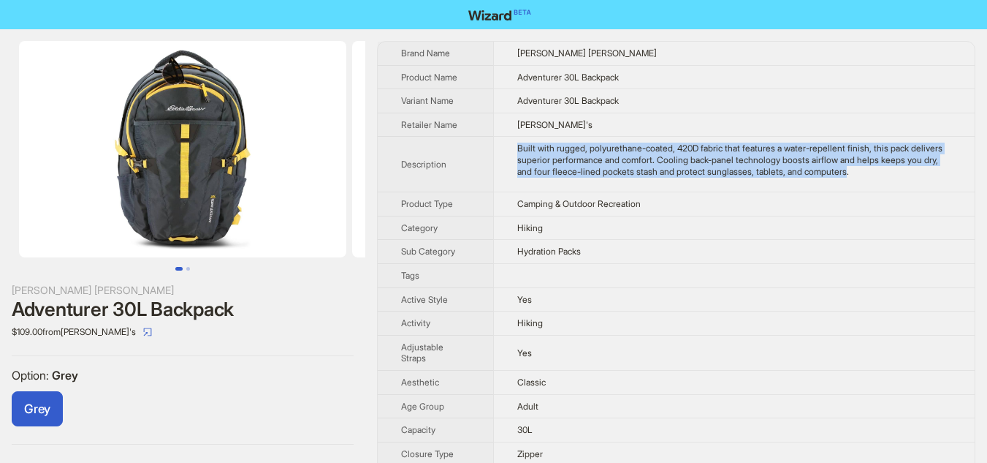
drag, startPoint x: 514, startPoint y: 139, endPoint x: 928, endPoint y: 174, distance: 415.9
click at [928, 174] on td "Built with rugged, polyurethane-coated, 420D fabric that features a water-repel…" at bounding box center [734, 165] width 482 height 56
copy div "Built with rugged, polyurethane-coated, 420D fabric that features a water-repel…"
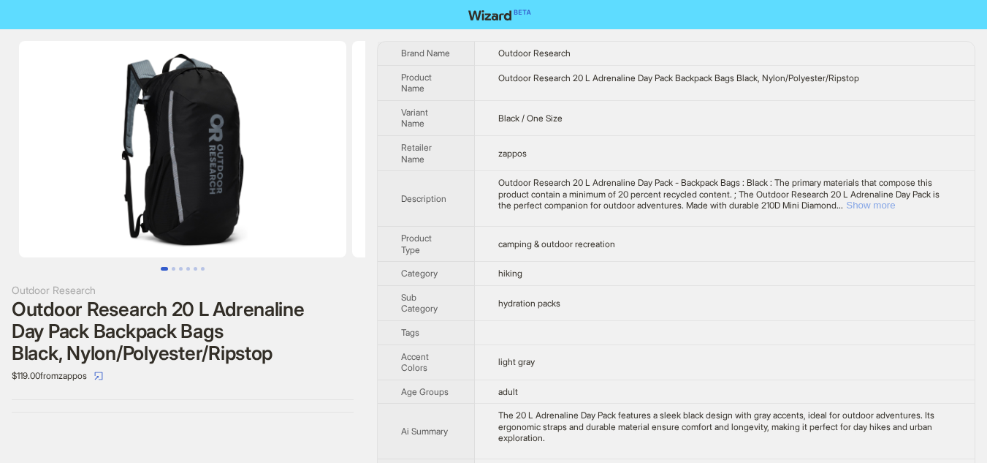
click at [895, 206] on button "Show more" at bounding box center [870, 205] width 49 height 11
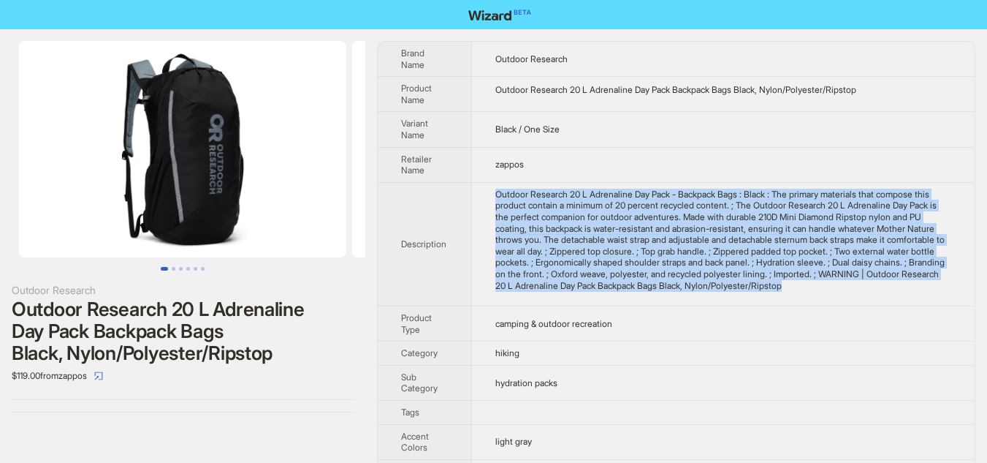
drag, startPoint x: 488, startPoint y: 193, endPoint x: 628, endPoint y: 299, distance: 175.3
click at [628, 299] on td "Outdoor Research 20 L Adrenaline Day Pack - Backpack Bags : Black : The primary…" at bounding box center [723, 244] width 503 height 124
copy div "Outdoor Research 20 L Adrenaline Day Pack - Backpack Bags : Black : The primary…"
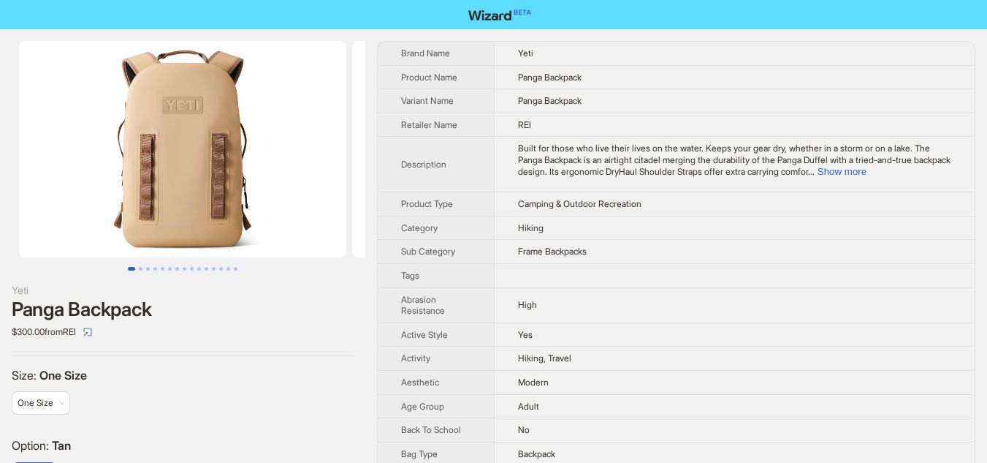
click at [930, 178] on td "Built for those who live their lives on the water. Keeps your gear dry, whether…" at bounding box center [734, 165] width 481 height 56
click at [927, 178] on td "Built for those who live their lives on the water. Keeps your gear dry, whether…" at bounding box center [734, 165] width 481 height 56
click at [867, 175] on button "Show more" at bounding box center [842, 171] width 49 height 11
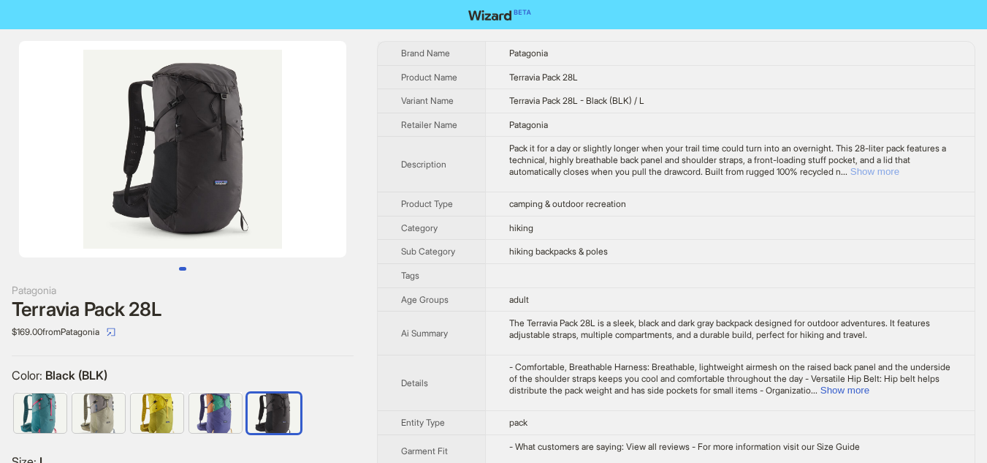
click at [900, 175] on button "Show more" at bounding box center [875, 171] width 49 height 11
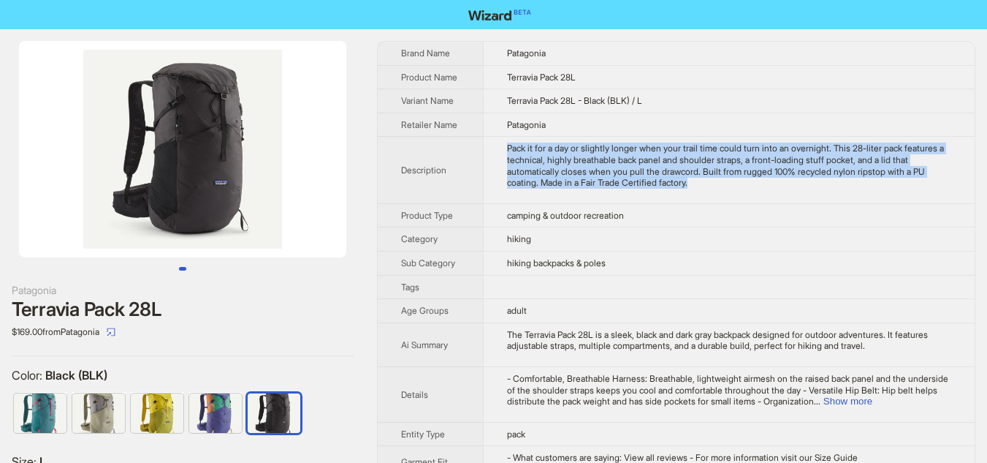
drag, startPoint x: 494, startPoint y: 141, endPoint x: 808, endPoint y: 185, distance: 316.6
click at [808, 185] on td "Pack it for a day or slightly longer when your trail time could turn into an ov…" at bounding box center [729, 170] width 492 height 67
copy div "Pack it for a day or slightly longer when your trail time could turn into an ov…"
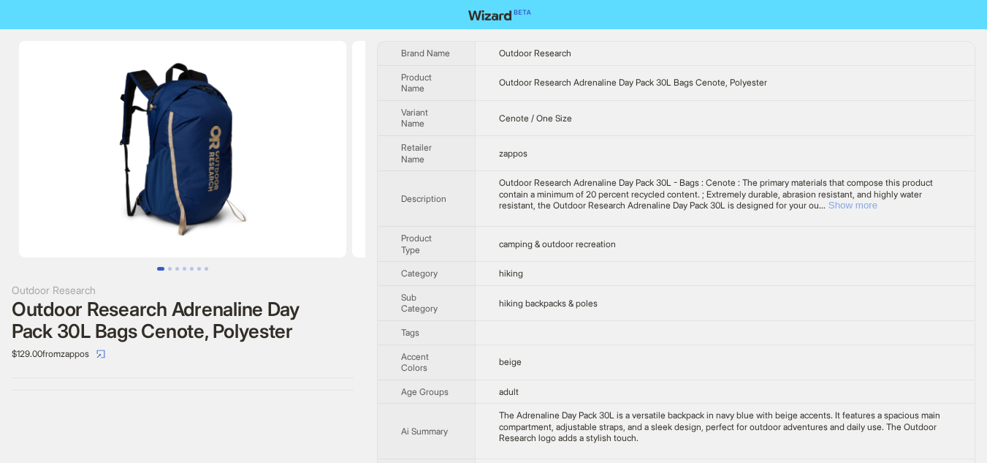
click at [878, 203] on button "Show more" at bounding box center [853, 205] width 49 height 11
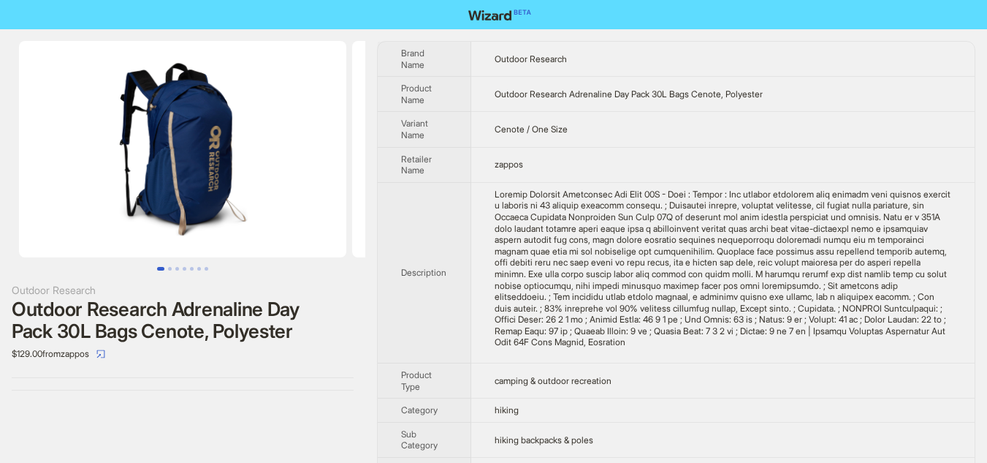
scroll to position [73, 0]
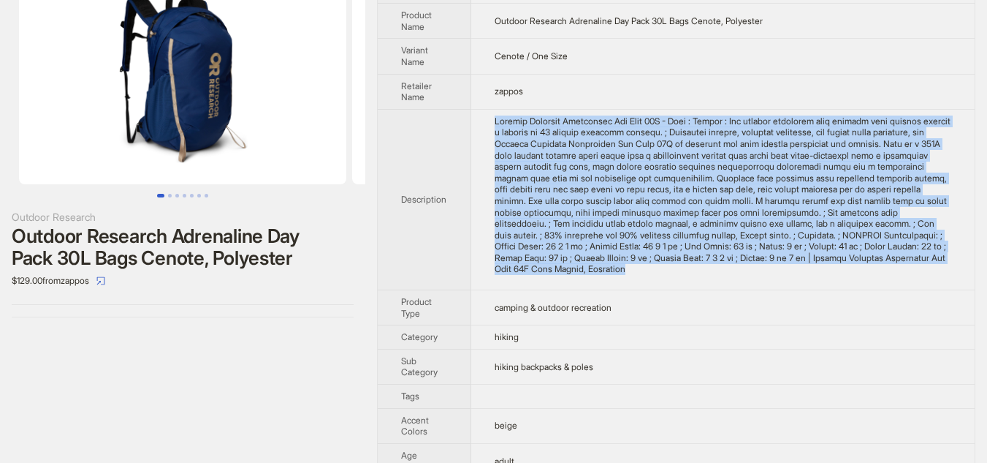
drag, startPoint x: 572, startPoint y: 132, endPoint x: 949, endPoint y: 265, distance: 399.9
click at [956, 265] on td at bounding box center [723, 199] width 504 height 181
copy div "Outdoor Research Adrenaline Day Pack 30L - Bags : Cenote : The primary material…"
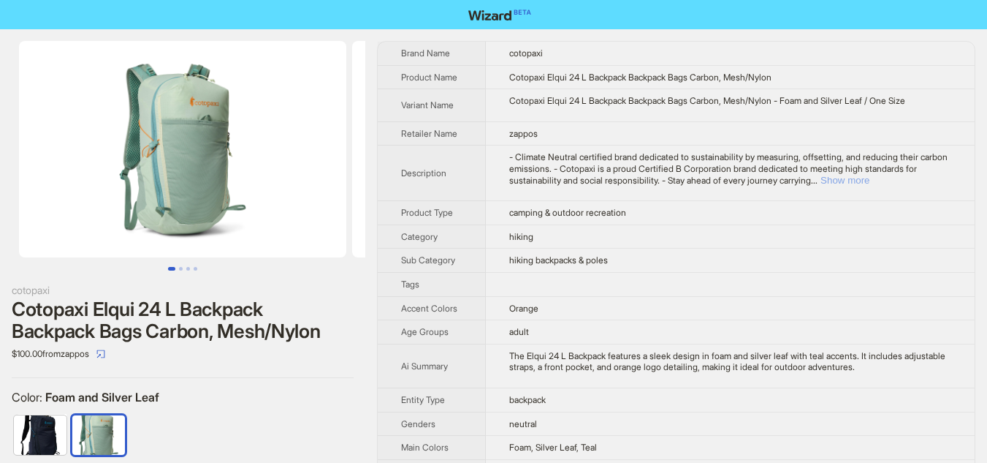
click at [870, 181] on button "Show more" at bounding box center [845, 180] width 49 height 11
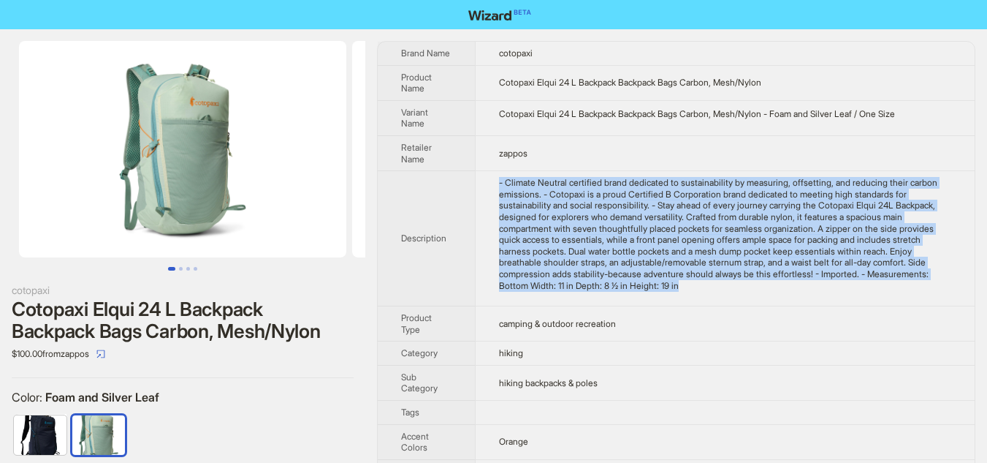
drag, startPoint x: 499, startPoint y: 181, endPoint x: 778, endPoint y: 296, distance: 302.1
click at [778, 296] on td "- Climate Neutral certified brand dedicated to sustainability by measuring, off…" at bounding box center [725, 238] width 500 height 135
copy div "- Climate Neutral certified brand dedicated to sustainability by measuring, off…"
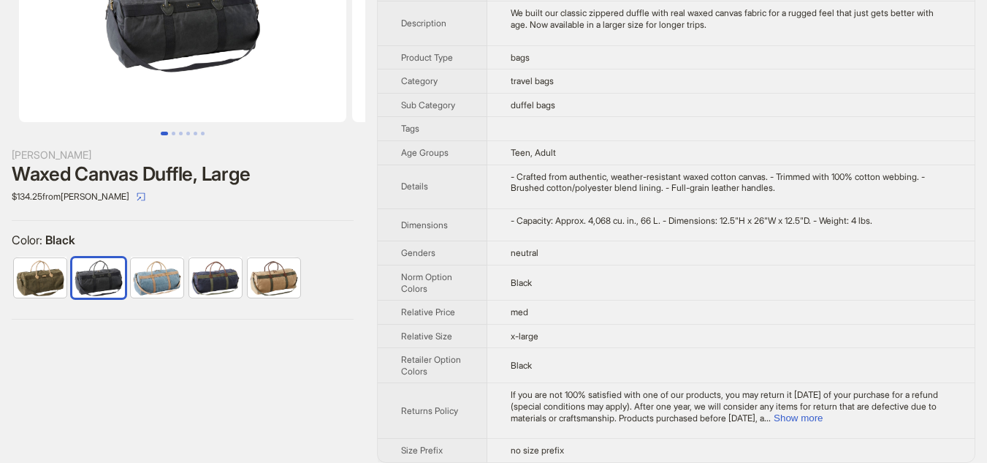
scroll to position [147, 0]
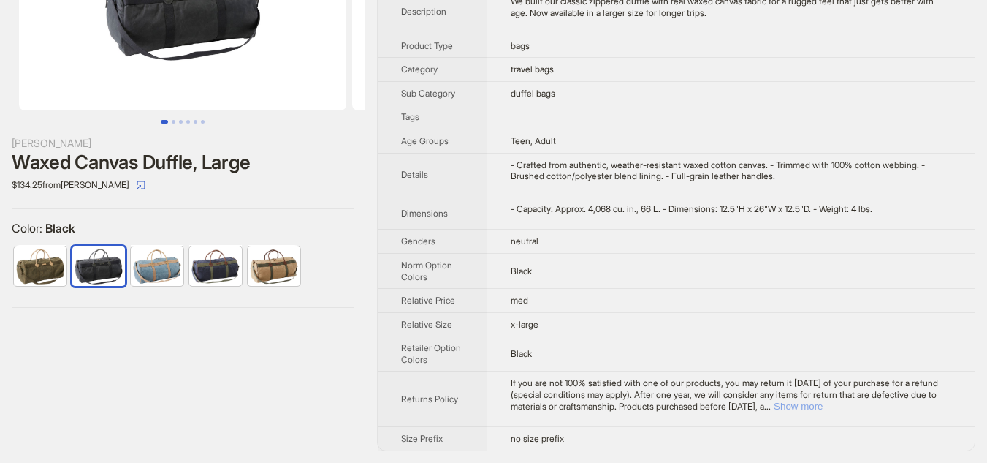
click at [823, 404] on button "Show more" at bounding box center [798, 405] width 49 height 11
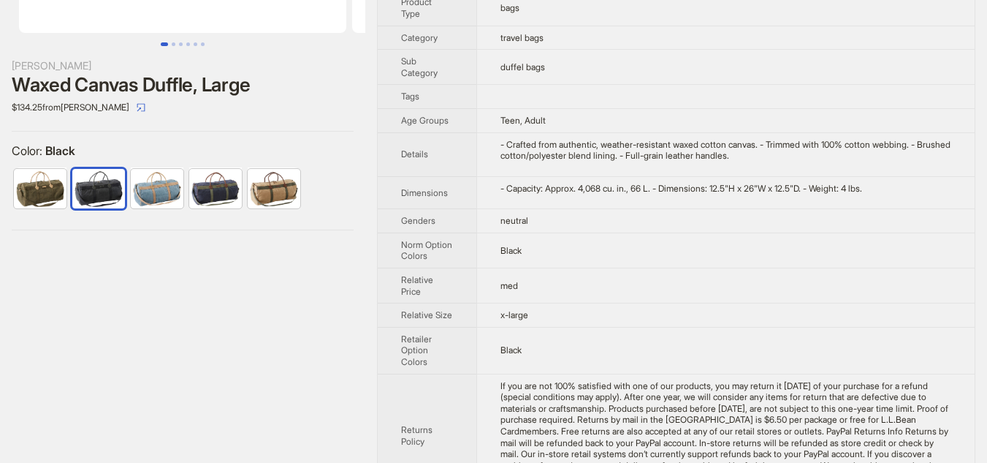
scroll to position [295, 0]
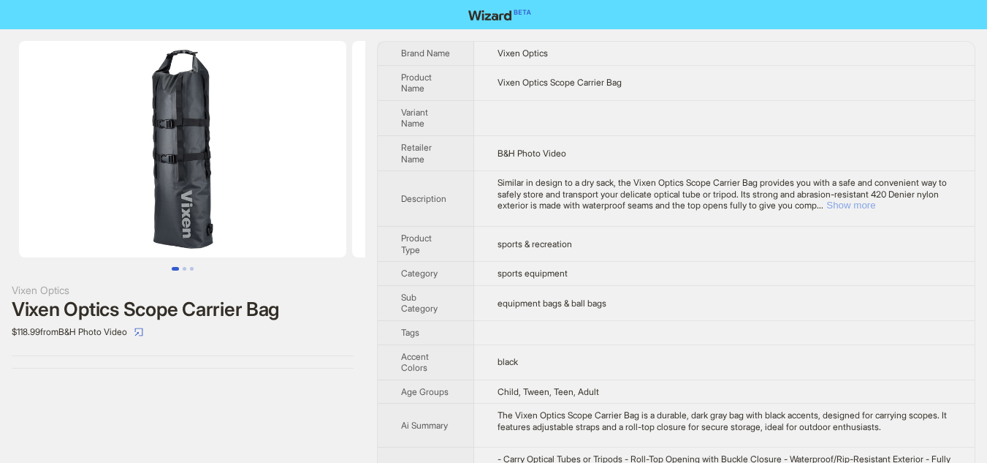
click at [876, 204] on button "Show more" at bounding box center [851, 205] width 49 height 11
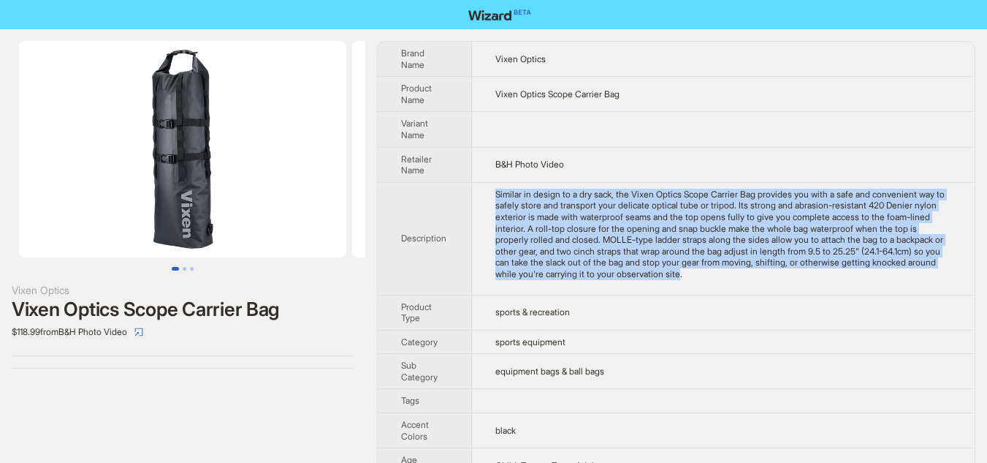
drag, startPoint x: 493, startPoint y: 193, endPoint x: 838, endPoint y: 273, distance: 353.3
click at [838, 273] on td "Similar in design to a dry sack, the Vixen Optics Scope Carrier Bag provides yo…" at bounding box center [723, 238] width 503 height 113
copy div "Similar in design to a dry sack, the Vixen Optics Scope Carrier Bag provides yo…"
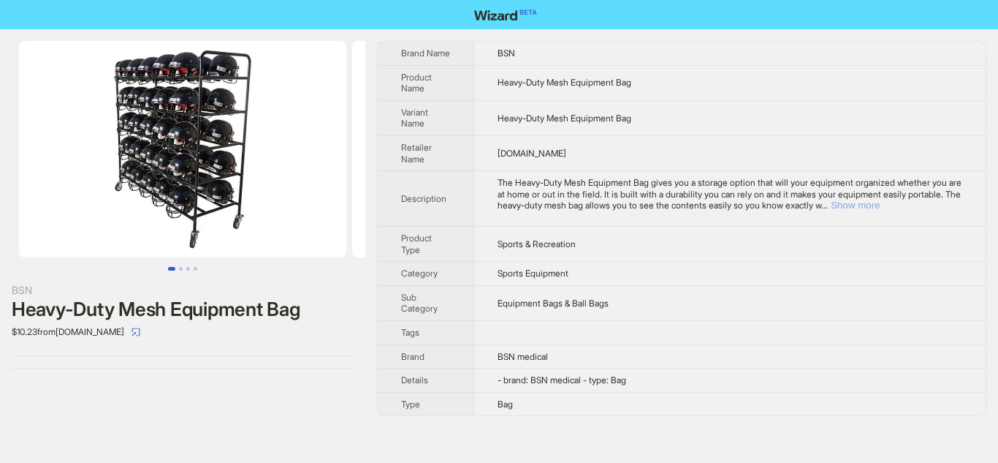
click at [880, 205] on button "Show more" at bounding box center [855, 205] width 49 height 11
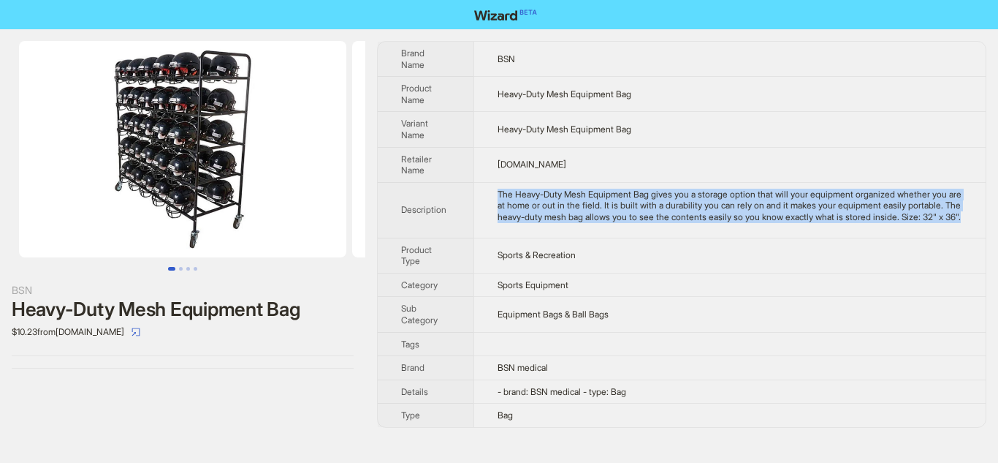
drag, startPoint x: 494, startPoint y: 194, endPoint x: 655, endPoint y: 224, distance: 163.6
click at [655, 224] on td "The Heavy-Duty Mesh Equipment Bag gives you a storage option that will your equ…" at bounding box center [730, 210] width 512 height 56
copy div "The Heavy-Duty Mesh Equipment Bag gives you a storage option that will your equ…"
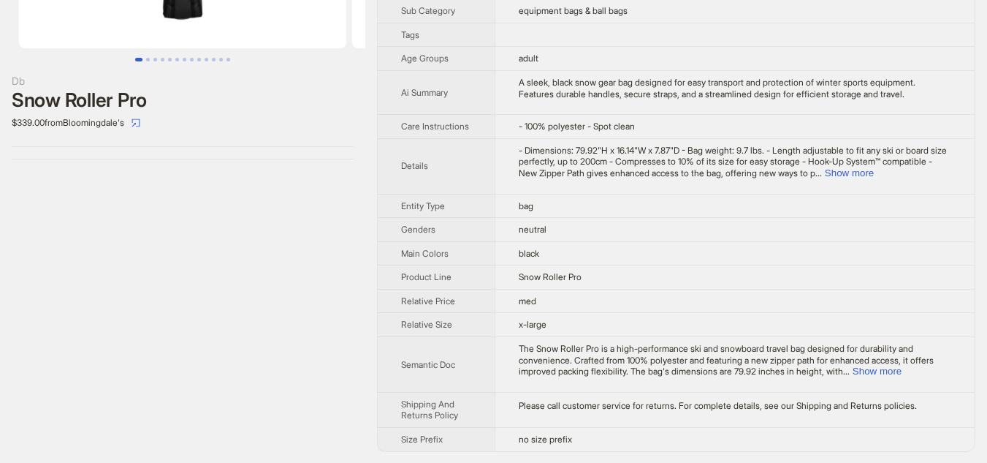
scroll to position [210, 0]
click at [946, 178] on div "- Dimensions: 79.92"H x 16.14"W x 7.87"D - Bag weight: 9.7 lbs. - Length adjust…" at bounding box center [735, 161] width 433 height 34
click at [874, 170] on button "Show more" at bounding box center [849, 172] width 49 height 11
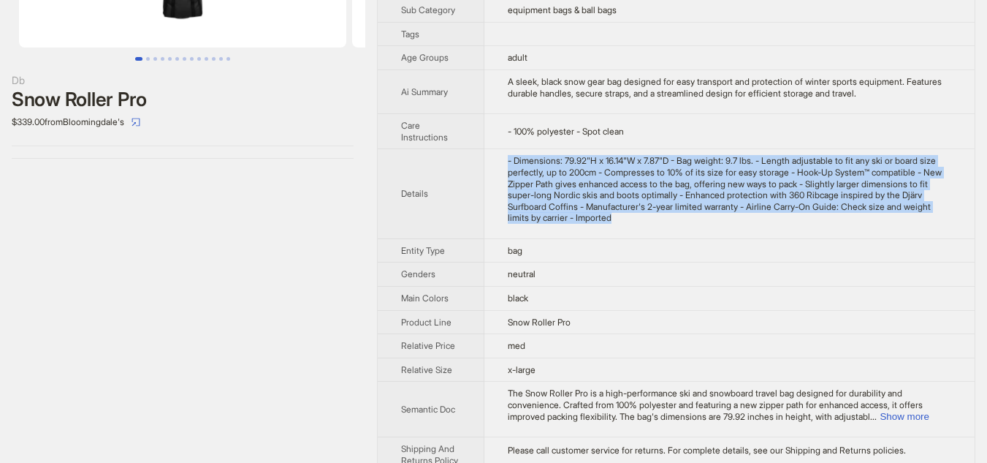
drag, startPoint x: 509, startPoint y: 159, endPoint x: 778, endPoint y: 222, distance: 276.2
click at [778, 222] on div "- Dimensions: 79.92"H x 16.14"W x 7.87"D - Bag weight: 9.7 lbs. - Length adjust…" at bounding box center [730, 189] width 444 height 69
copy div "- Dimensions: 79.92"H x 16.14"W x 7.87"D - Bag weight: 9.7 lbs. - Length adjust…"
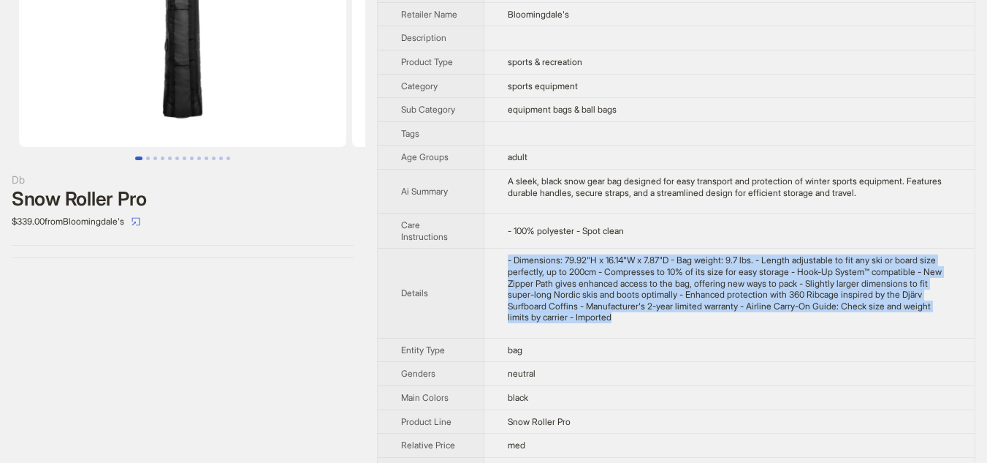
scroll to position [0, 0]
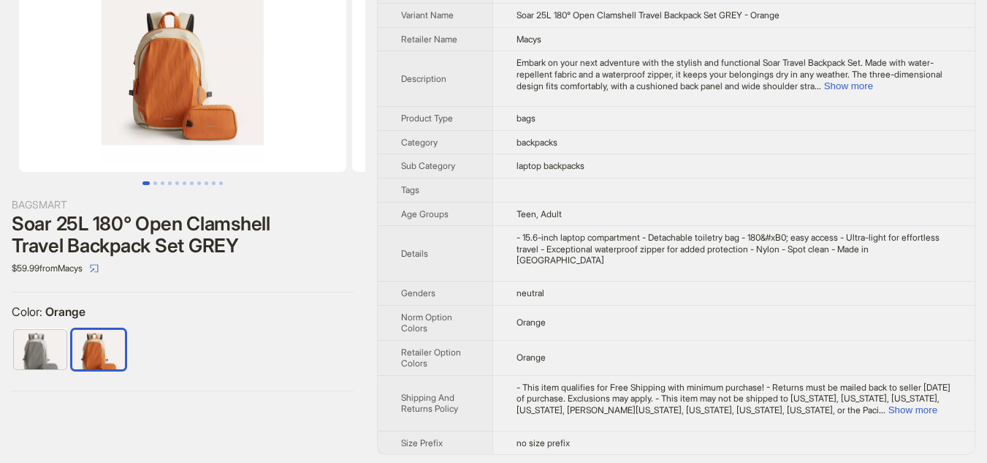
scroll to position [89, 0]
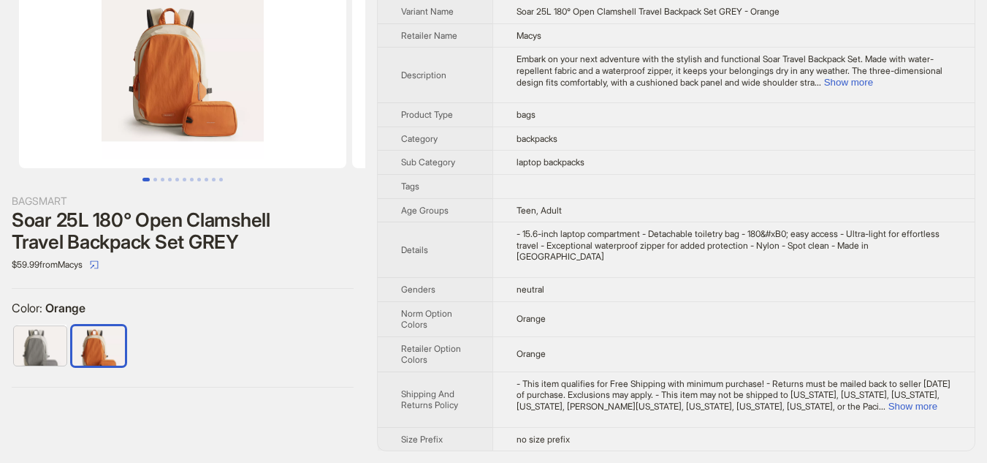
click at [914, 88] on td "Embark on your next adventure with the stylish and functional Soar Travel Backp…" at bounding box center [734, 76] width 482 height 56
click at [873, 79] on button "Show more" at bounding box center [848, 82] width 49 height 11
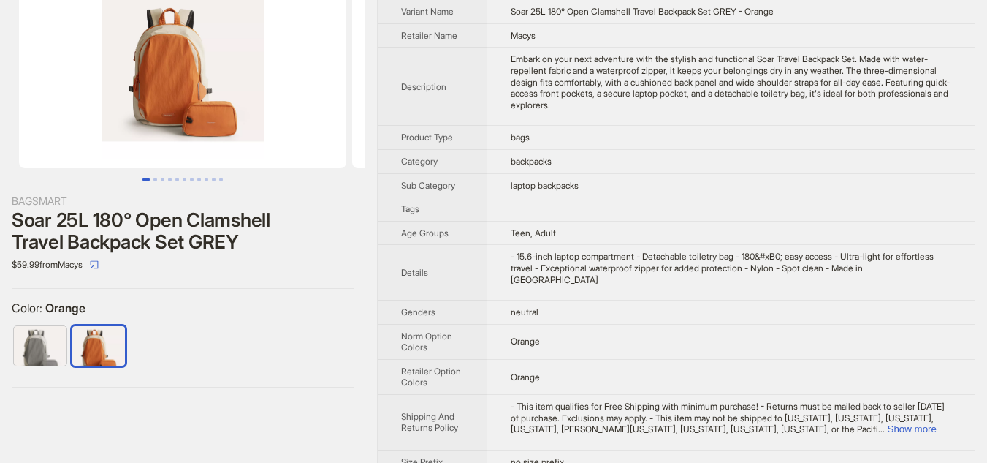
scroll to position [112, 0]
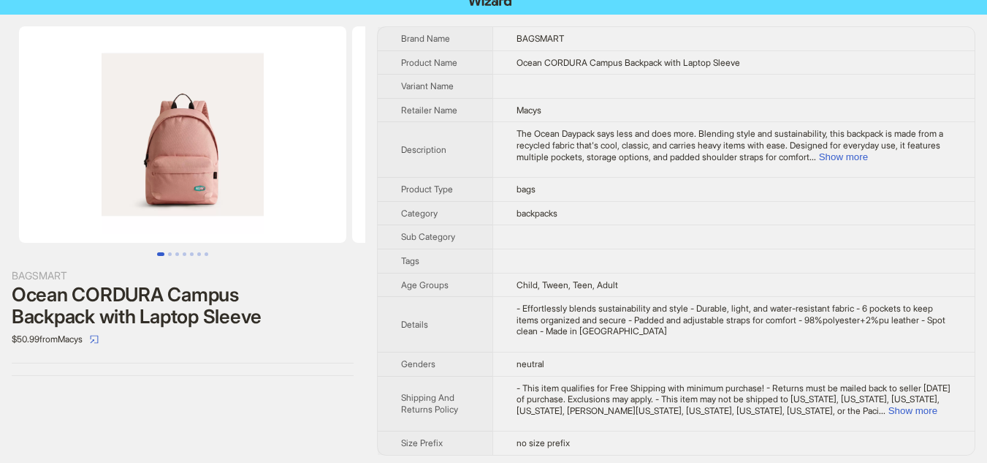
scroll to position [19, 0]
